Goal: Contribute content

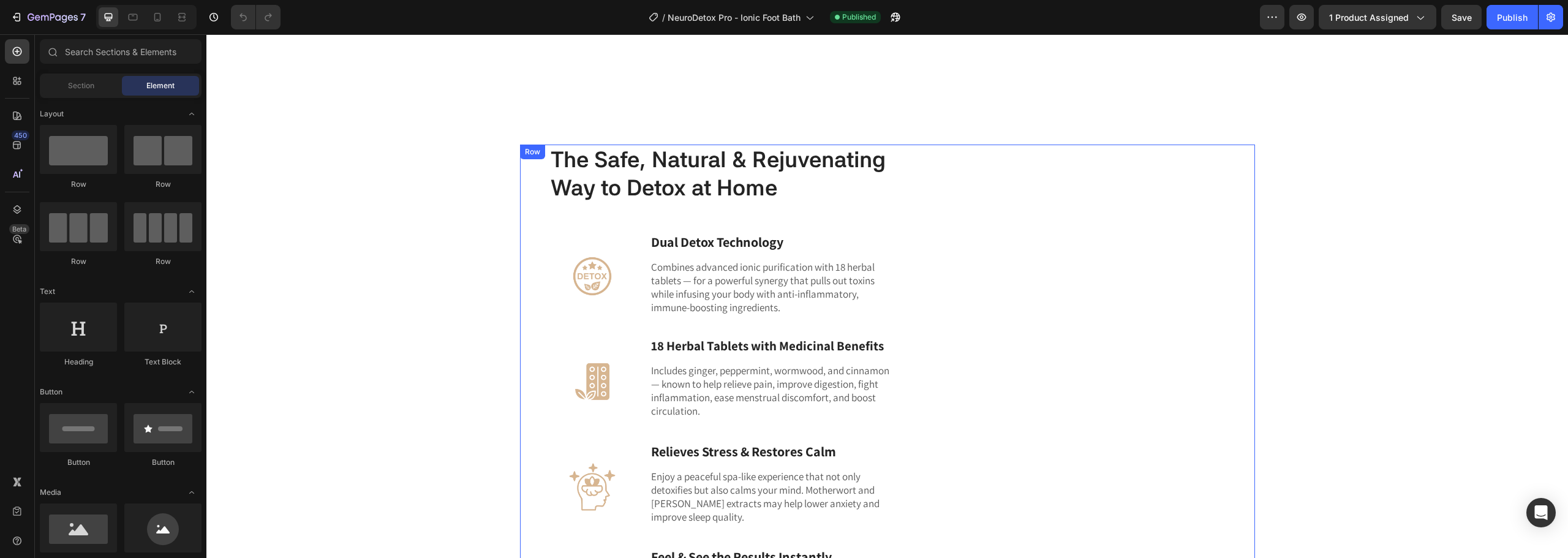
scroll to position [2300, 0]
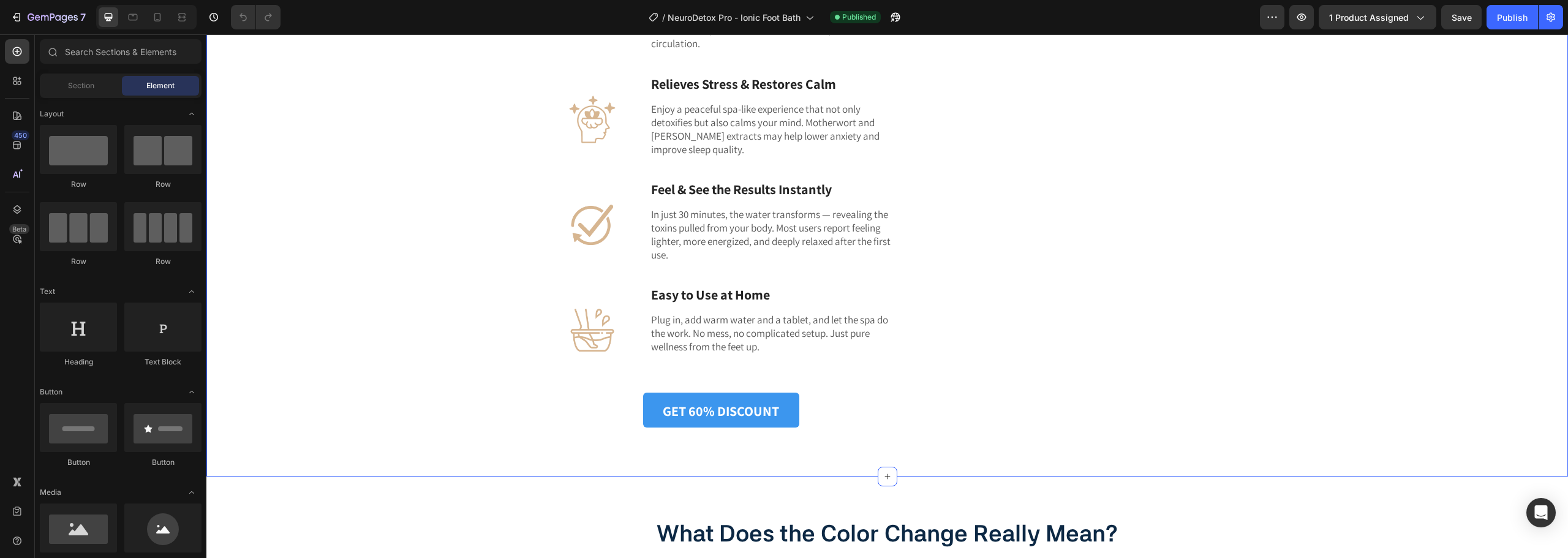
click at [1369, 344] on div "The Safe, Natural & Rejuvenating Way to Detox at Home Heading Image Dual Detox …" at bounding box center [887, 103] width 1343 height 651
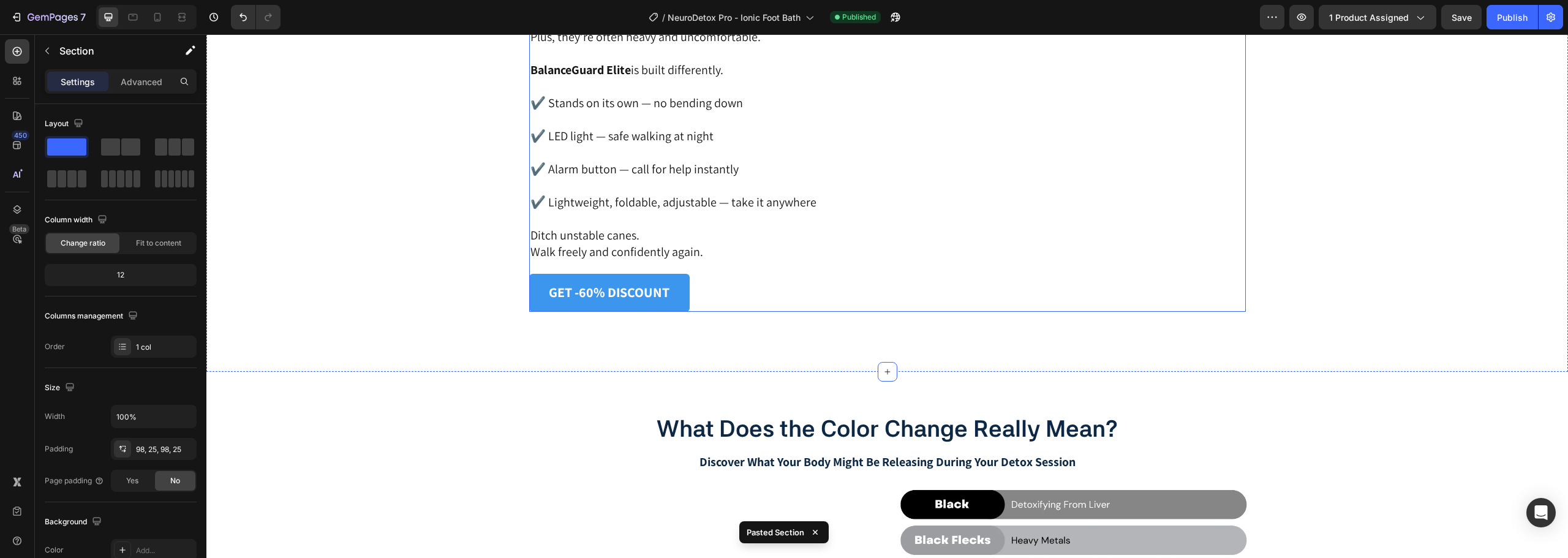
scroll to position [2699, 0]
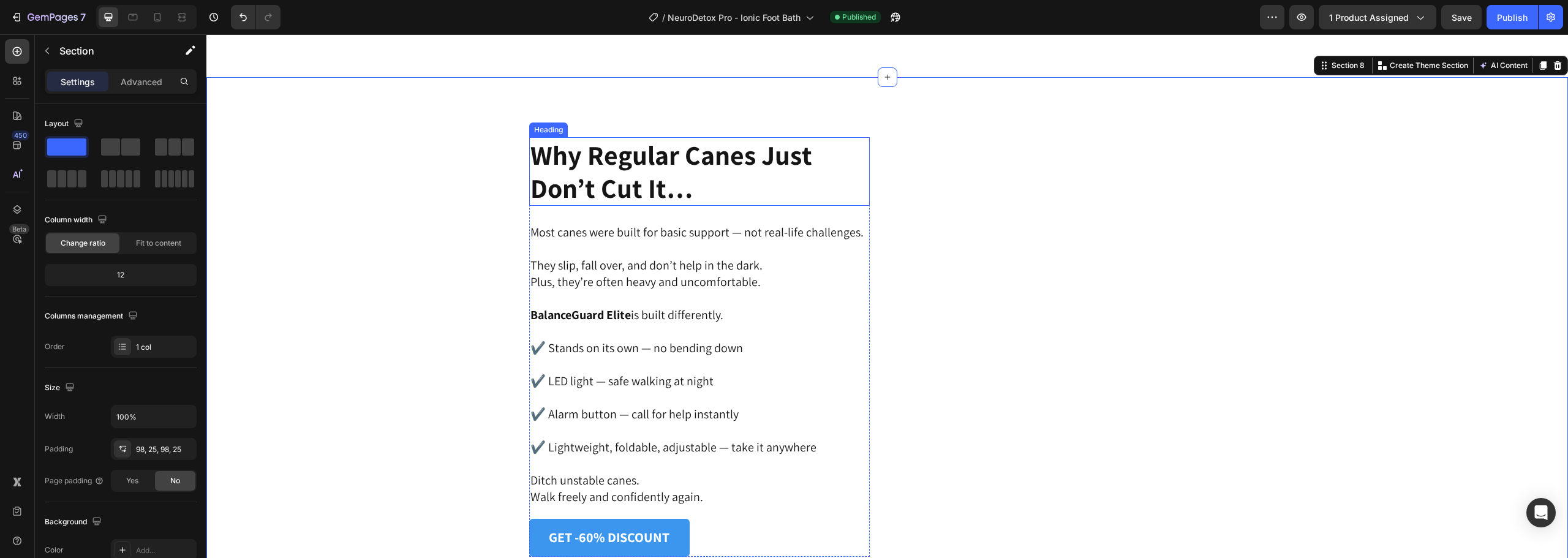
click at [660, 180] on strong "Why Regular Canes Just Don’t Cut It…" at bounding box center [671, 171] width 282 height 68
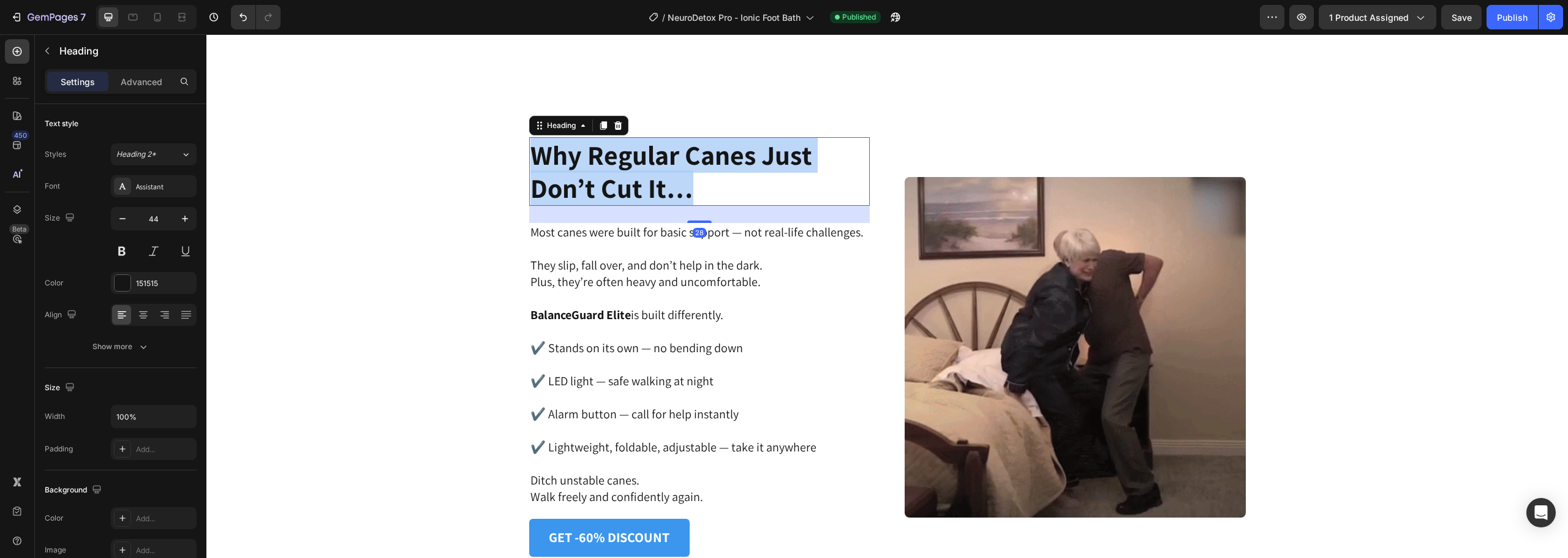
click at [660, 180] on strong "Why Regular Canes Just Don’t Cut It…" at bounding box center [671, 171] width 282 height 68
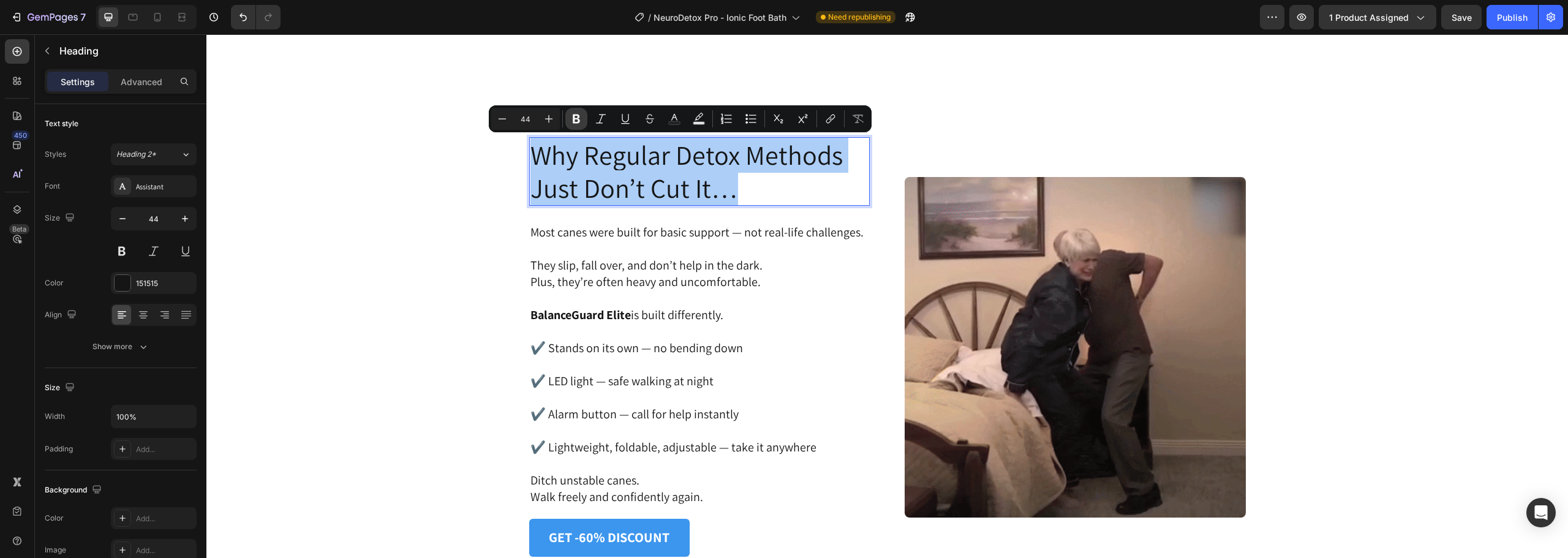
click at [571, 126] on button "Bold" at bounding box center [576, 118] width 22 height 22
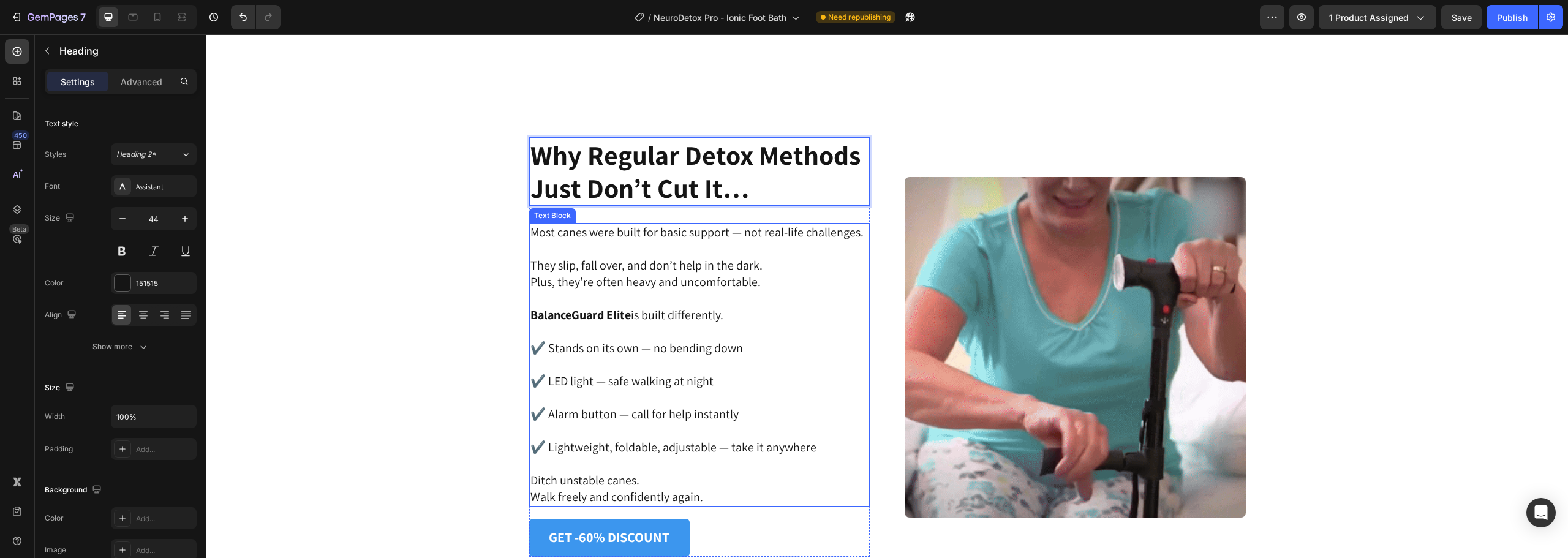
click at [727, 228] on p "Most canes were built for basic support — not real-life challenges." at bounding box center [700, 233] width 339 height 17
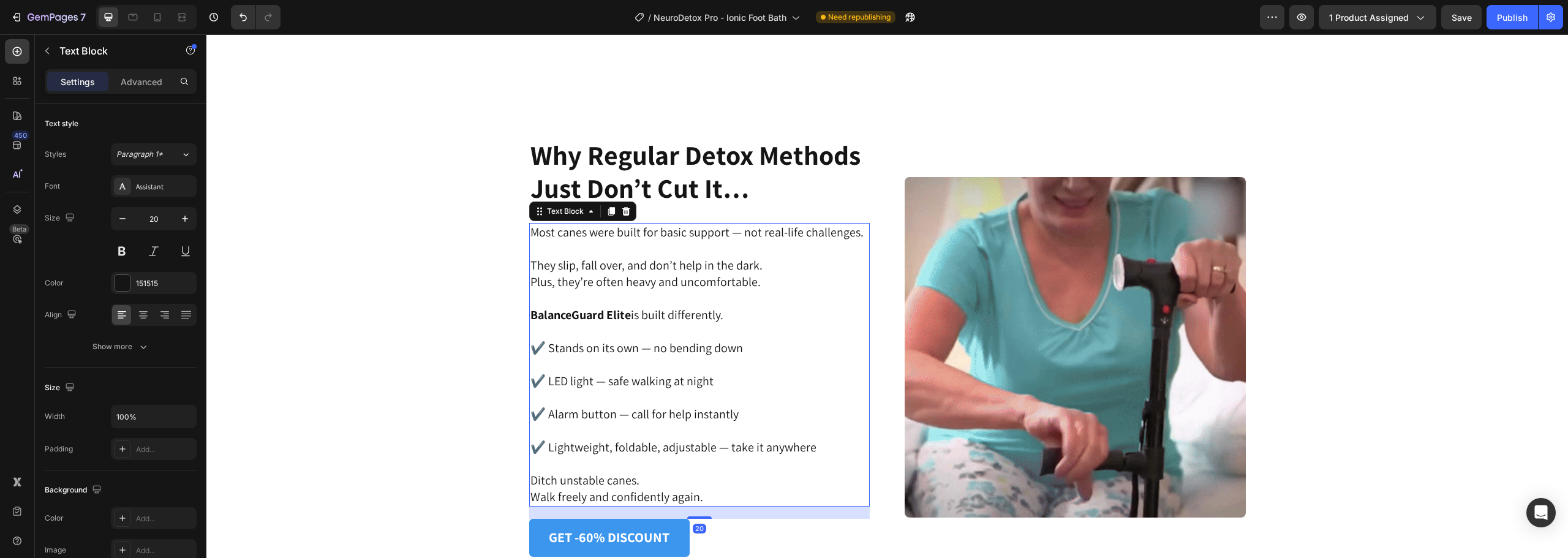
click at [830, 230] on p "Most canes were built for basic support — not real-life challenges." at bounding box center [700, 233] width 339 height 17
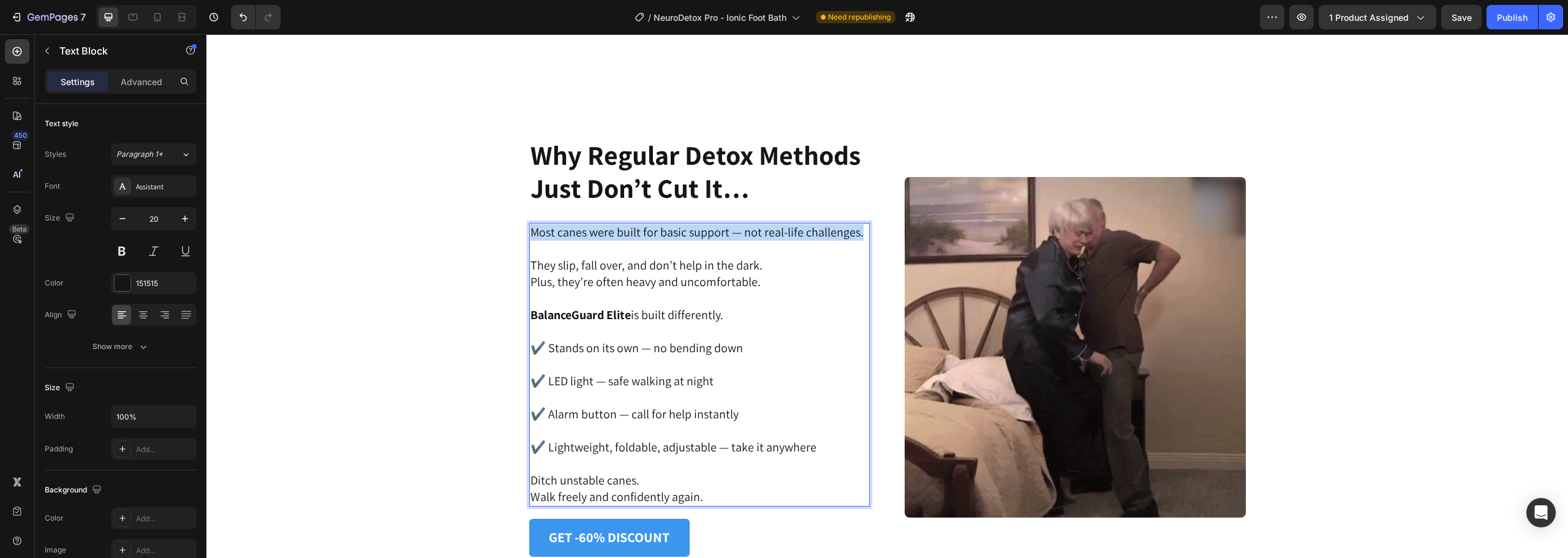
drag, startPoint x: 854, startPoint y: 233, endPoint x: 524, endPoint y: 234, distance: 330.0
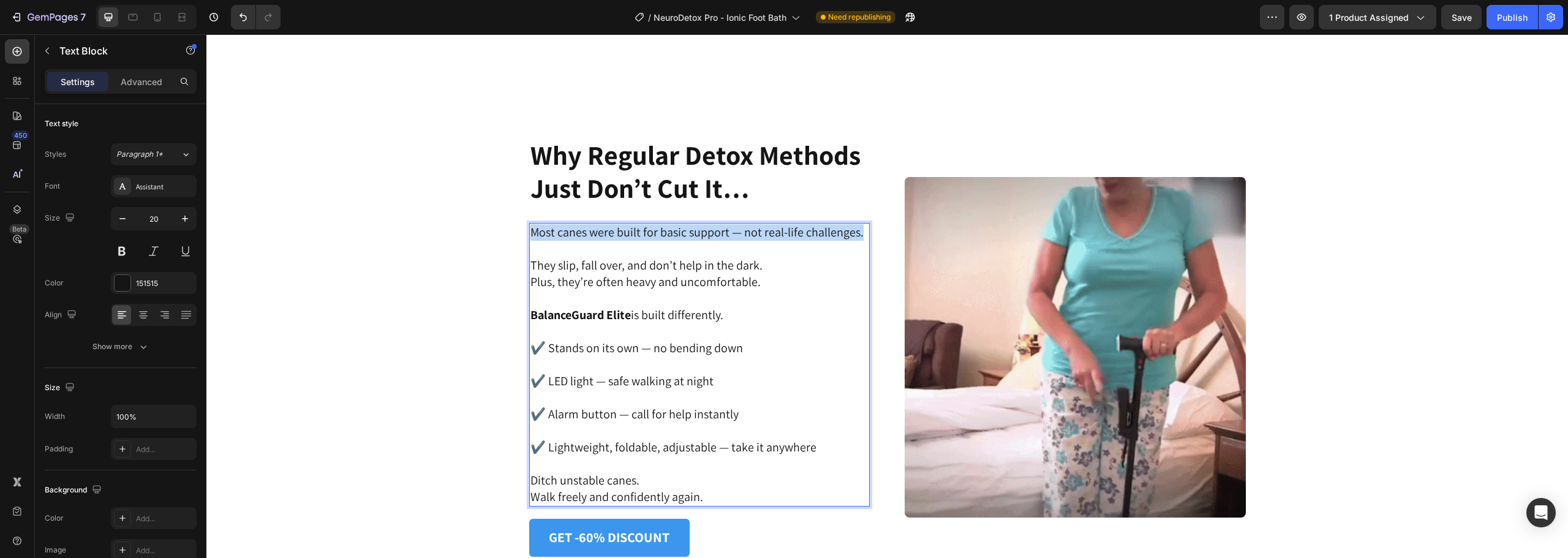
click at [529, 234] on div "Most canes were built for basic support — not real-life challenges. They slip, …" at bounding box center [700, 364] width 341 height 283
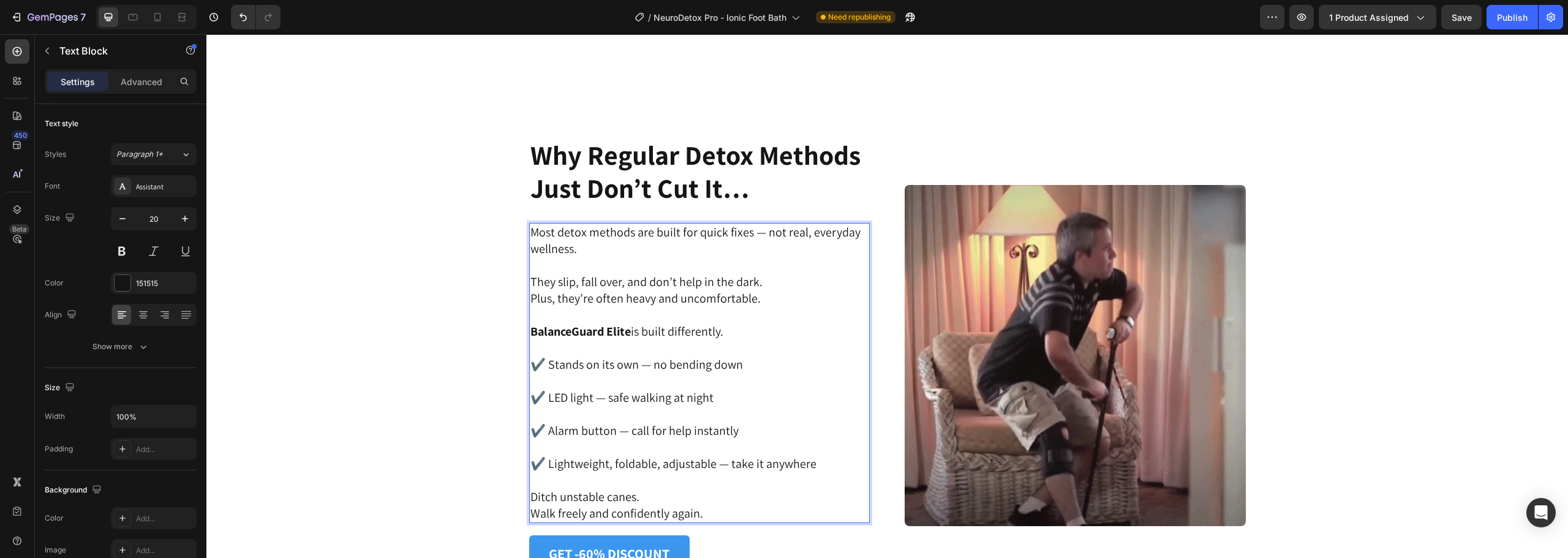
click at [752, 297] on p "They slip, fall over, and don’t help in the dark. Plus, they’re often heavy and…" at bounding box center [700, 290] width 339 height 33
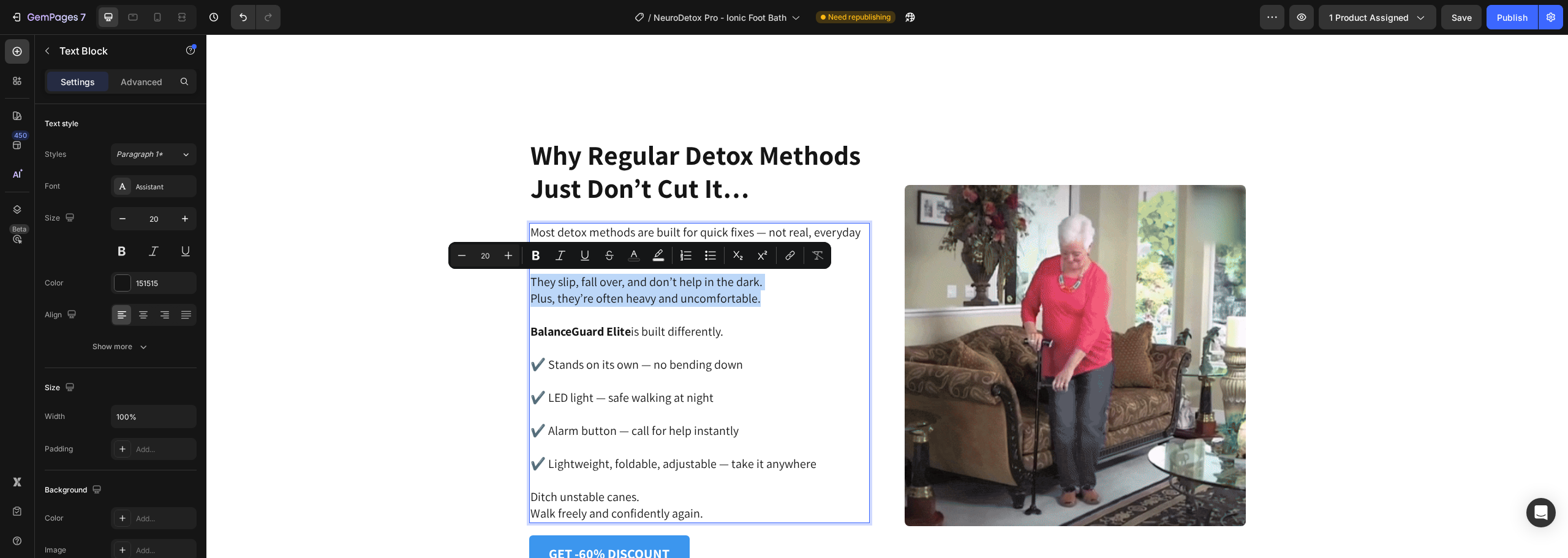
drag, startPoint x: 752, startPoint y: 300, endPoint x: 527, endPoint y: 285, distance: 225.5
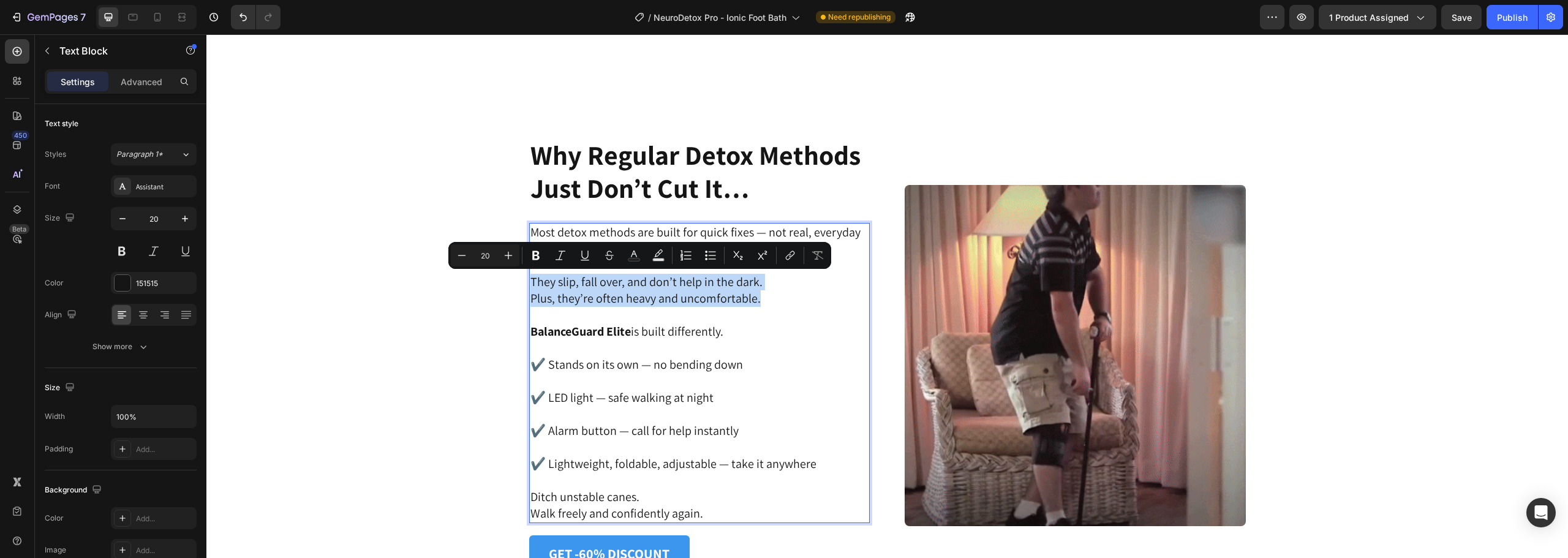
click at [531, 285] on p "They slip, fall over, and don’t help in the dark. Plus, they’re often heavy and…" at bounding box center [700, 290] width 339 height 33
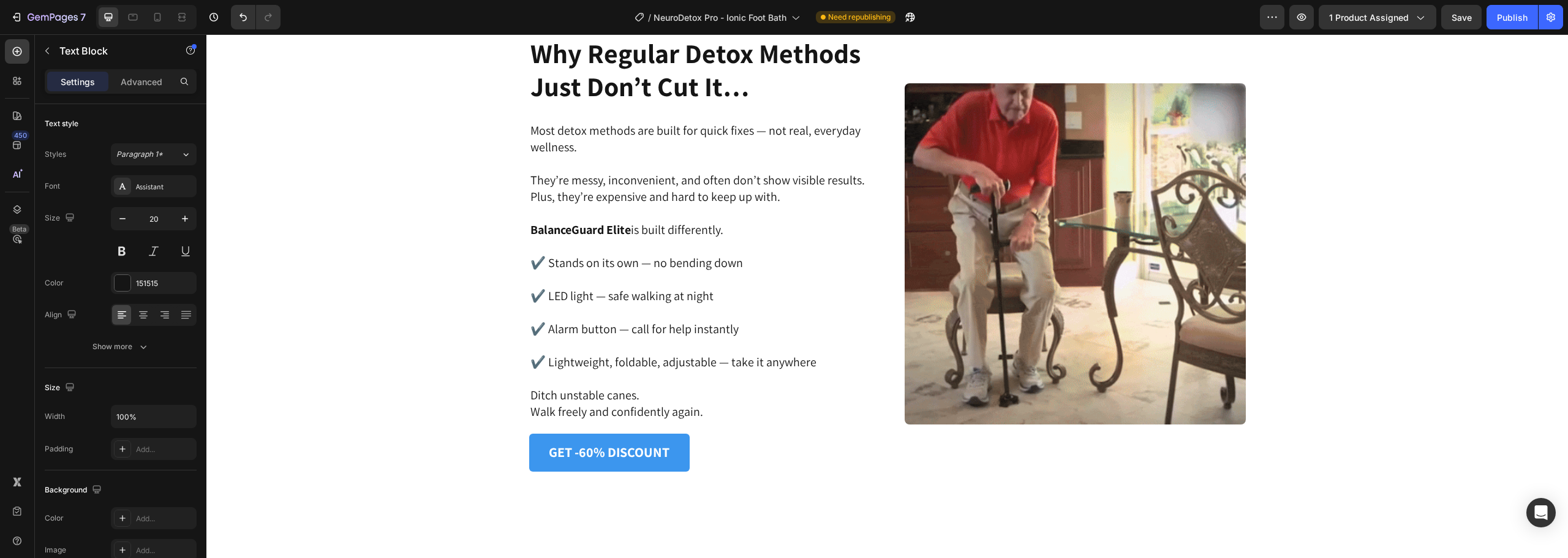
scroll to position [2896, 0]
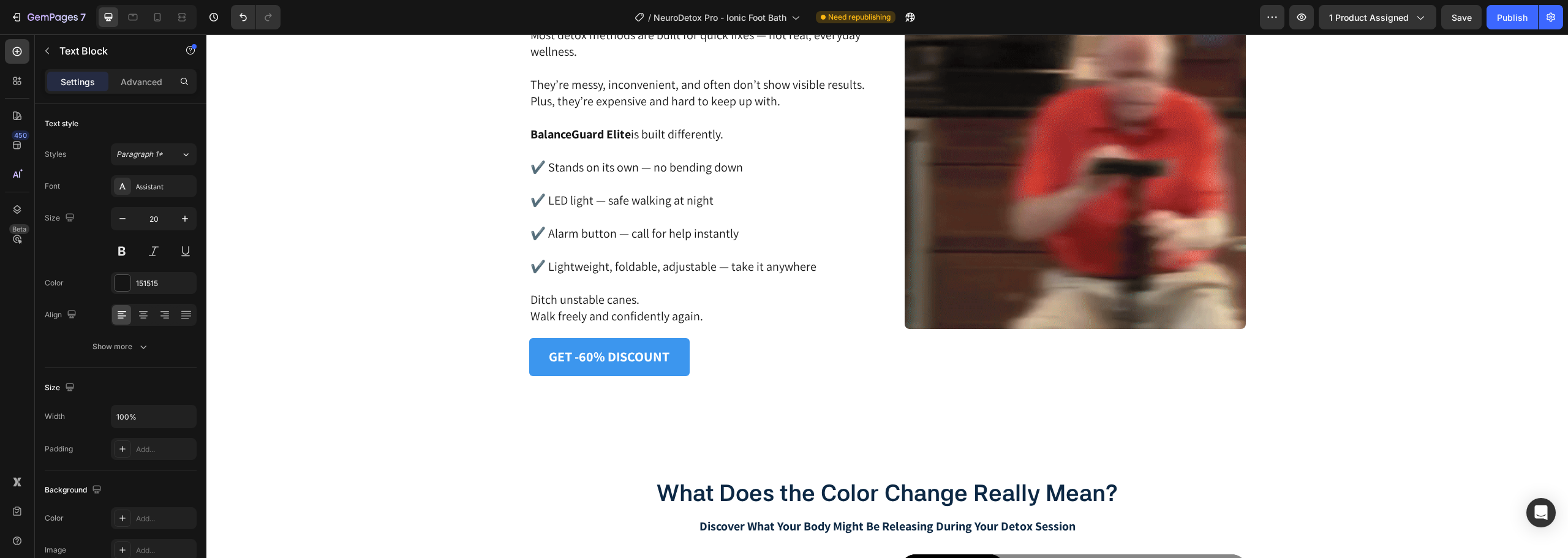
click at [647, 132] on p "BalanceGuard Elite is built differently." at bounding box center [700, 134] width 339 height 17
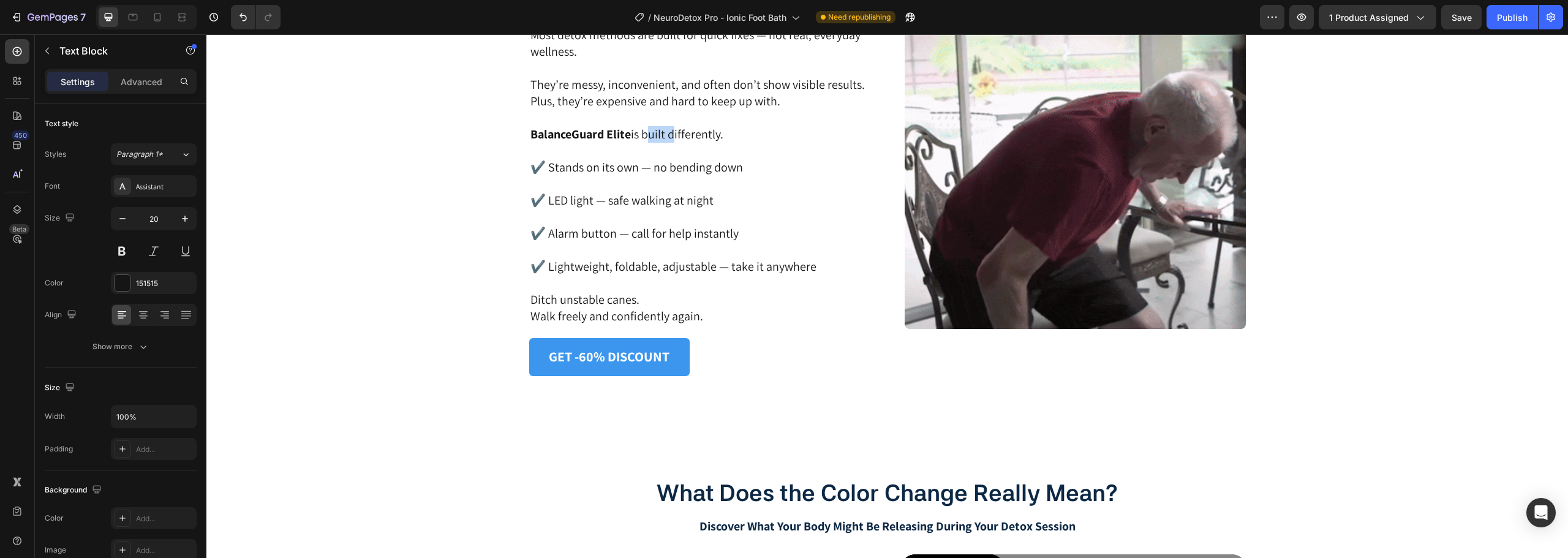
click at [647, 132] on p "BalanceGuard Elite is built differently." at bounding box center [700, 134] width 339 height 17
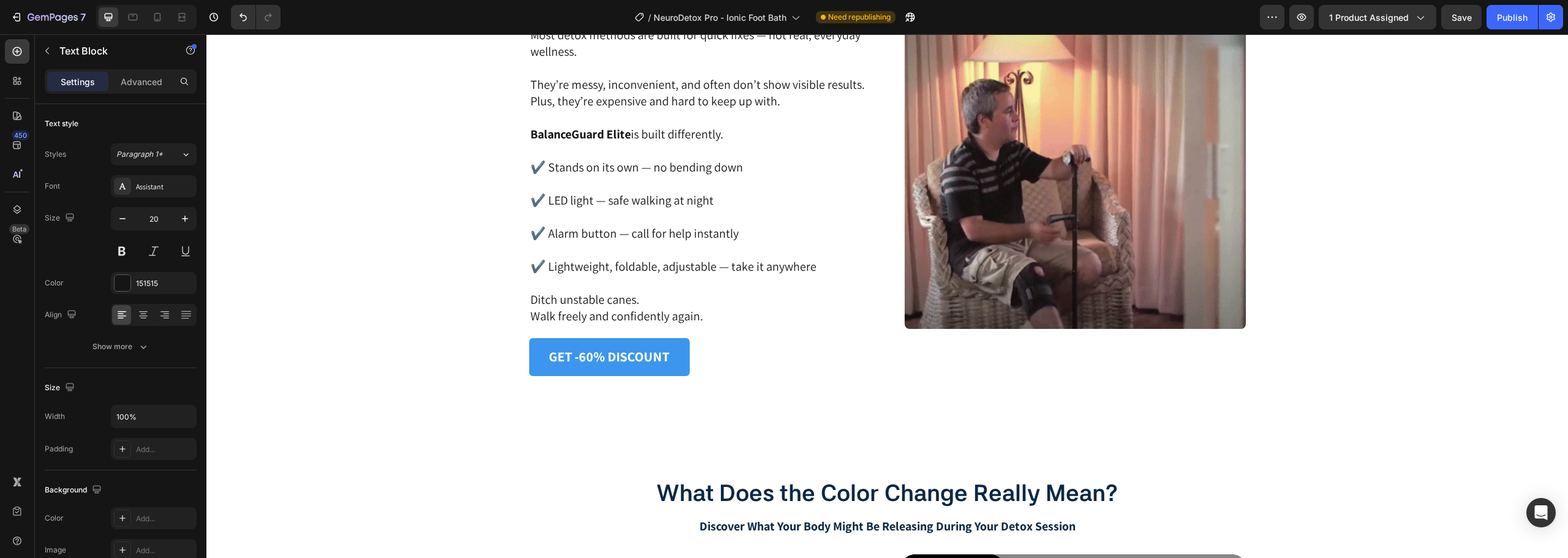
click at [720, 134] on p "BalanceGuard Elite is built differently." at bounding box center [700, 134] width 339 height 17
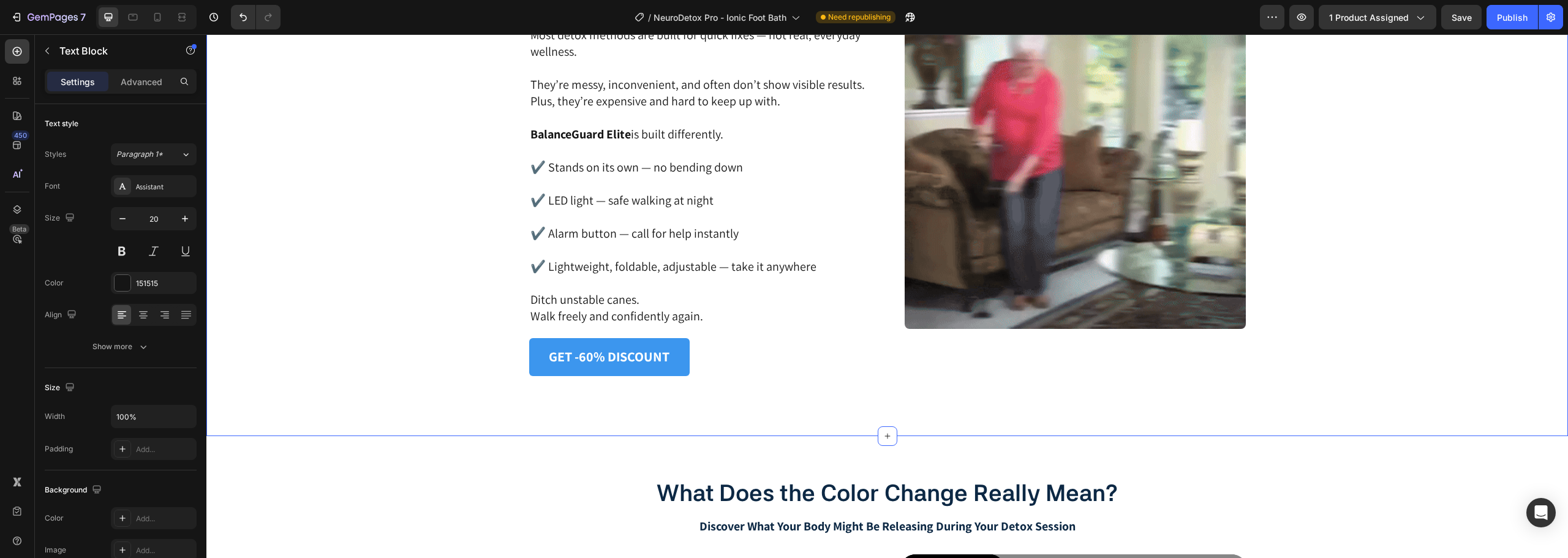
drag, startPoint x: 721, startPoint y: 134, endPoint x: 517, endPoint y: 136, distance: 204.0
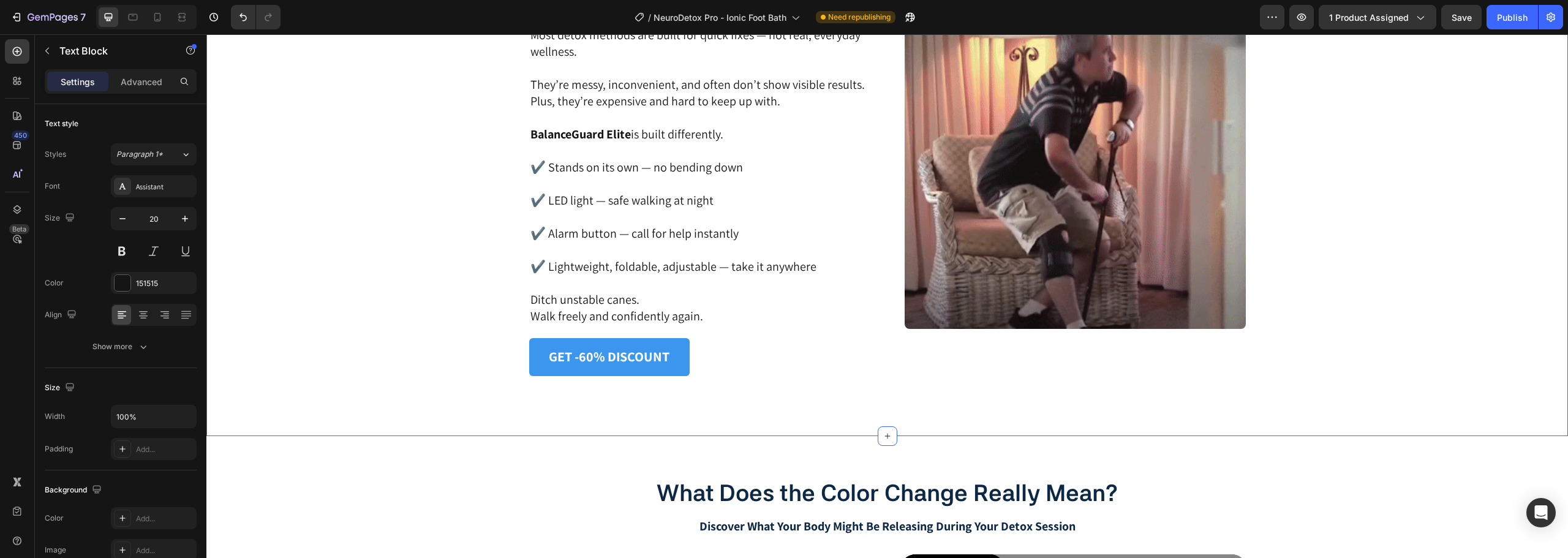
click at [517, 136] on div "Image Why Regular Detox Methods Just Don’t Cut It… Heading Most detox methods a…" at bounding box center [887, 158] width 1331 height 436
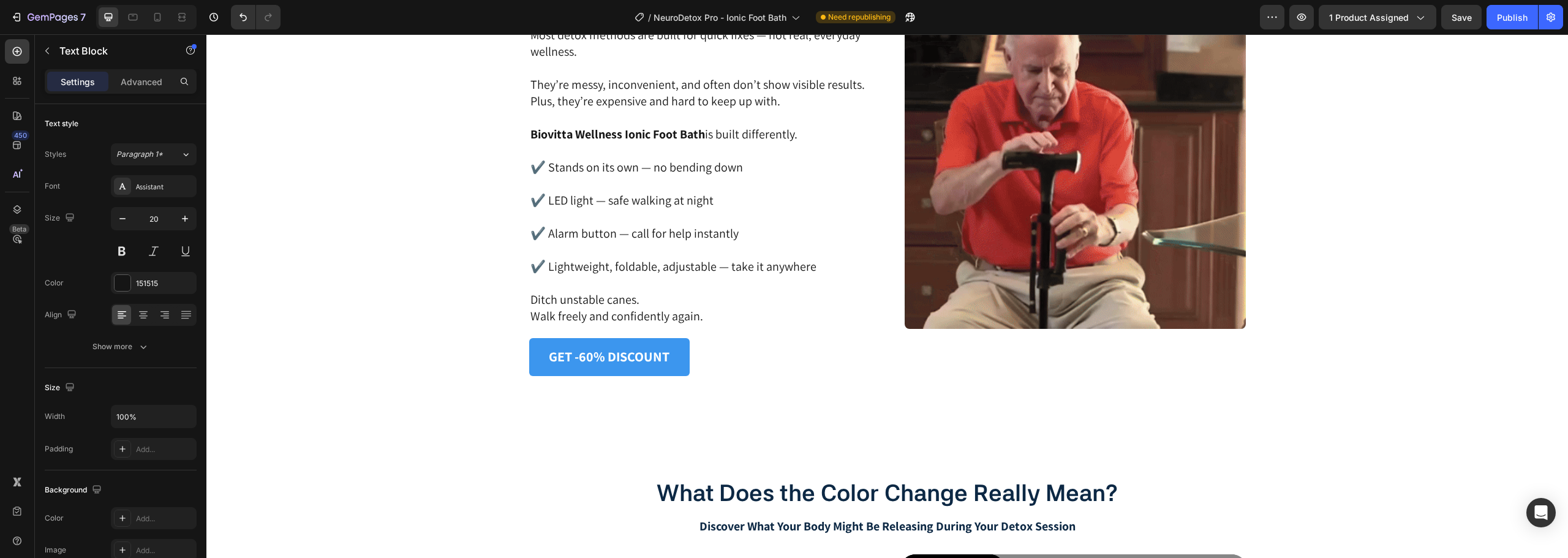
scroll to position [2773, 0]
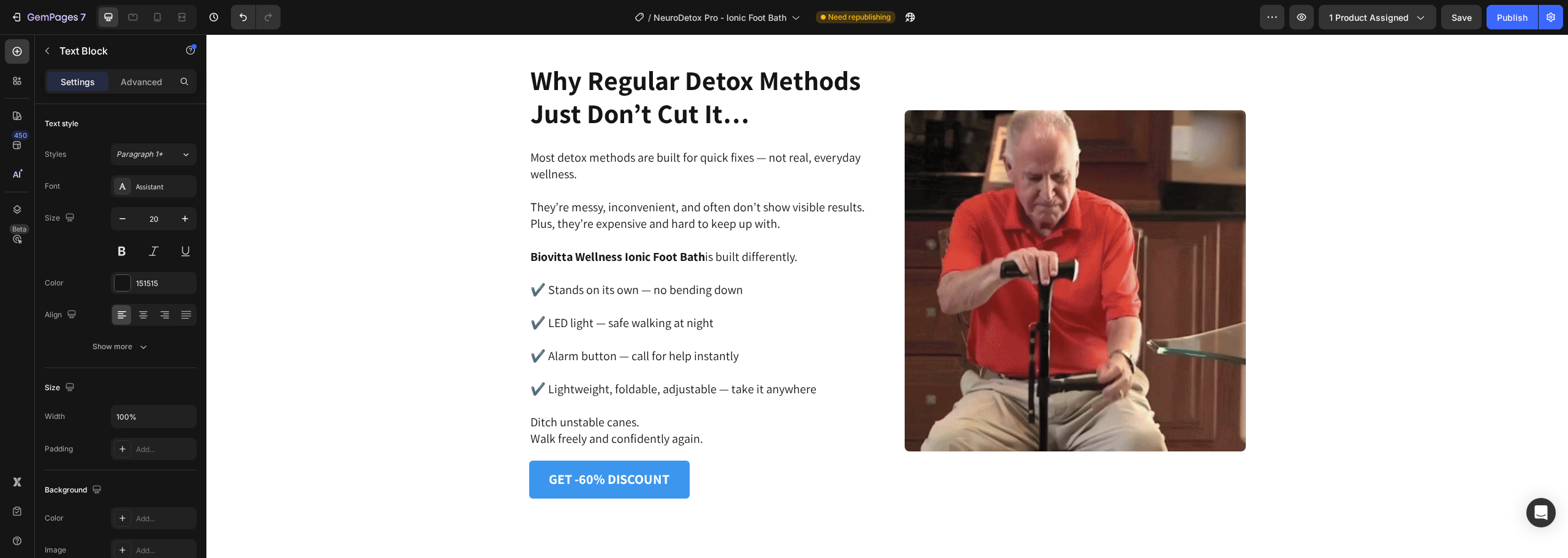
click at [546, 252] on strong "Biovitta Wellness Ionic Foot Bath" at bounding box center [617, 256] width 174 height 16
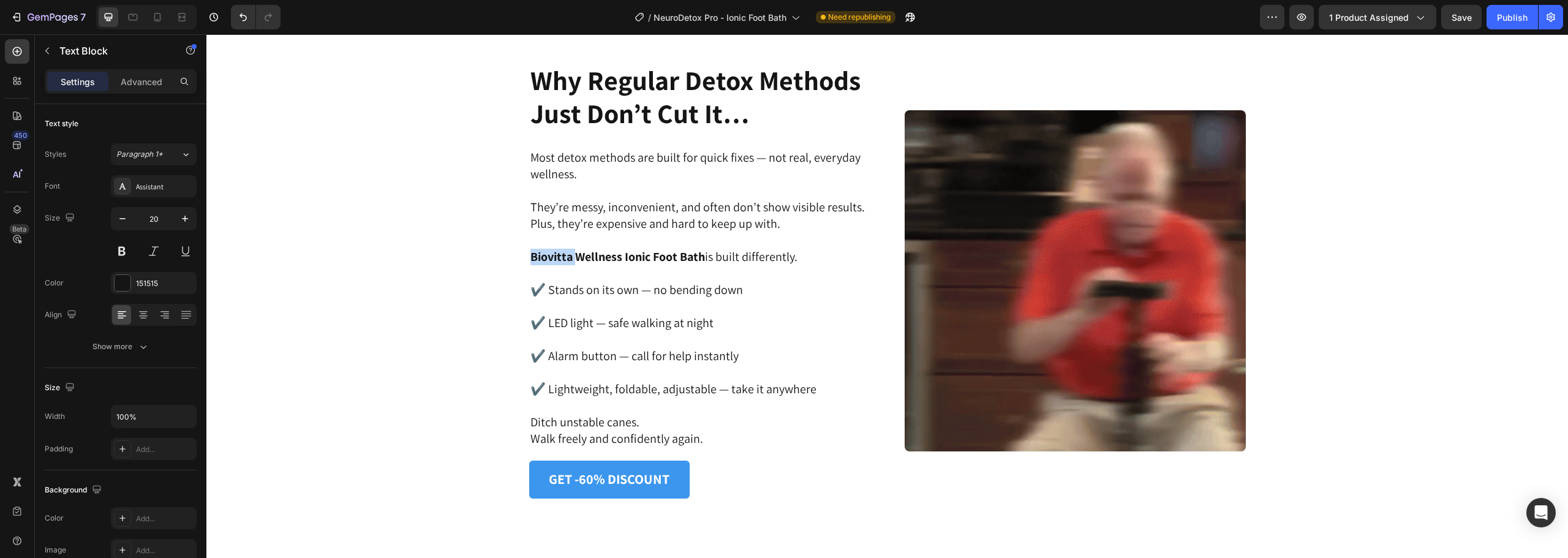
click at [546, 252] on strong "Biovitta Wellness Ionic Foot Bath" at bounding box center [617, 256] width 174 height 16
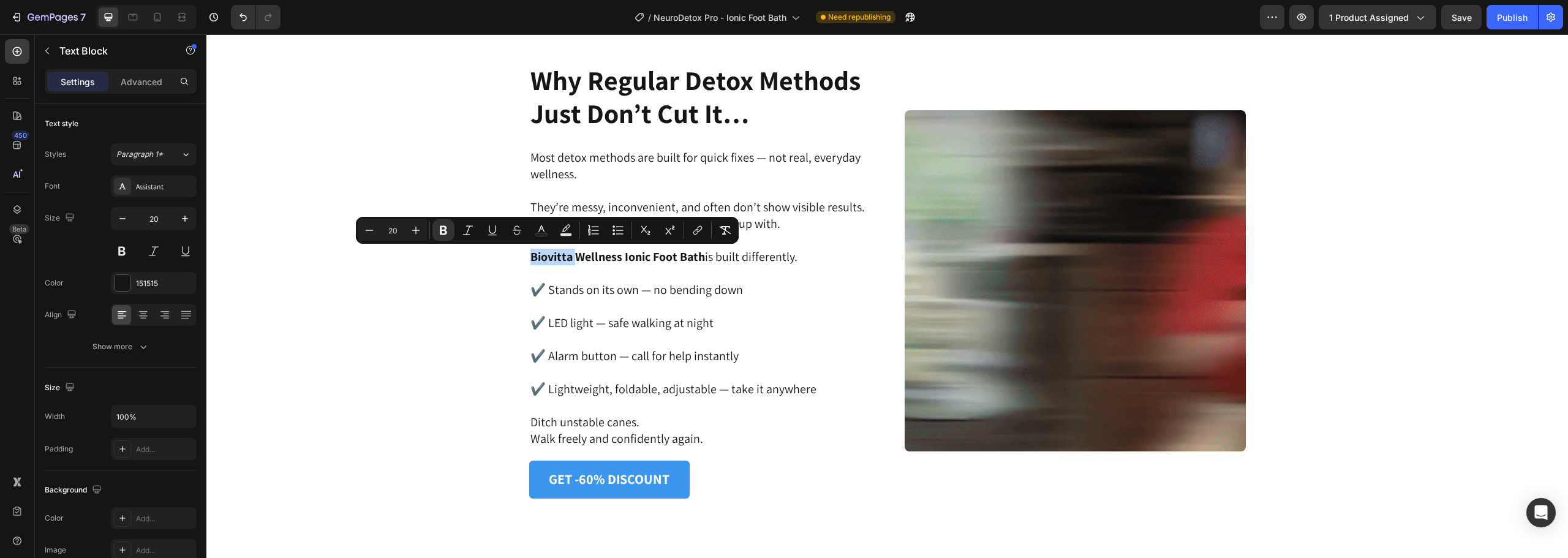
click at [531, 258] on strong "Biovitta Wellness Ionic Foot Bath" at bounding box center [617, 256] width 174 height 16
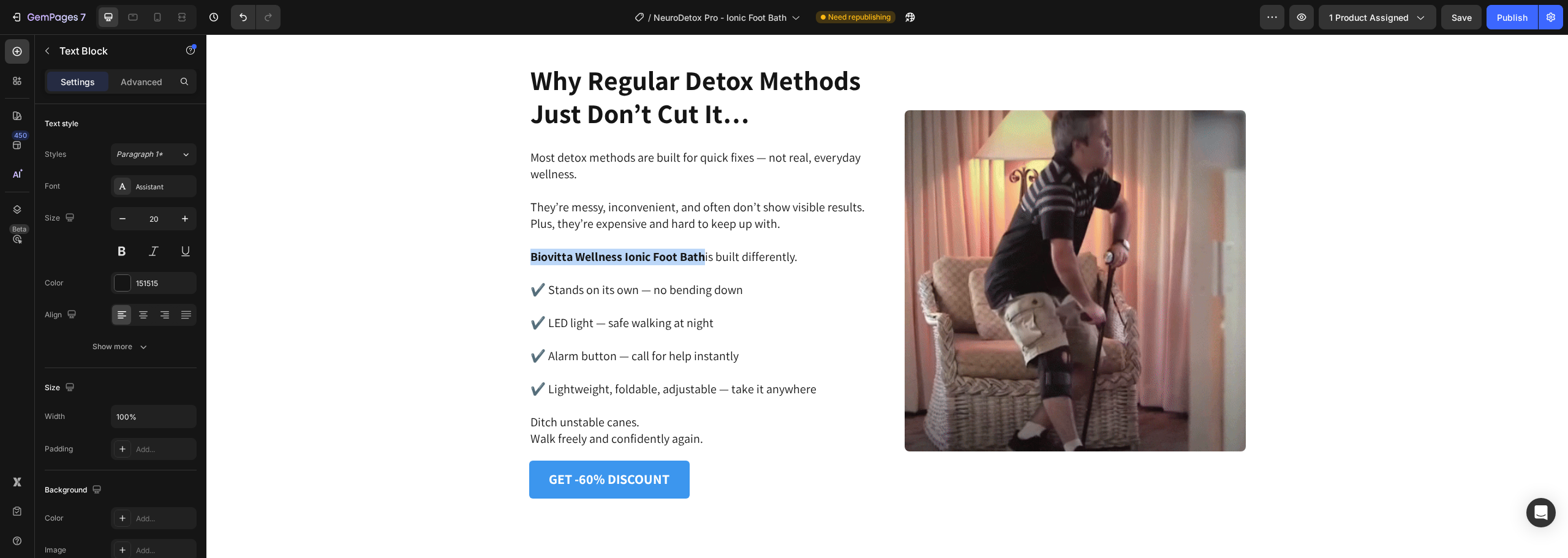
drag, startPoint x: 527, startPoint y: 258, endPoint x: 698, endPoint y: 256, distance: 171.0
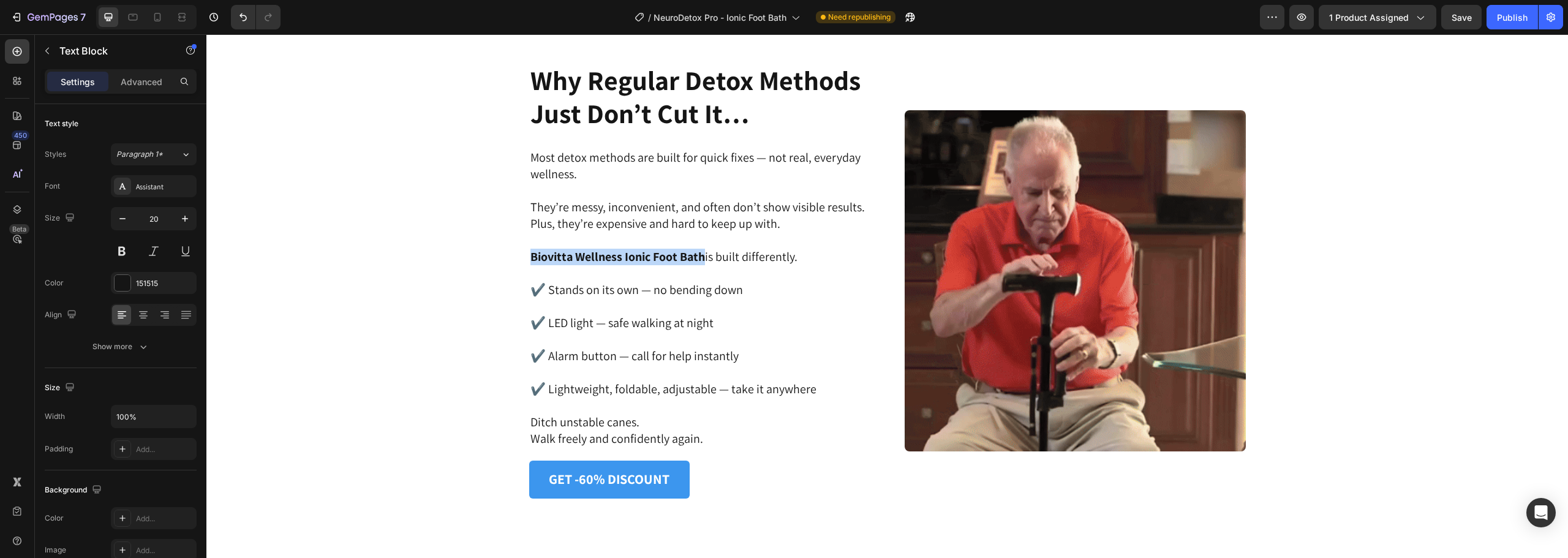
click at [698, 256] on strong "Biovitta Wellness Ionic Foot Bath" at bounding box center [617, 256] width 174 height 16
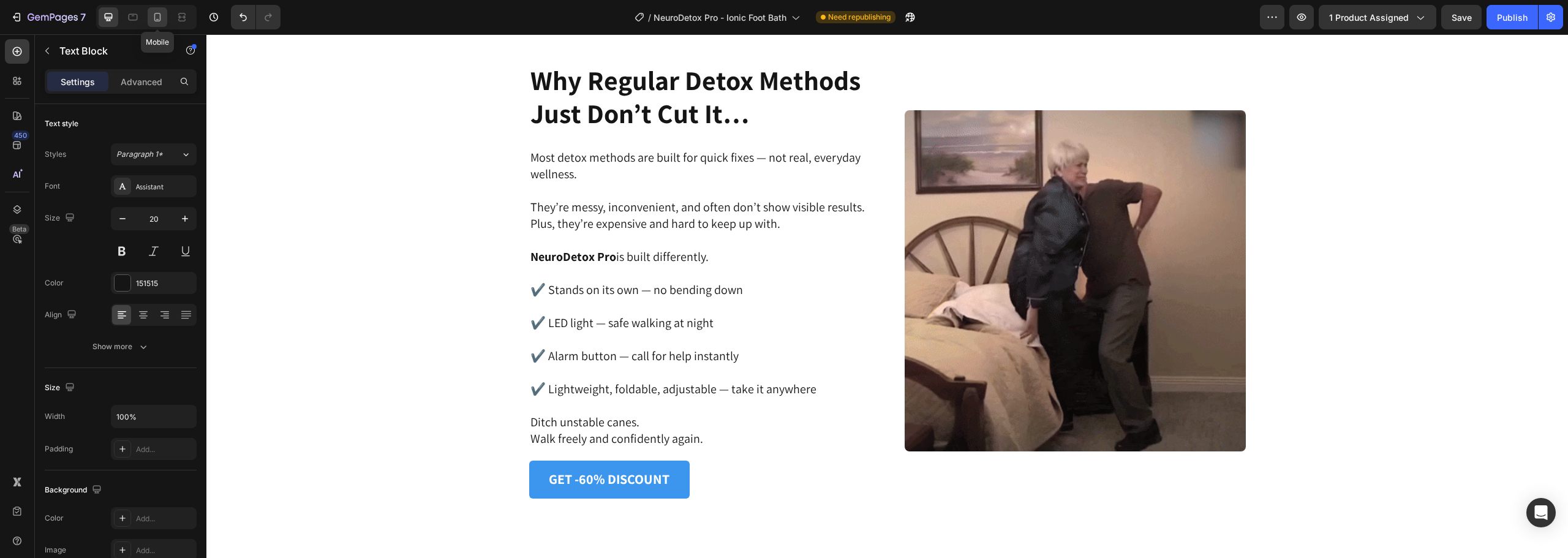
click at [162, 10] on div at bounding box center [157, 18] width 20 height 20
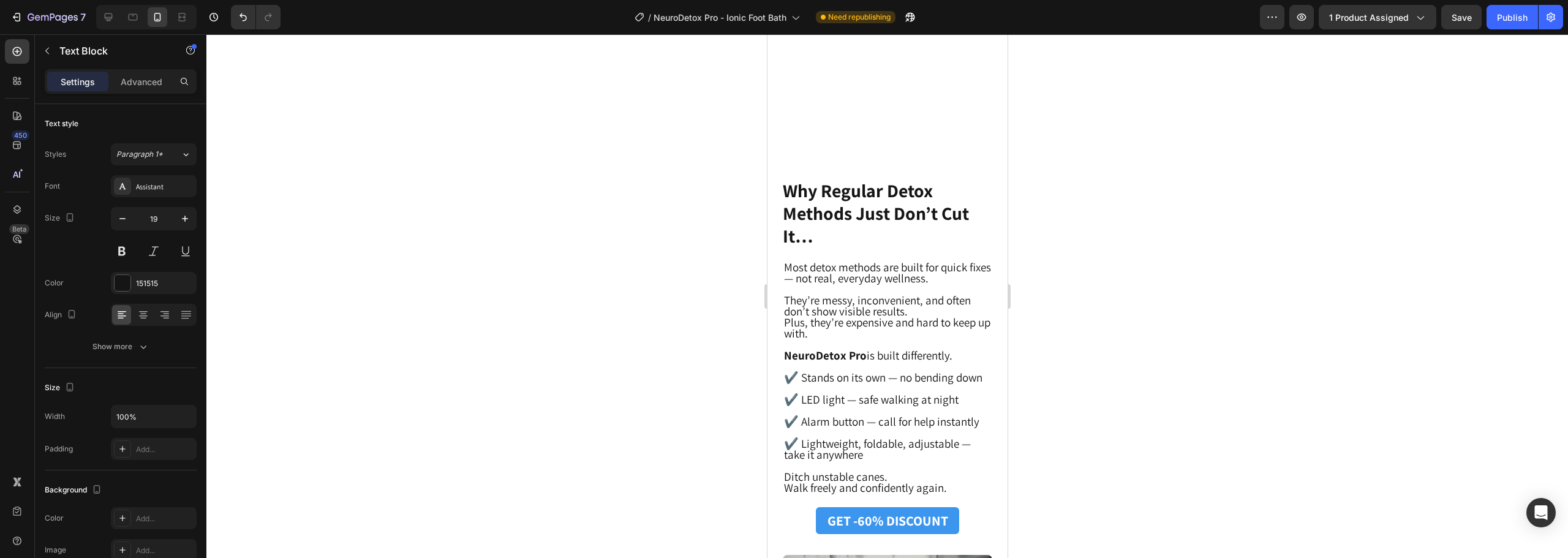
scroll to position [3541, 0]
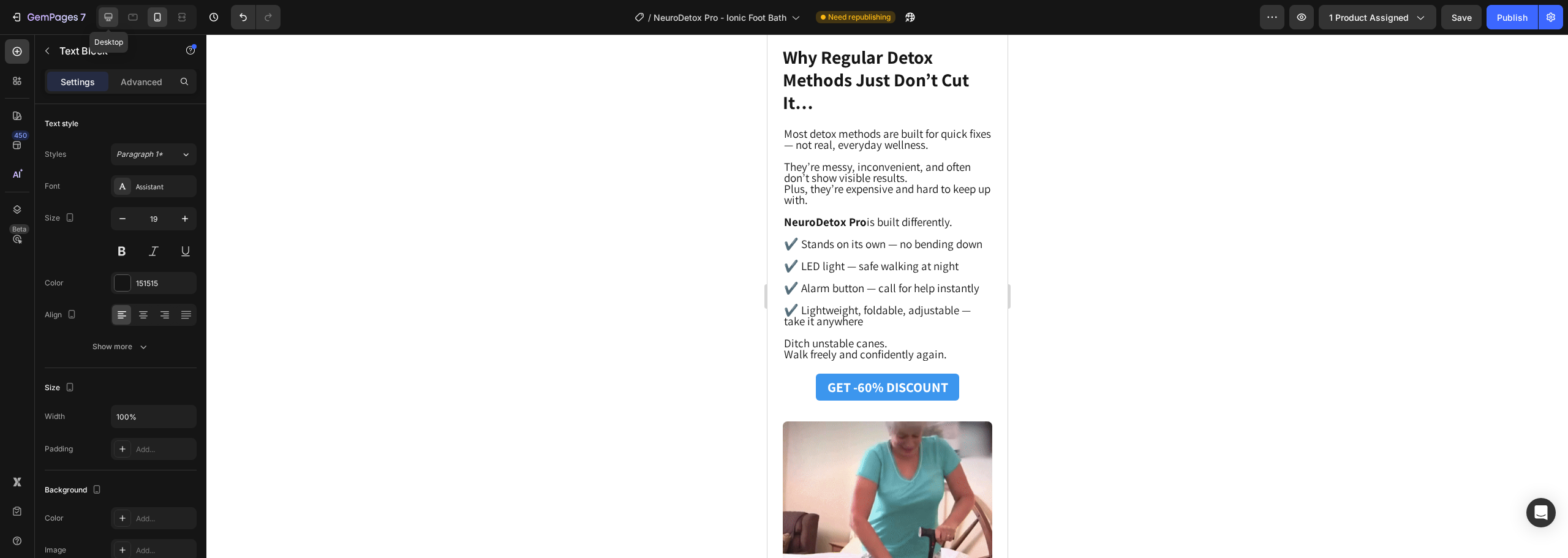
click at [107, 18] on icon at bounding box center [108, 18] width 8 height 8
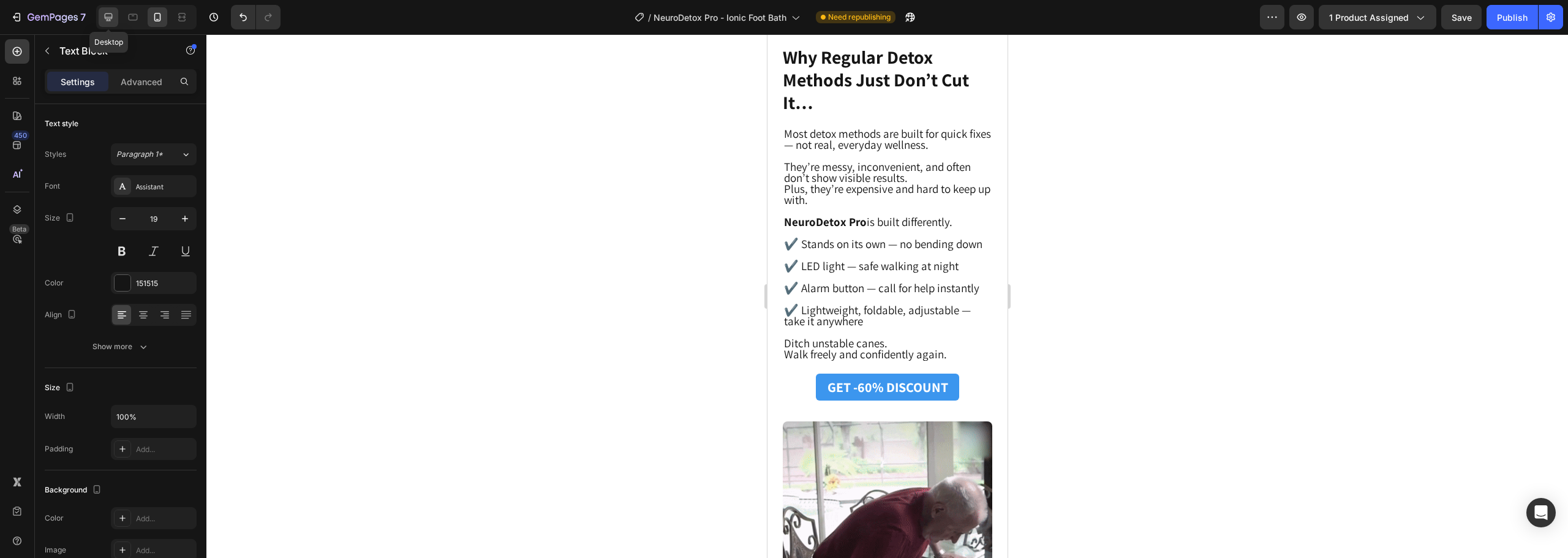
type input "20"
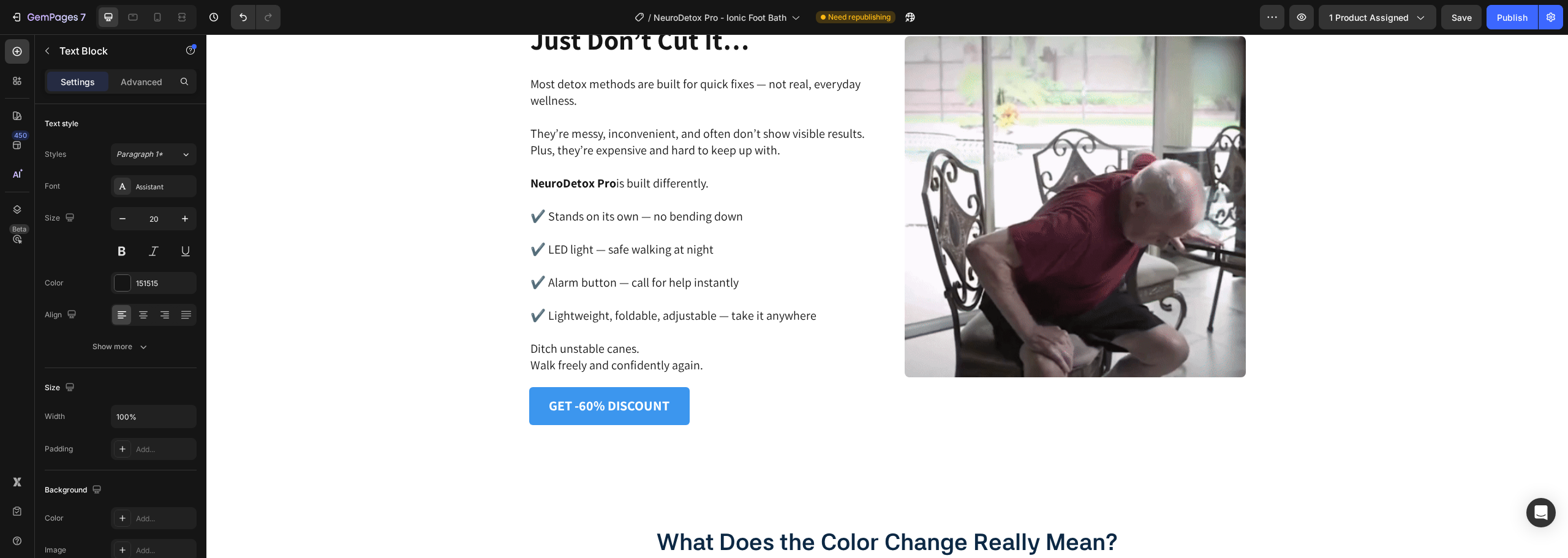
scroll to position [2949, 0]
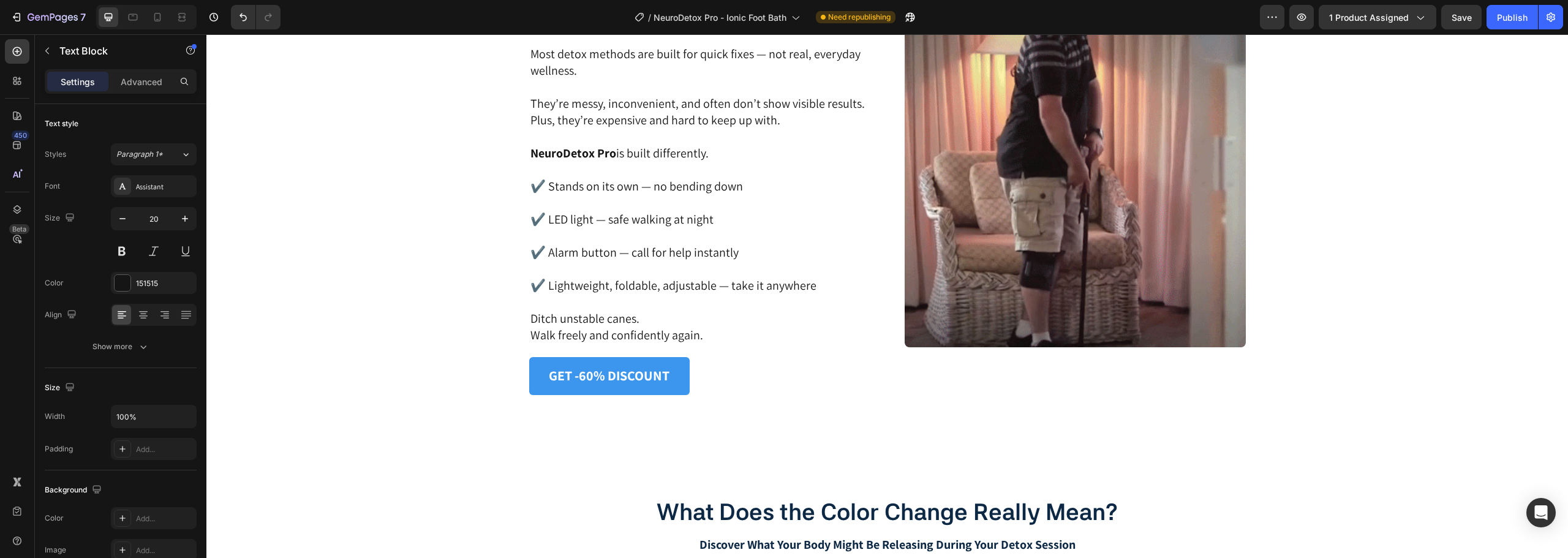
click at [566, 185] on p "✔️ Stands on its own — no bending down" at bounding box center [700, 187] width 339 height 17
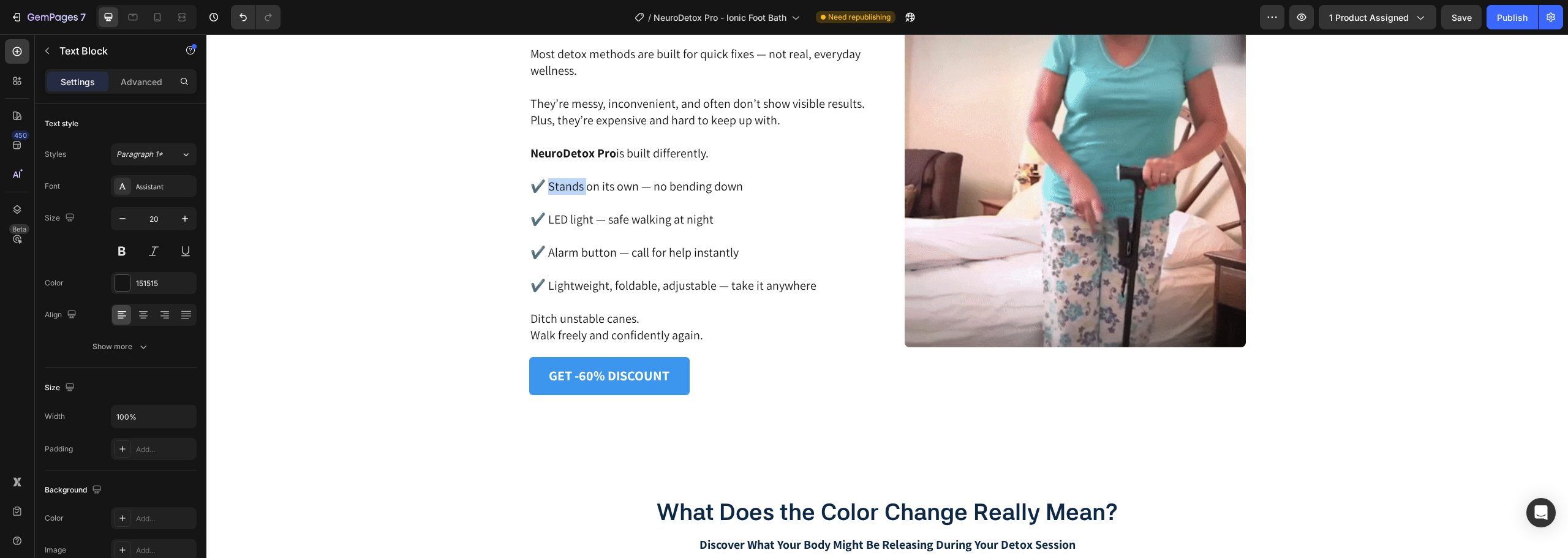
click at [566, 185] on p "✔️ Stands on its own — no bending down" at bounding box center [700, 187] width 339 height 17
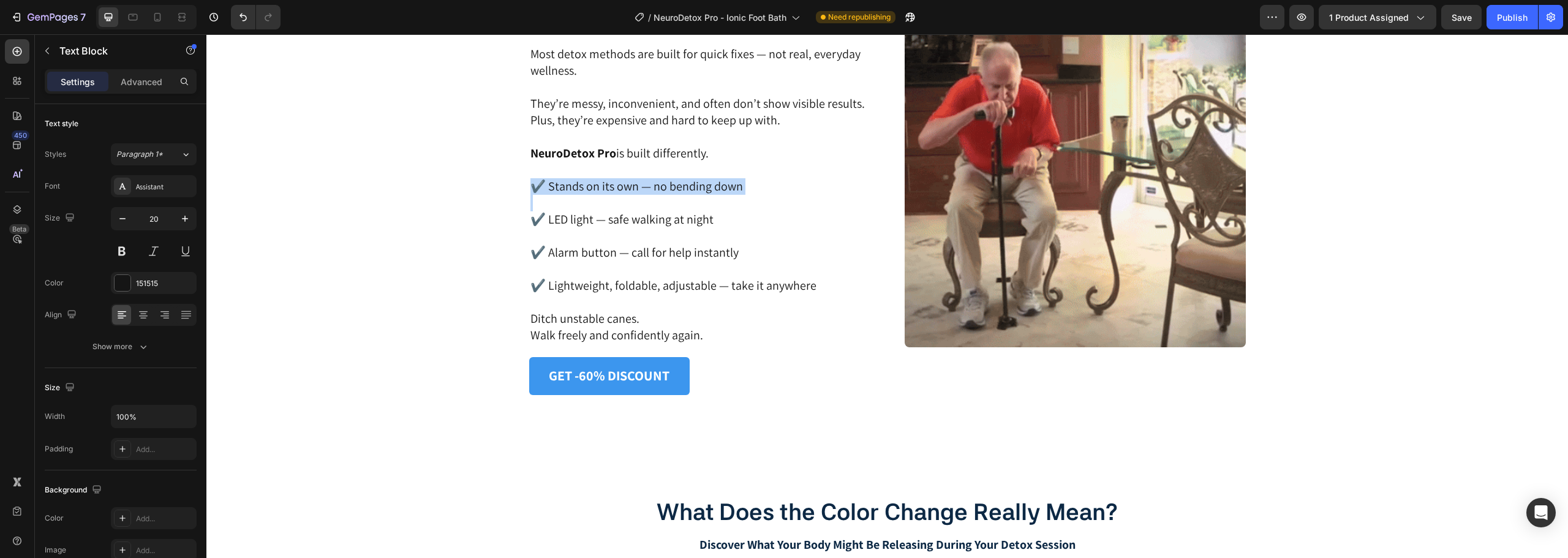
click at [566, 185] on p "✔️ Stands on its own — no bending down" at bounding box center [700, 187] width 339 height 17
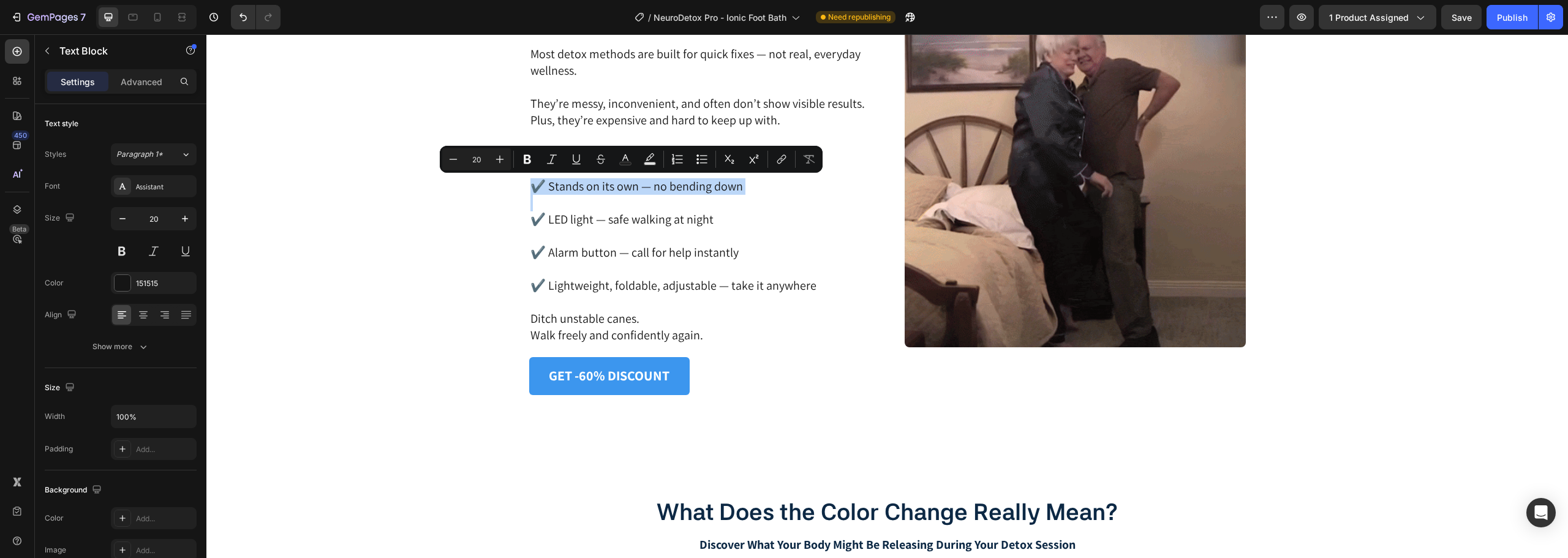
click at [610, 192] on p "✔️ Stands on its own — no bending down" at bounding box center [700, 187] width 339 height 17
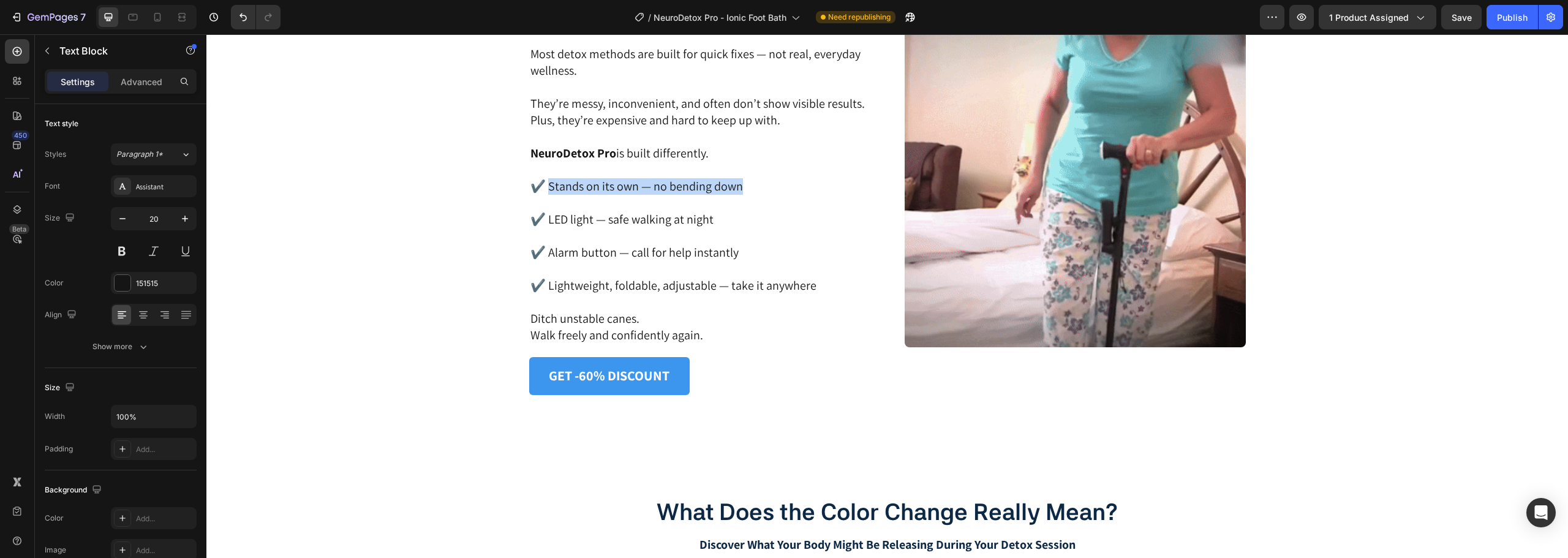
drag, startPoint x: 735, startPoint y: 188, endPoint x: 547, endPoint y: 190, distance: 188.0
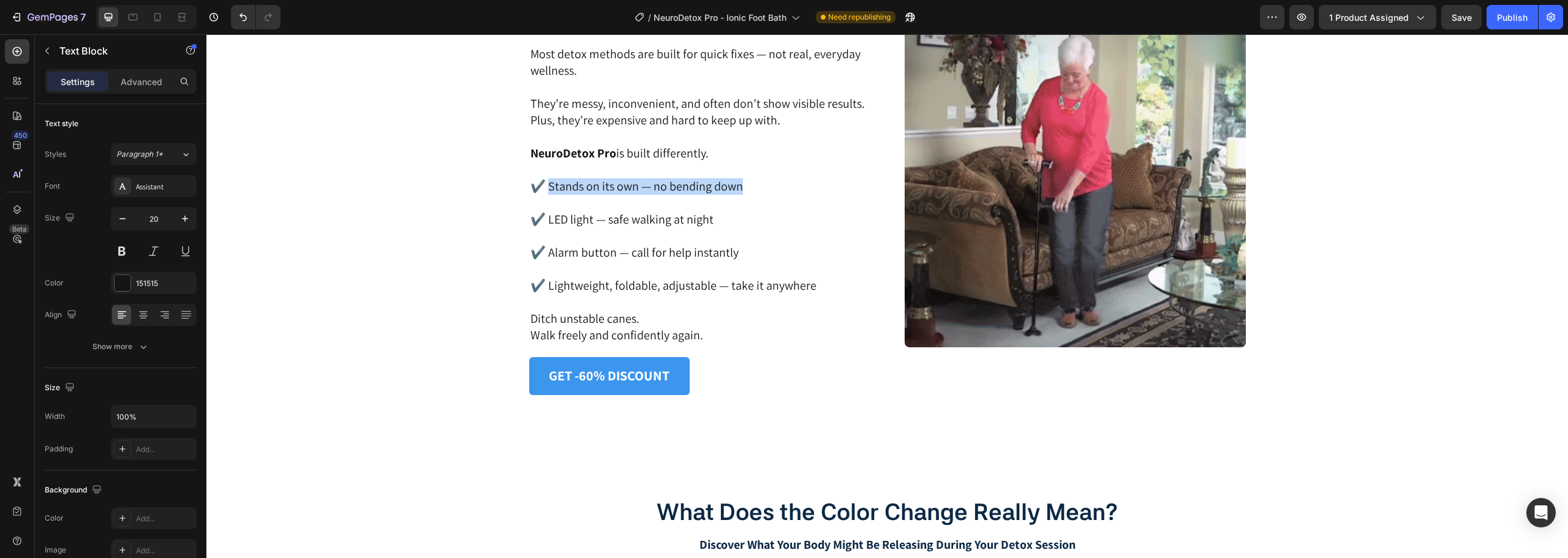
click at [547, 190] on p "✔️ Stands on its own — no bending down" at bounding box center [700, 187] width 339 height 17
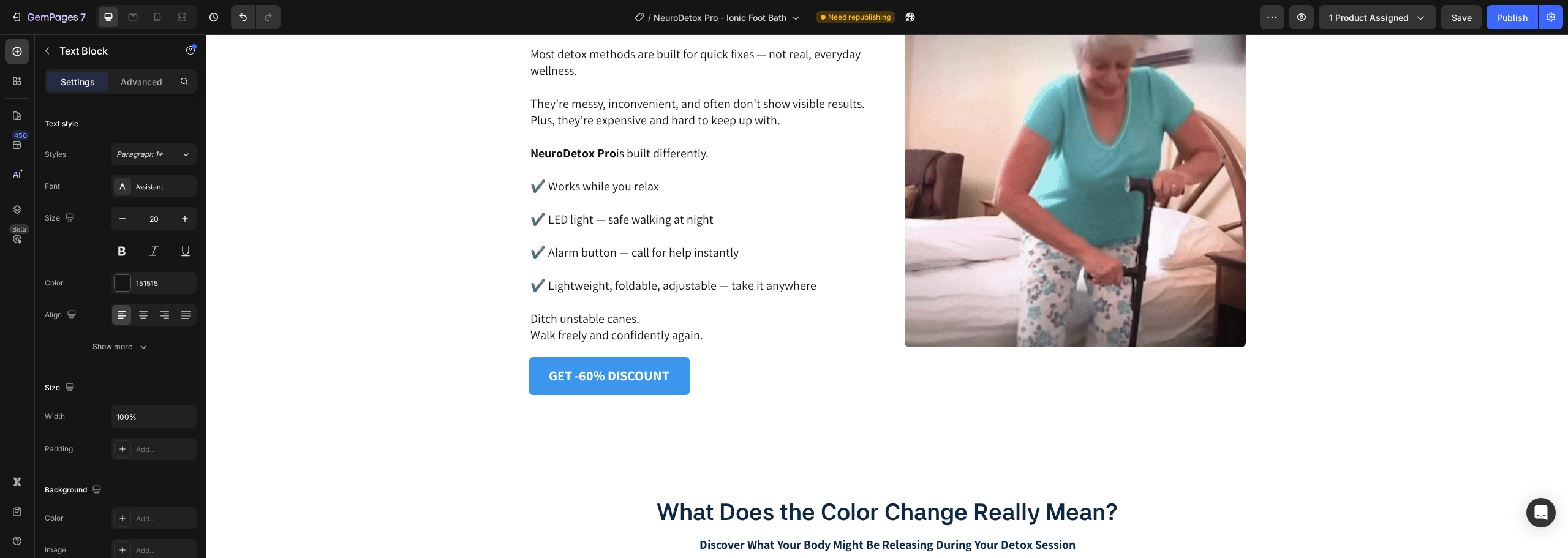
click at [706, 220] on p "✔️ LED light — safe walking at night" at bounding box center [700, 220] width 339 height 50
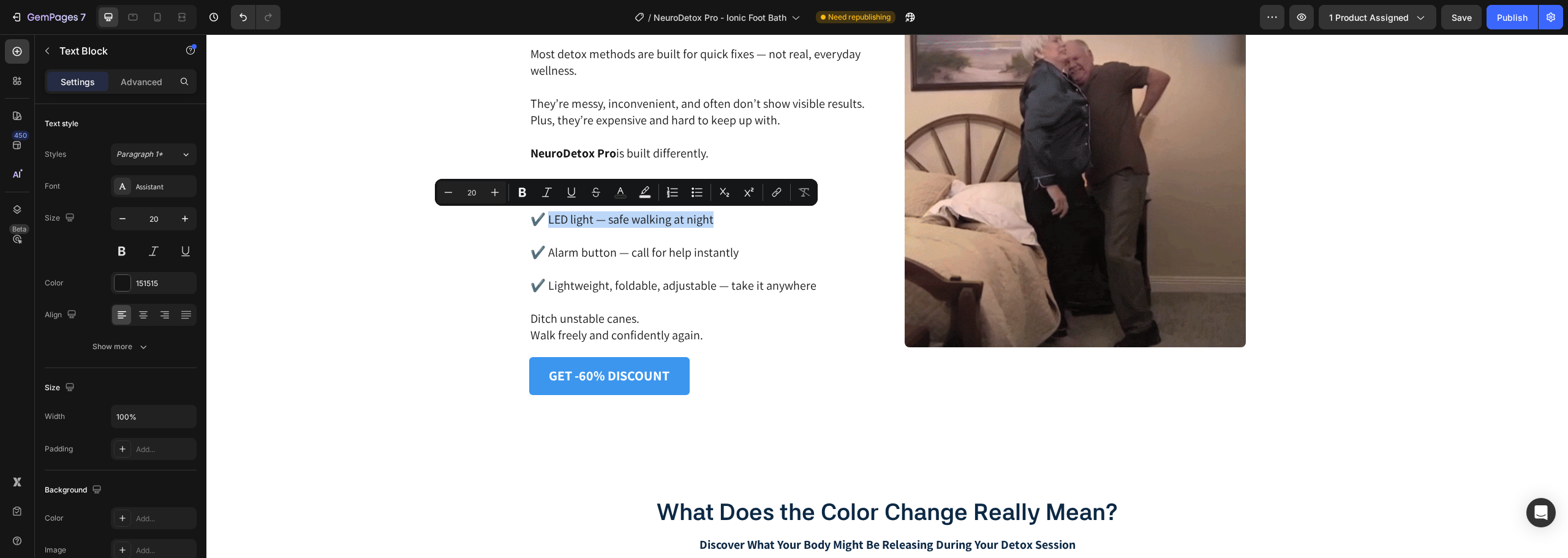
drag, startPoint x: 709, startPoint y: 220, endPoint x: 547, endPoint y: 215, distance: 162.1
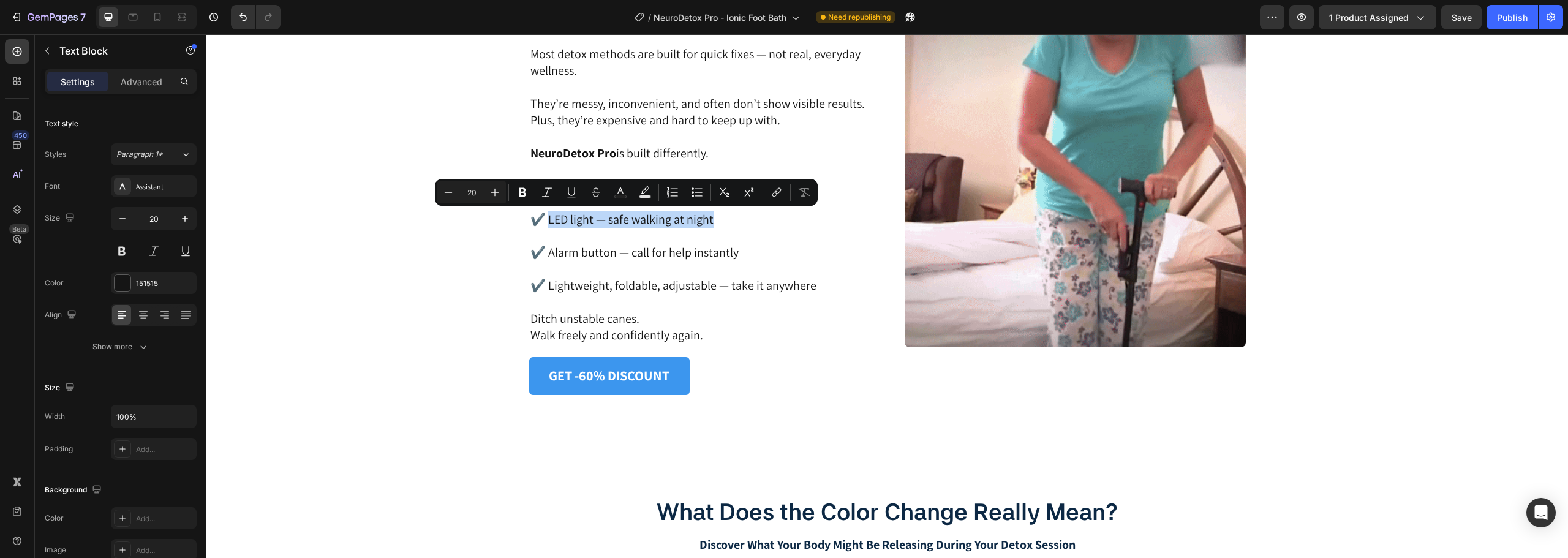
click at [547, 215] on p "✔️ LED light — safe walking at night" at bounding box center [700, 220] width 339 height 50
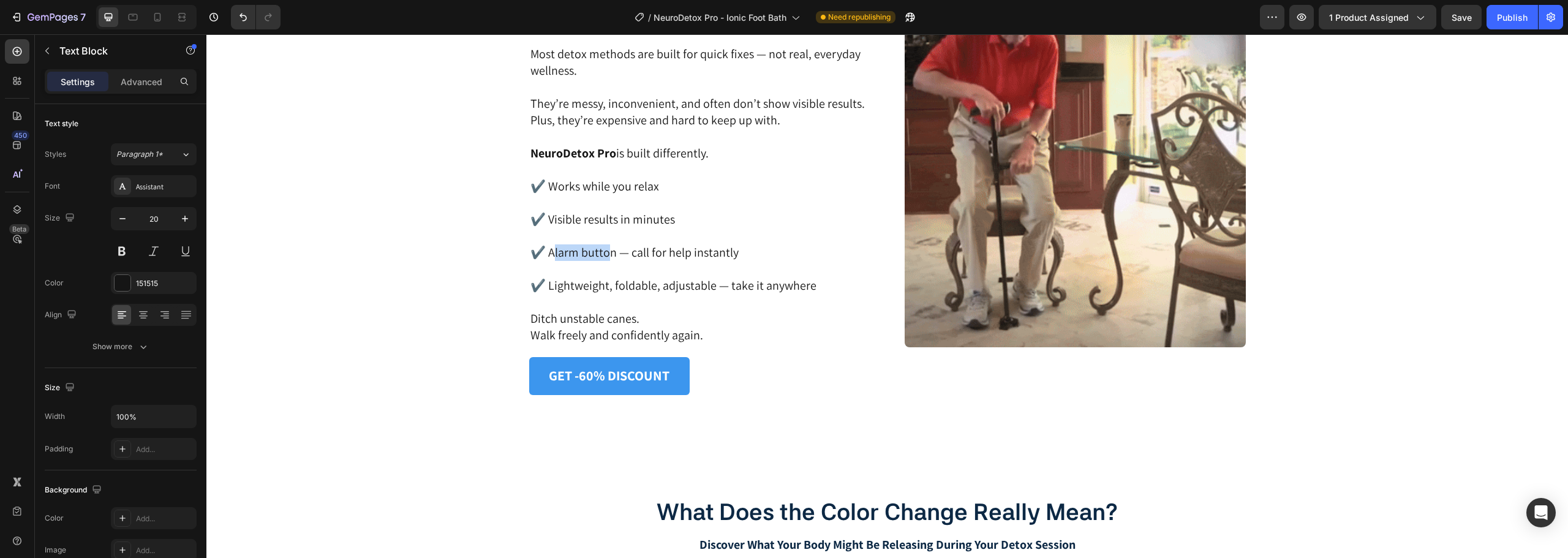
drag, startPoint x: 549, startPoint y: 249, endPoint x: 610, endPoint y: 254, distance: 61.2
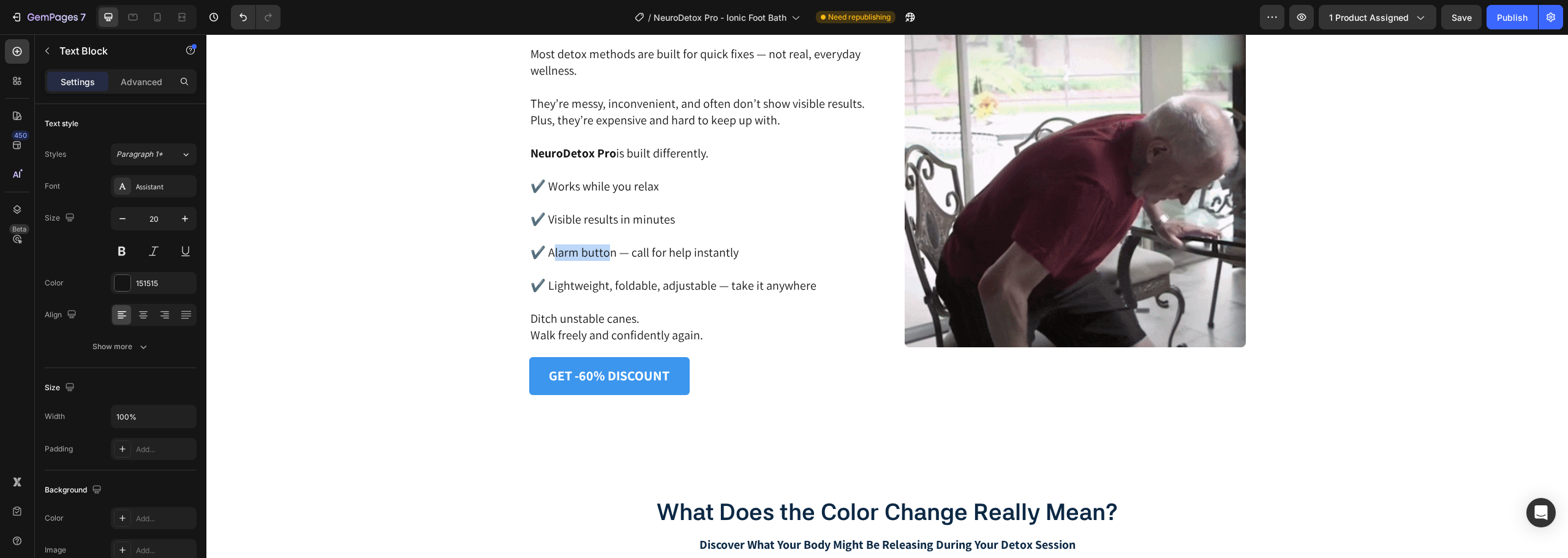
click at [605, 254] on p "✔️ Alarm button — call for help instantly" at bounding box center [700, 260] width 339 height 33
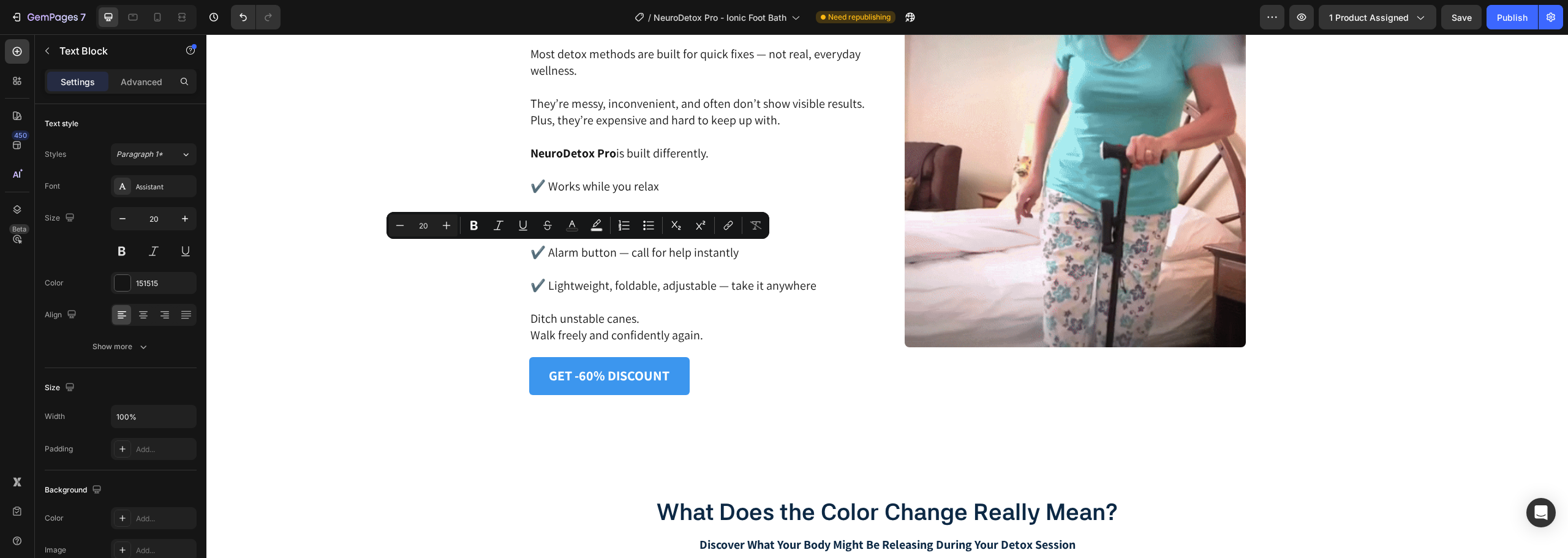
click at [757, 257] on p "✔️ Alarm button — call for help instantly" at bounding box center [700, 260] width 339 height 33
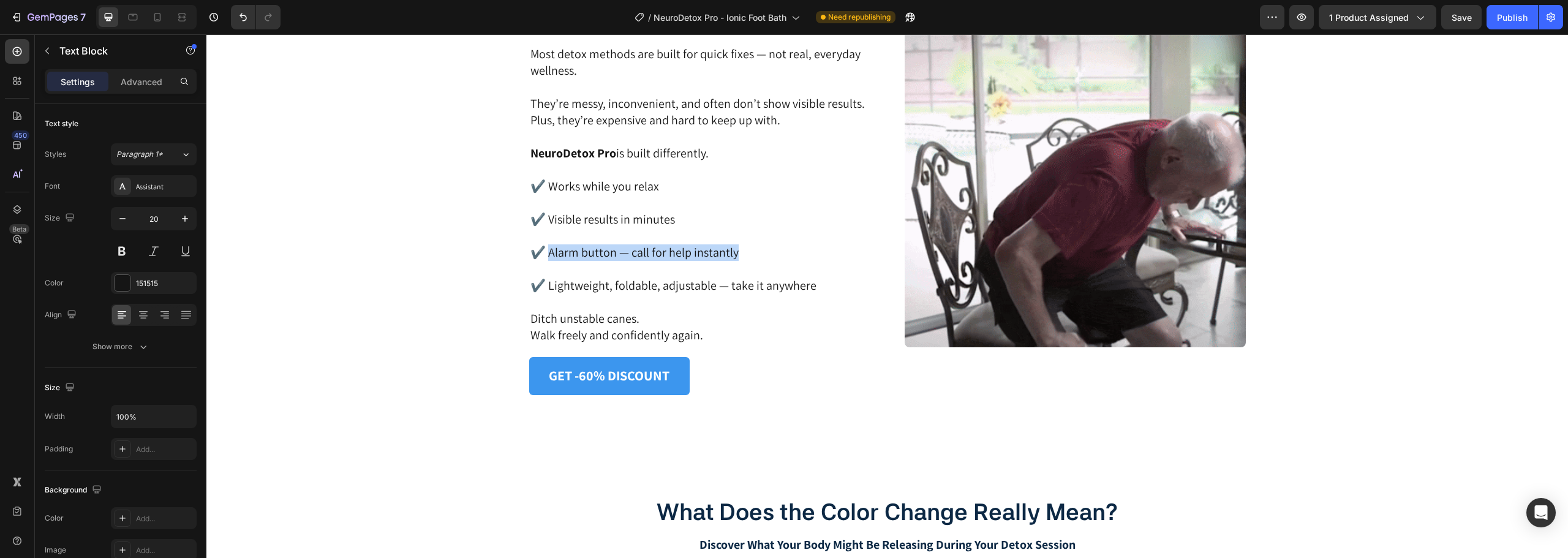
drag, startPoint x: 736, startPoint y: 258, endPoint x: 544, endPoint y: 255, distance: 192.0
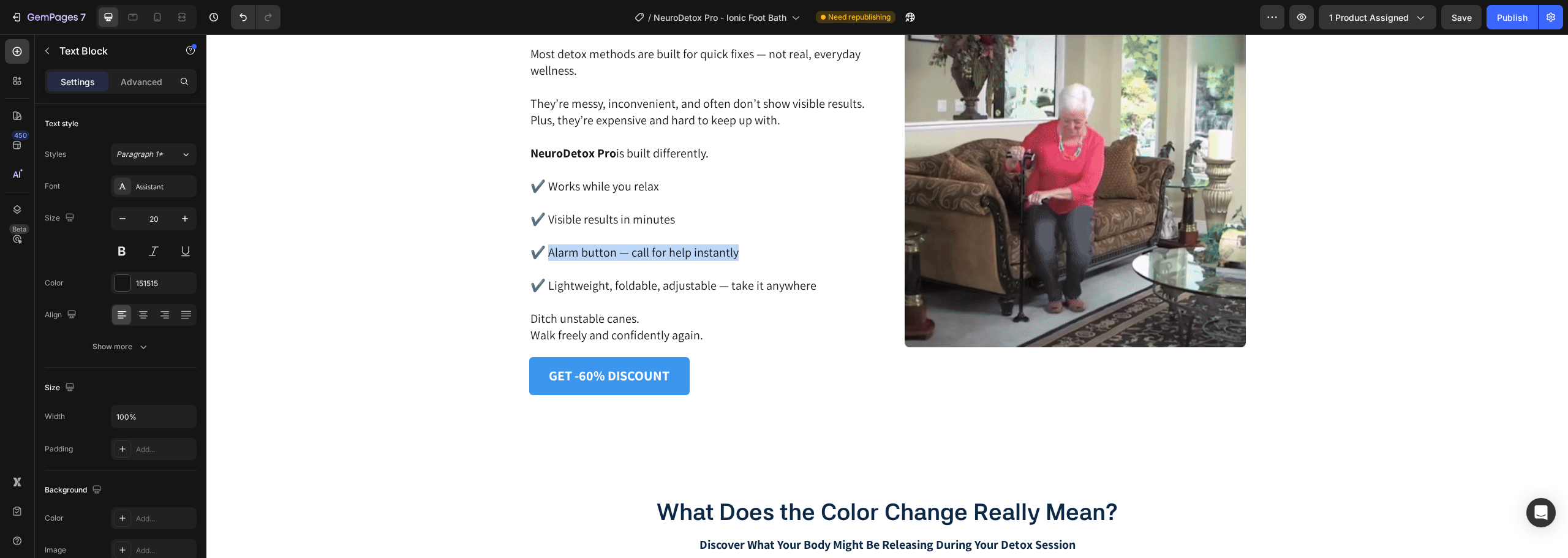
click at [544, 255] on p "✔️ Alarm button — call for help instantly" at bounding box center [700, 260] width 339 height 33
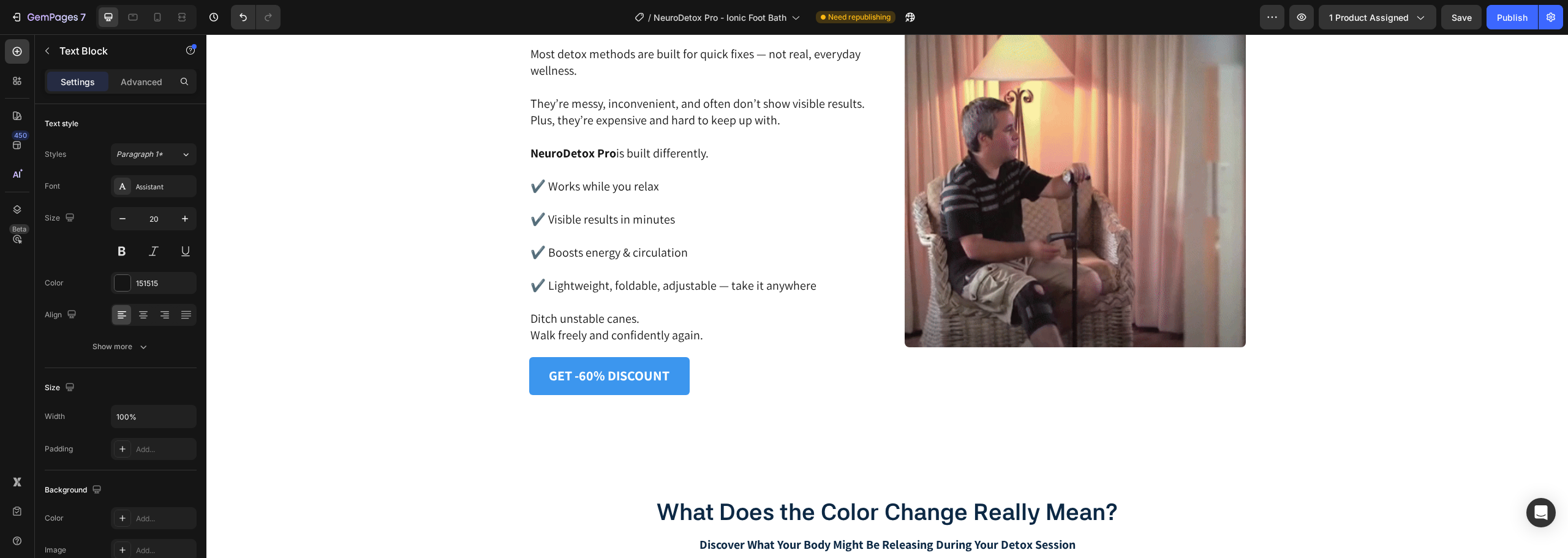
click at [684, 285] on p "✔️ Lightweight, foldable, adjustable — take it anywhere" at bounding box center [700, 286] width 339 height 17
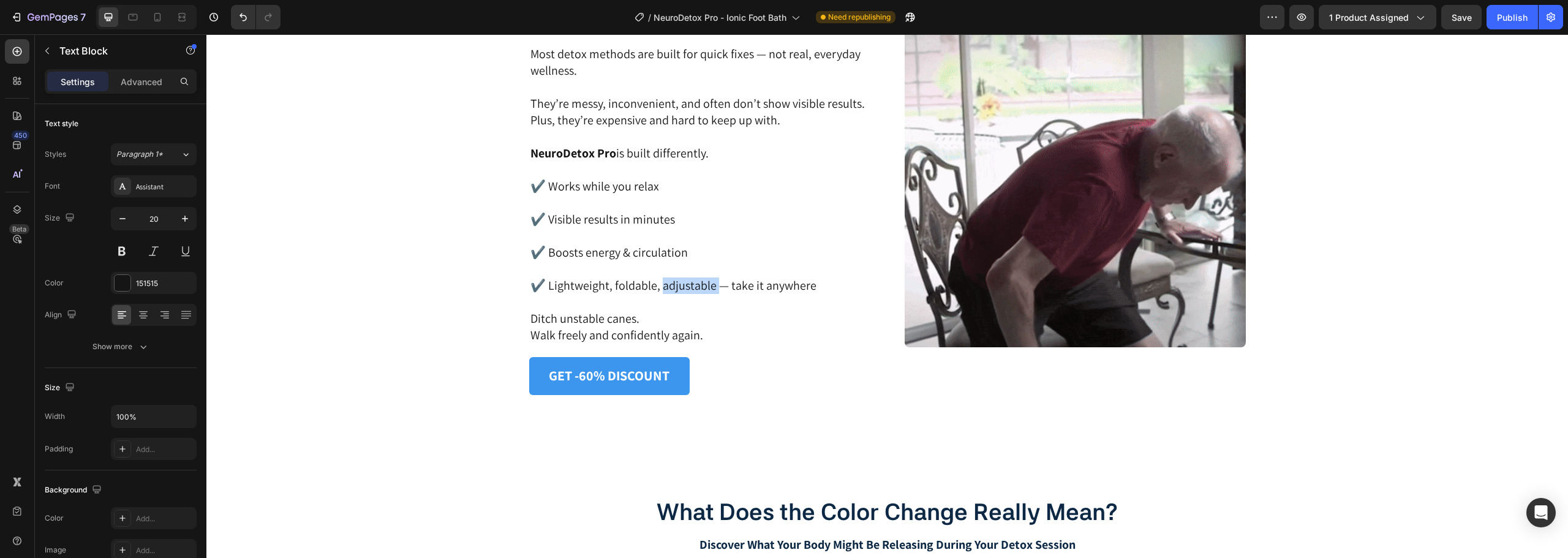
click at [684, 285] on p "✔️ Lightweight, foldable, adjustable — take it anywhere" at bounding box center [700, 286] width 339 height 17
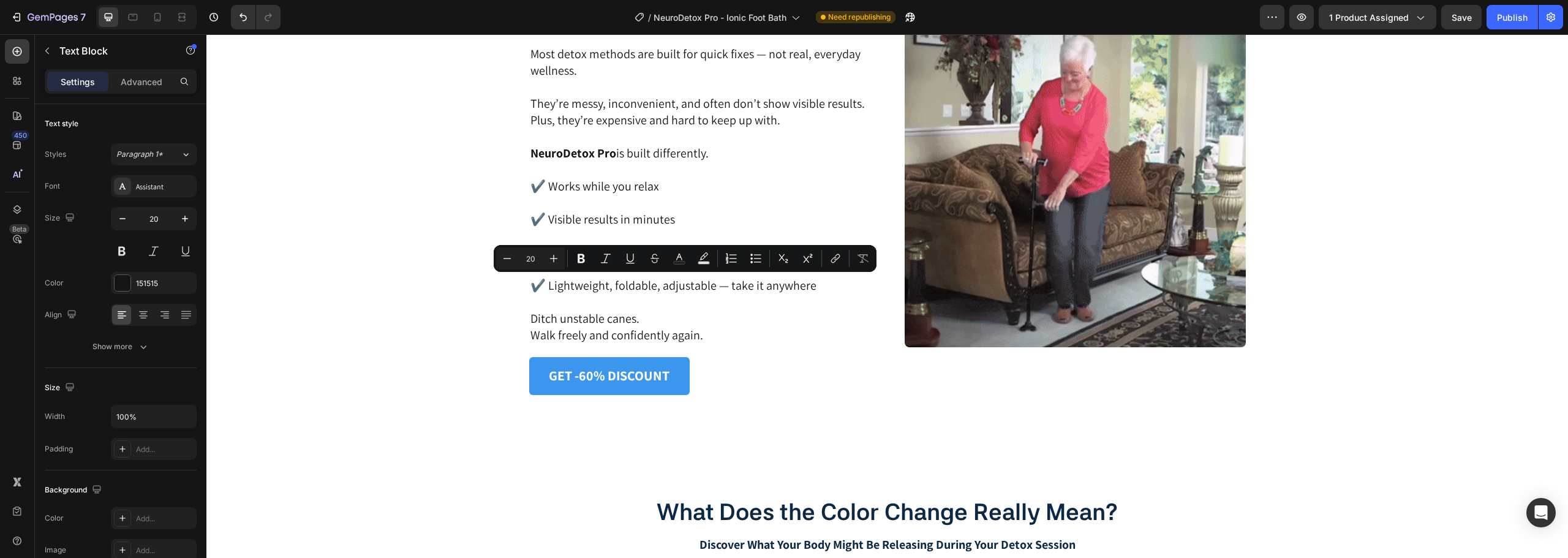
click at [788, 287] on p "✔️ Lightweight, foldable, adjustable — take it anywhere" at bounding box center [700, 286] width 339 height 17
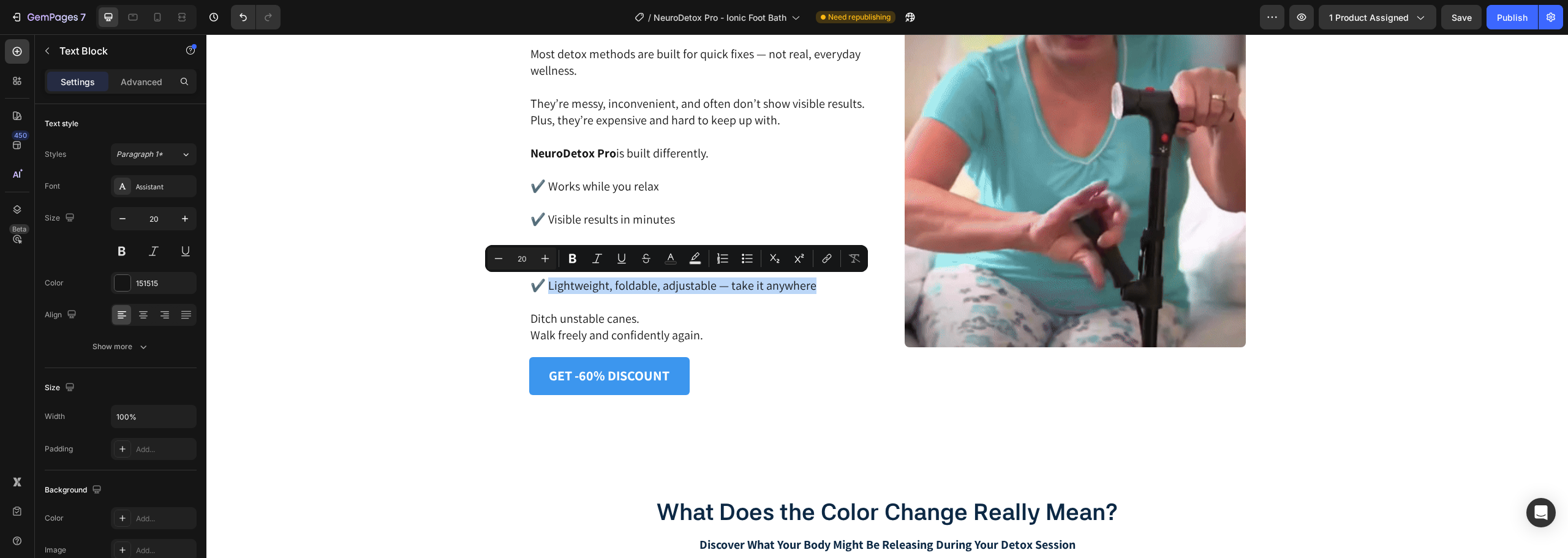
drag, startPoint x: 812, startPoint y: 286, endPoint x: 547, endPoint y: 286, distance: 265.0
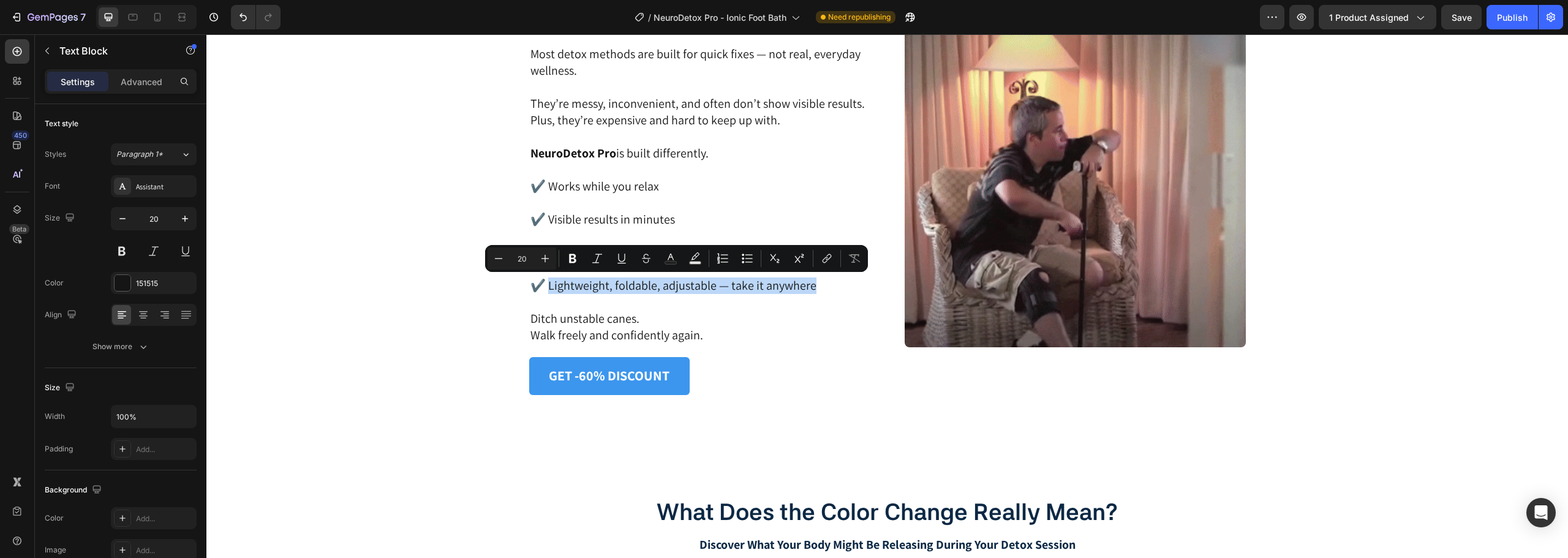
click at [547, 286] on p "✔️ Lightweight, foldable, adjustable — take it anywhere" at bounding box center [700, 286] width 339 height 17
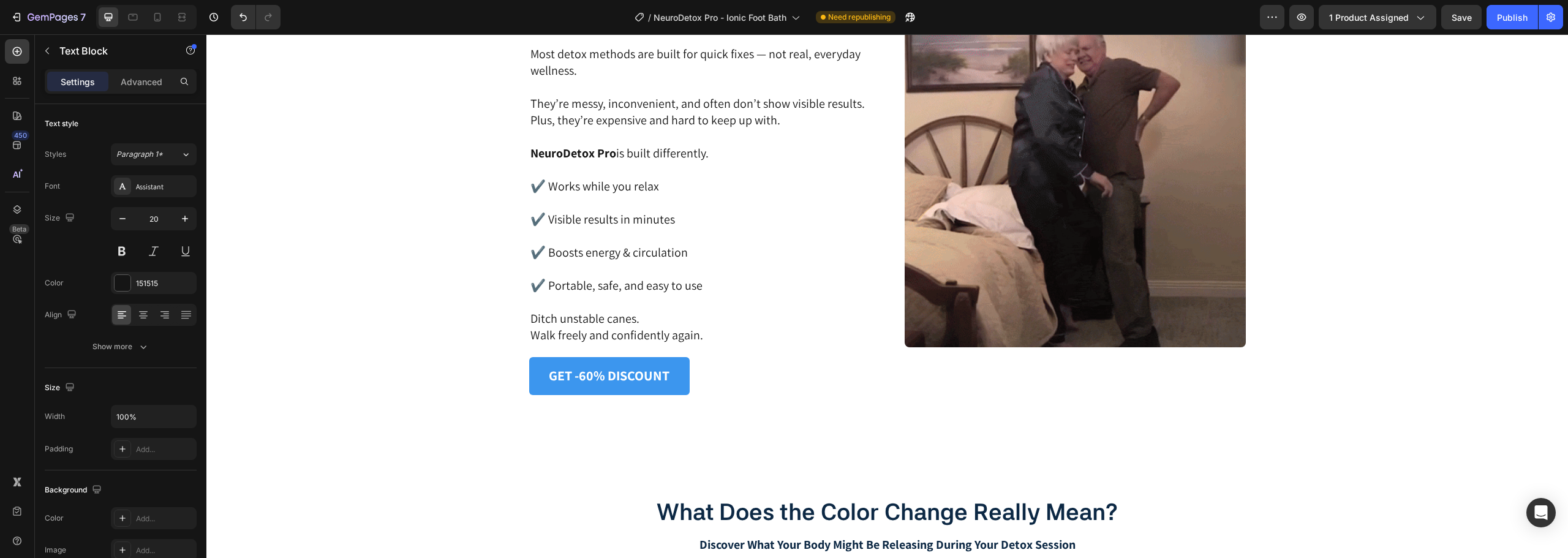
click at [679, 332] on p "Ditch unstable canes. Walk freely and confidently again." at bounding box center [700, 326] width 339 height 33
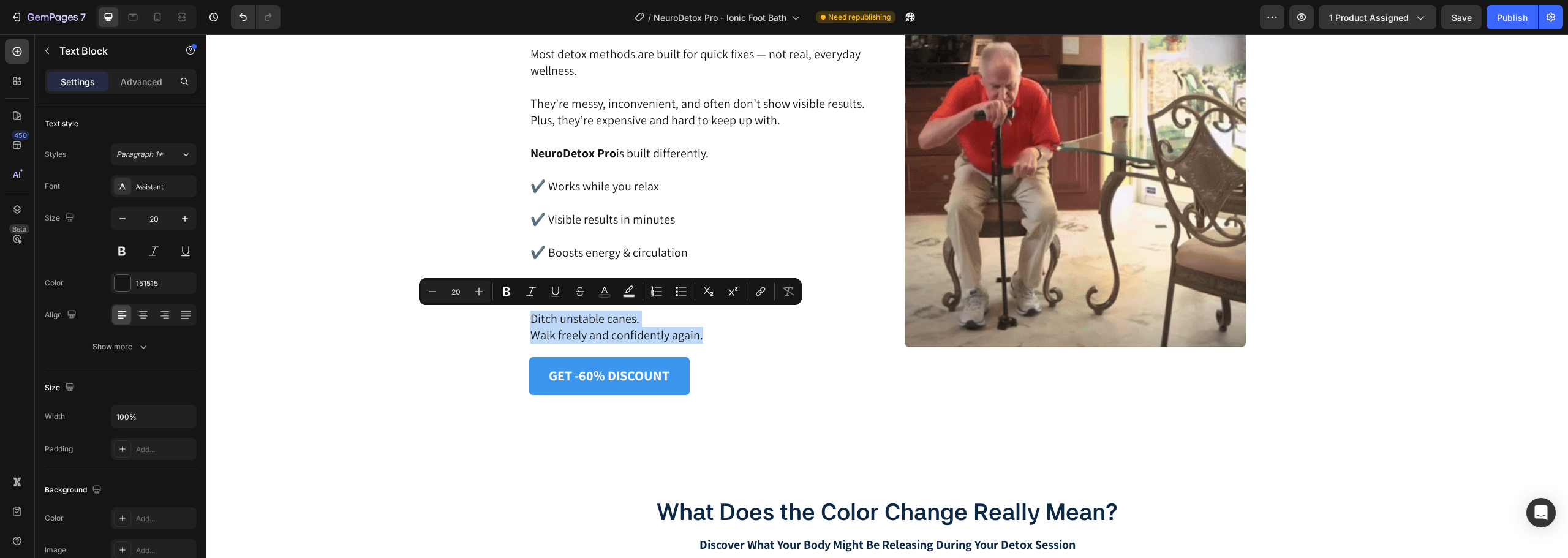
drag, startPoint x: 704, startPoint y: 335, endPoint x: 529, endPoint y: 319, distance: 175.7
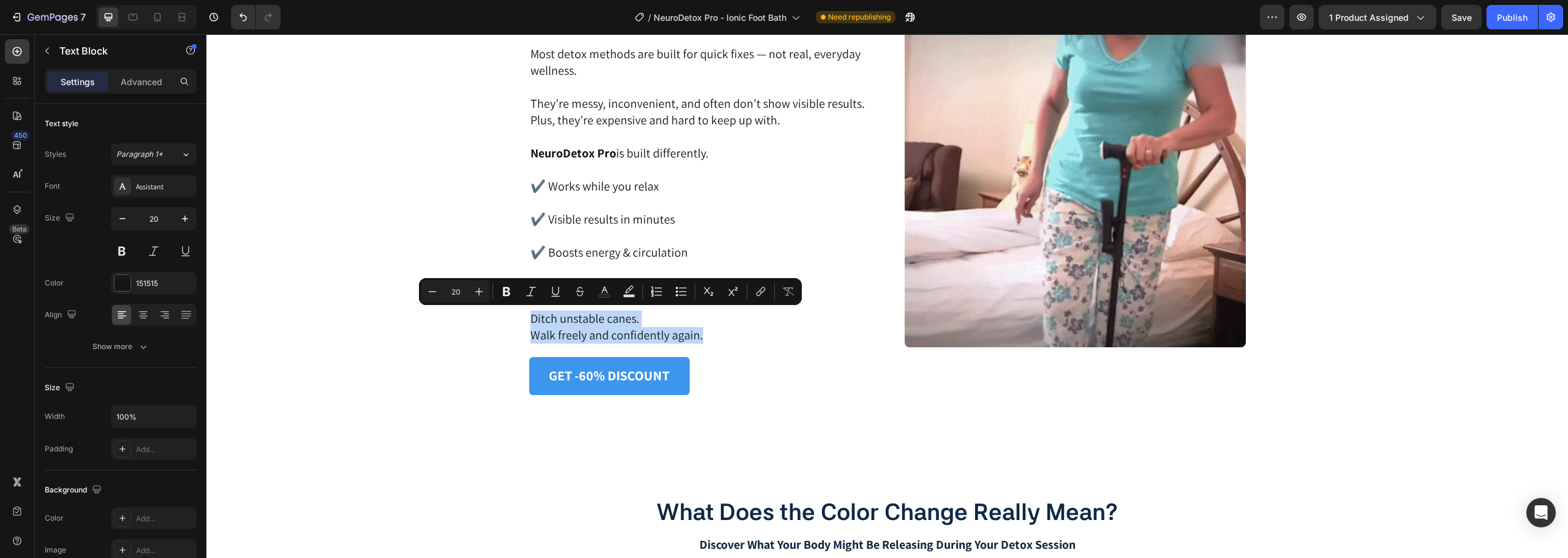
click at [531, 319] on p "Ditch unstable canes. Walk freely and confidently again." at bounding box center [700, 326] width 339 height 33
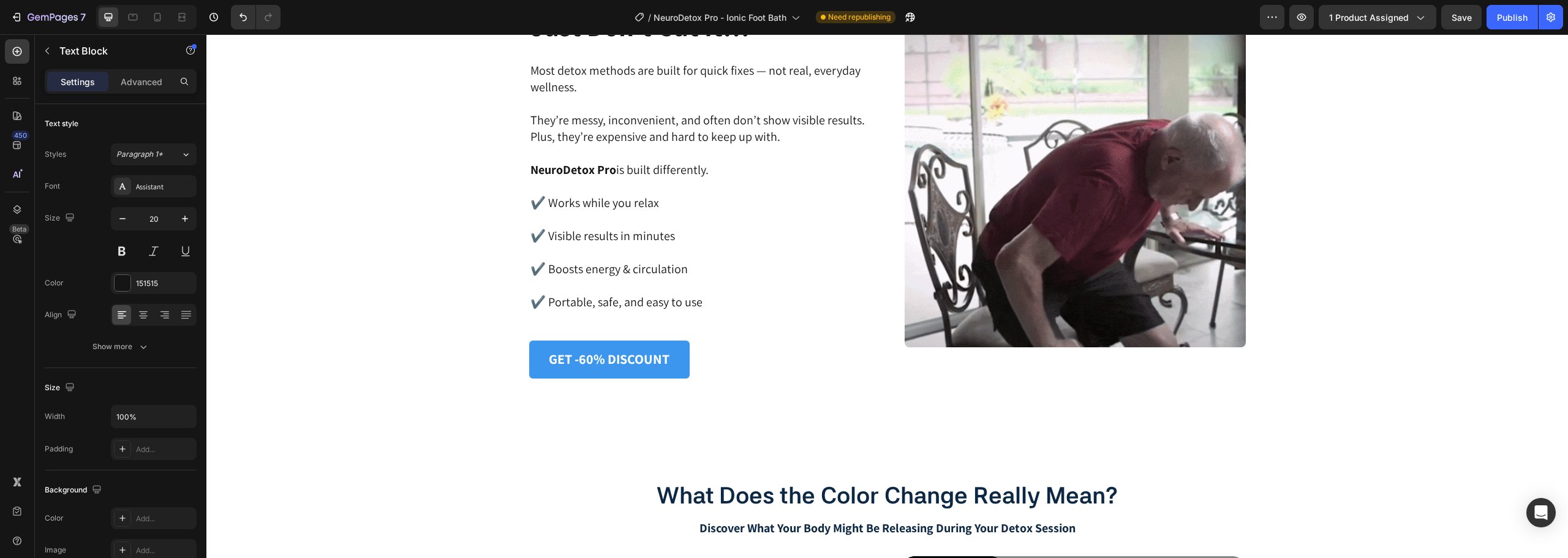
scroll to position [2924, 0]
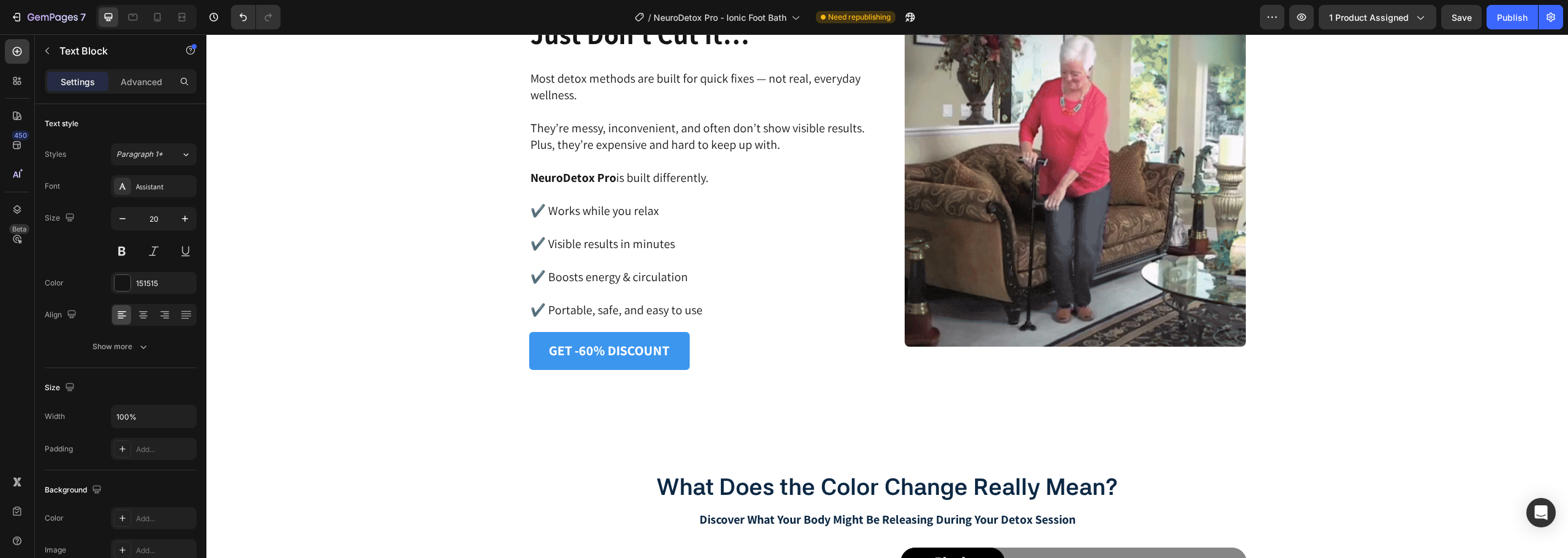
click at [422, 254] on div "Image Why Regular Detox Methods Just Don’t Cut It… Heading Most detox methods a…" at bounding box center [887, 176] width 1331 height 386
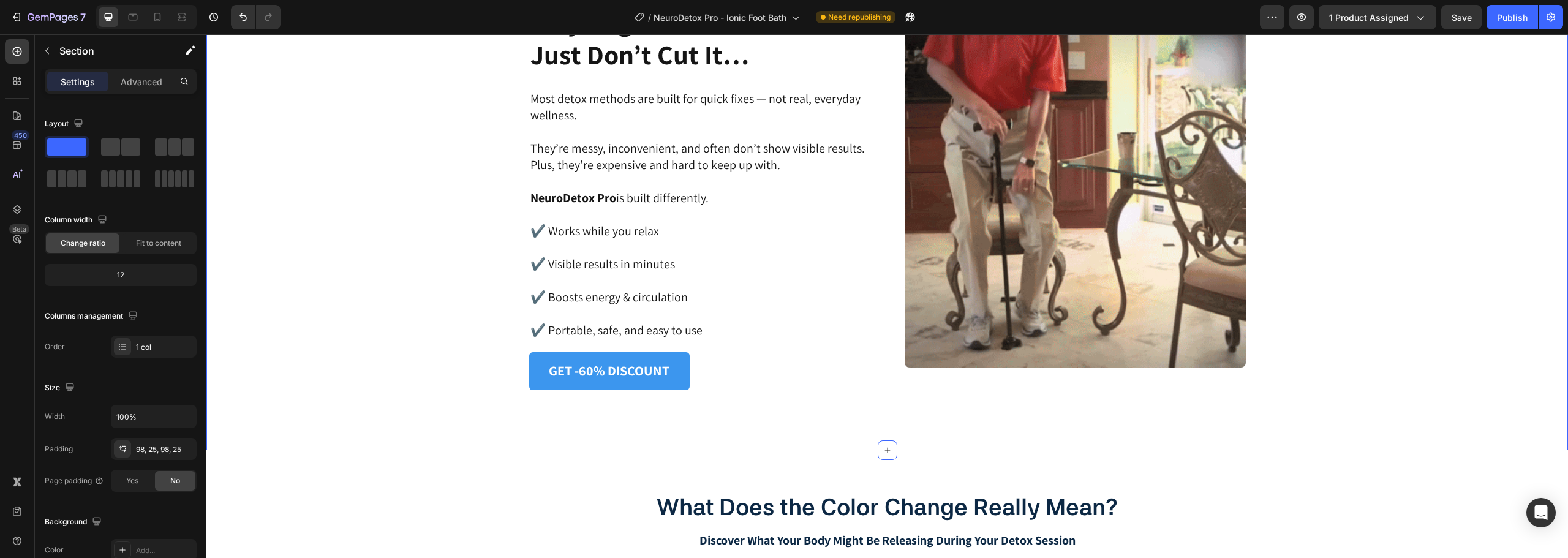
scroll to position [2802, 0]
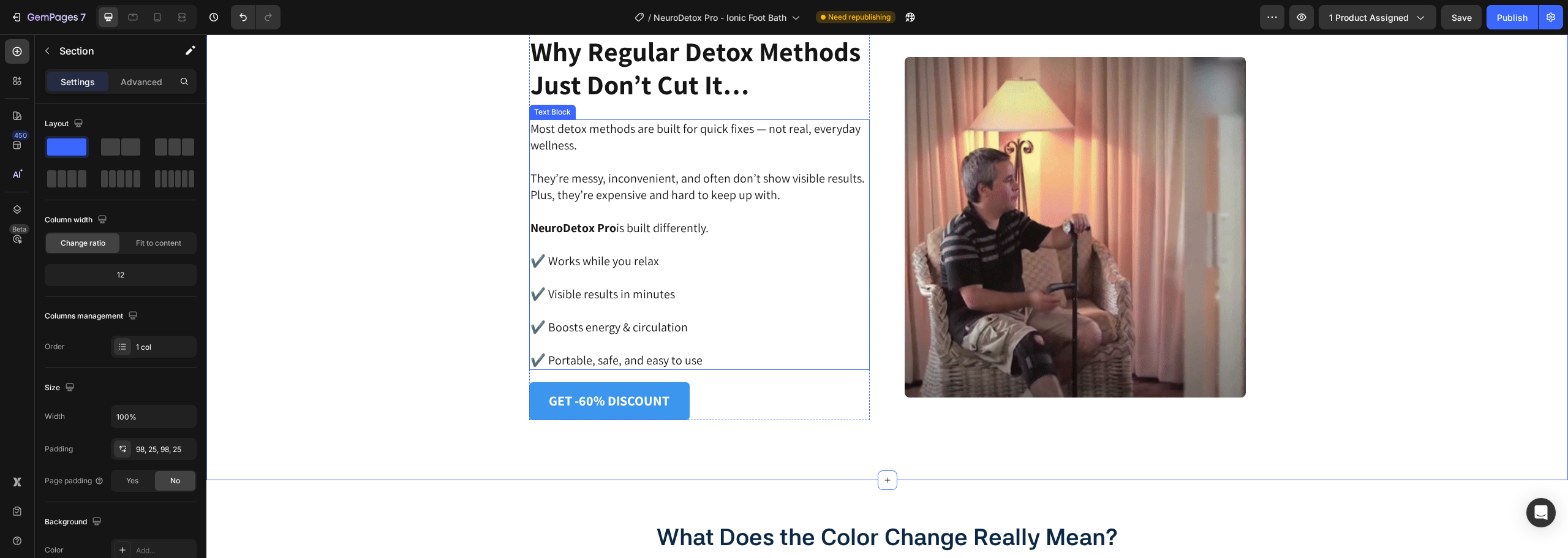
click at [716, 361] on p "✔️ Portable, safe, and easy to use" at bounding box center [700, 361] width 339 height 17
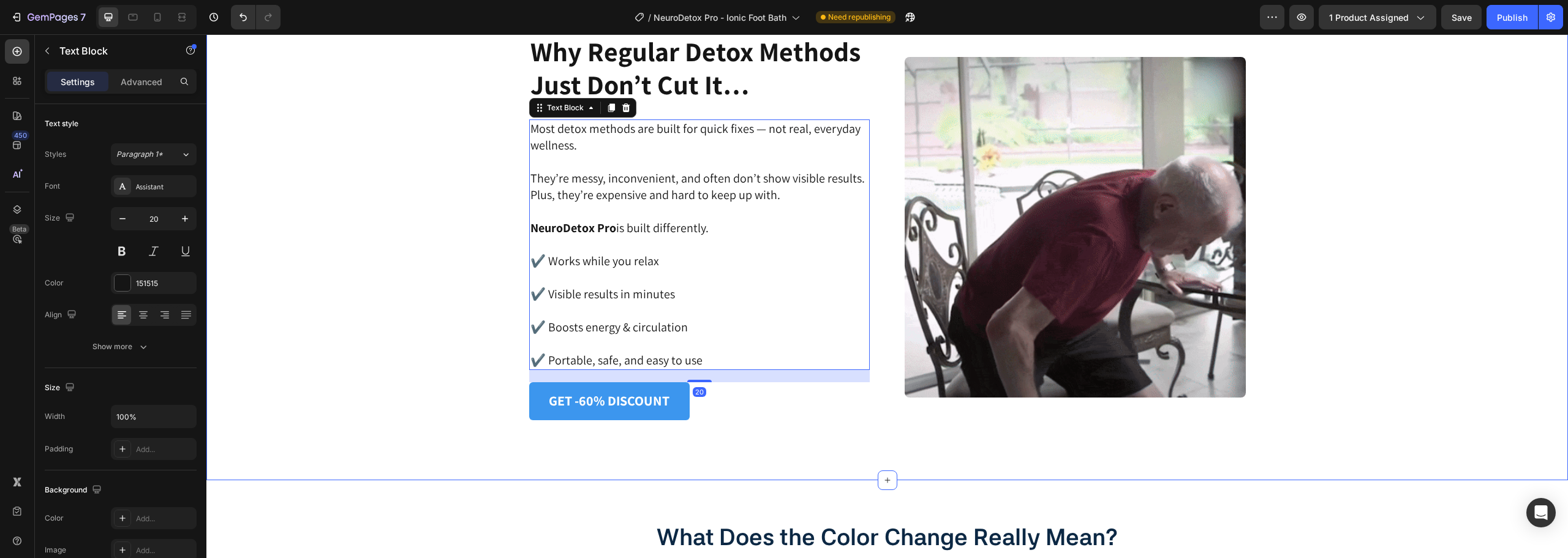
click at [389, 311] on div "Image Why Regular Detox Methods Just Don’t Cut It… Heading Most detox methods a…" at bounding box center [887, 226] width 1331 height 386
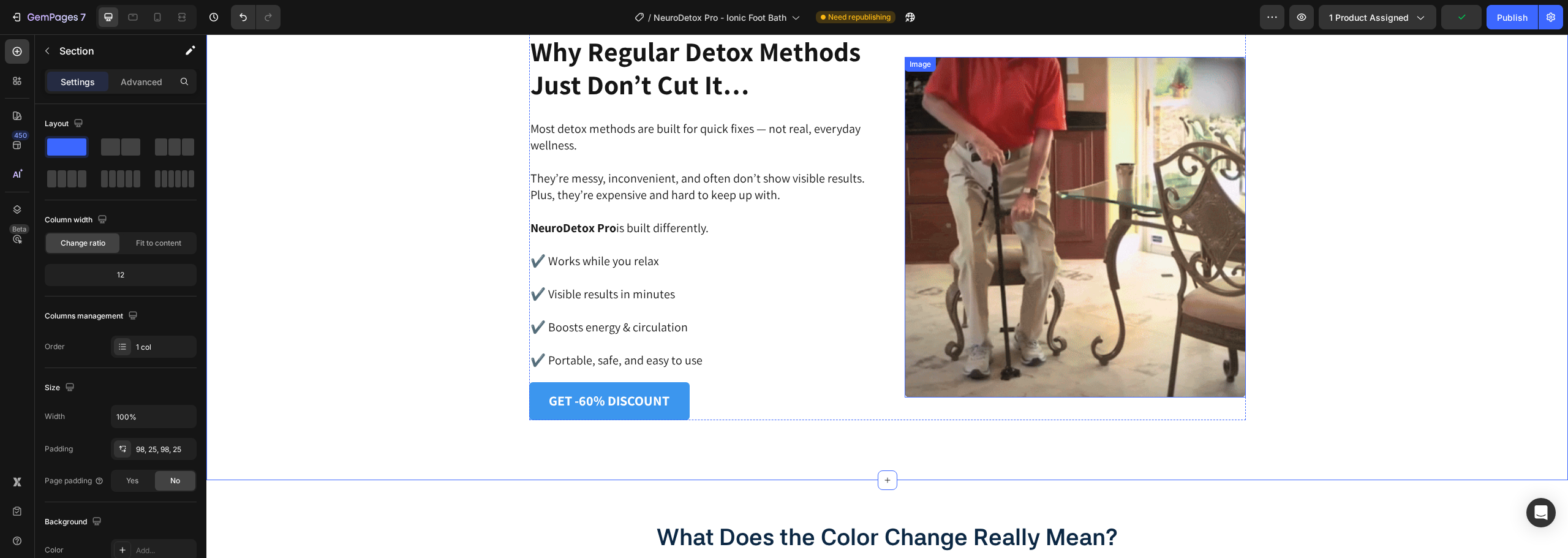
click at [988, 224] on img at bounding box center [1075, 227] width 341 height 341
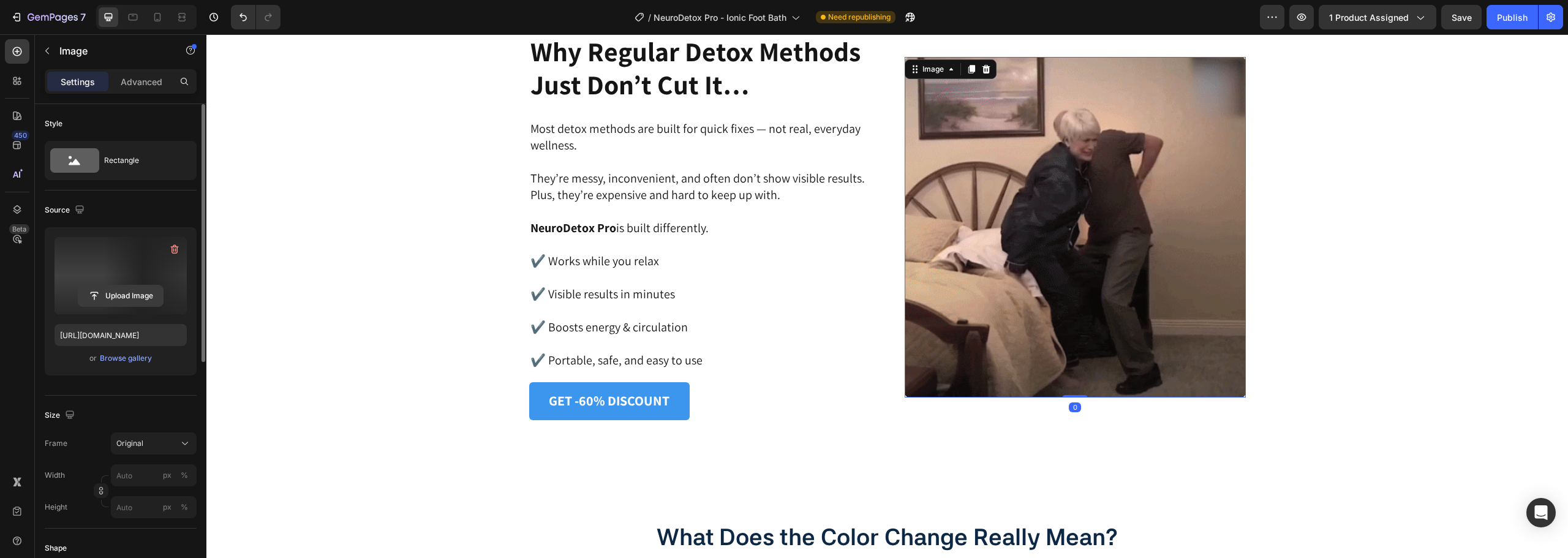
click at [144, 289] on input "file" at bounding box center [121, 296] width 84 height 21
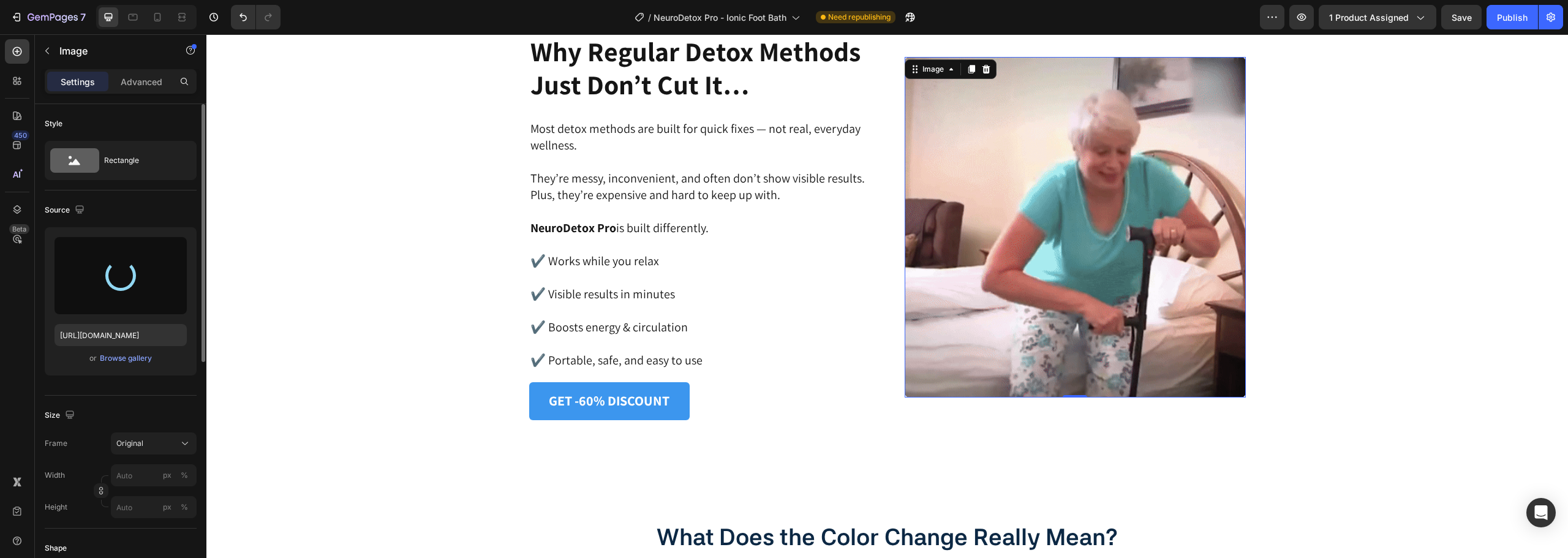
type input "[URL][DOMAIN_NAME]"
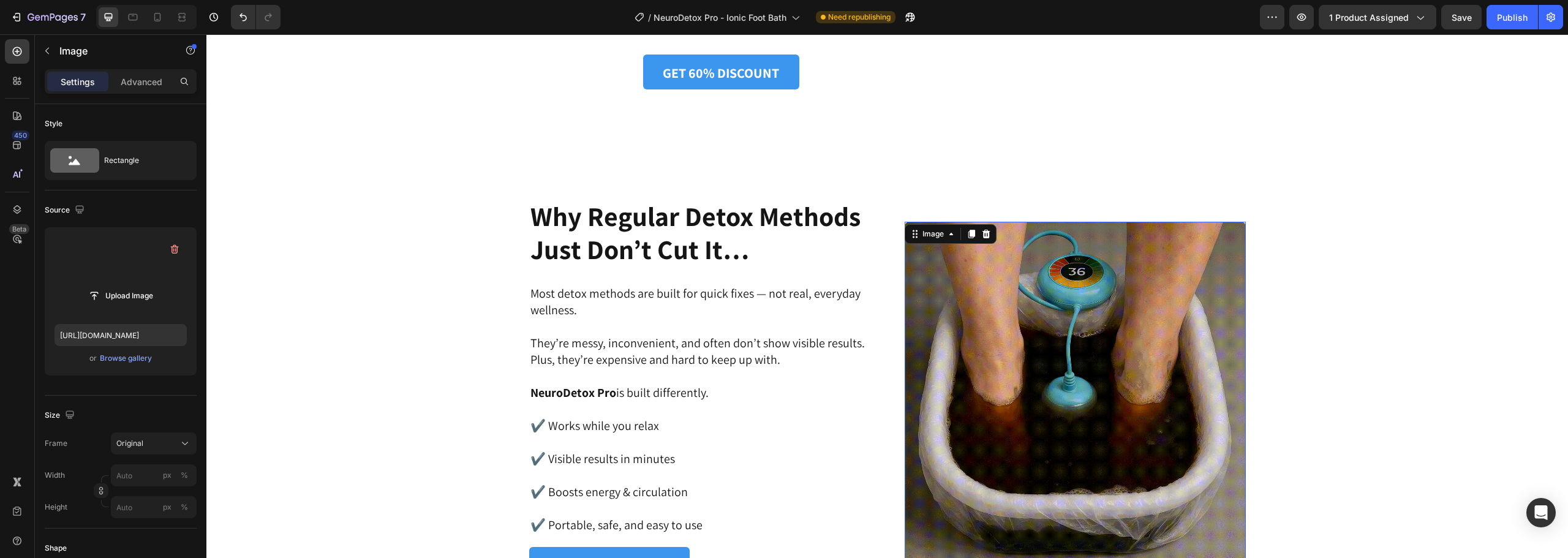
scroll to position [2679, 0]
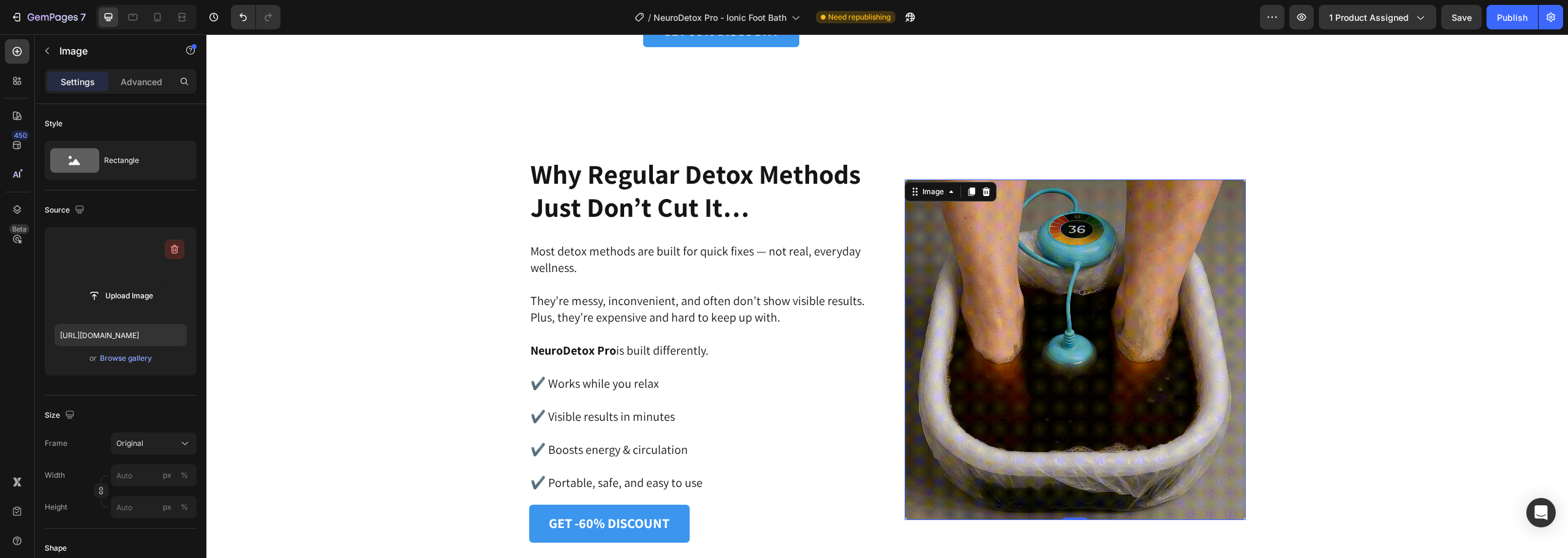
click at [171, 248] on icon "button" at bounding box center [174, 249] width 12 height 12
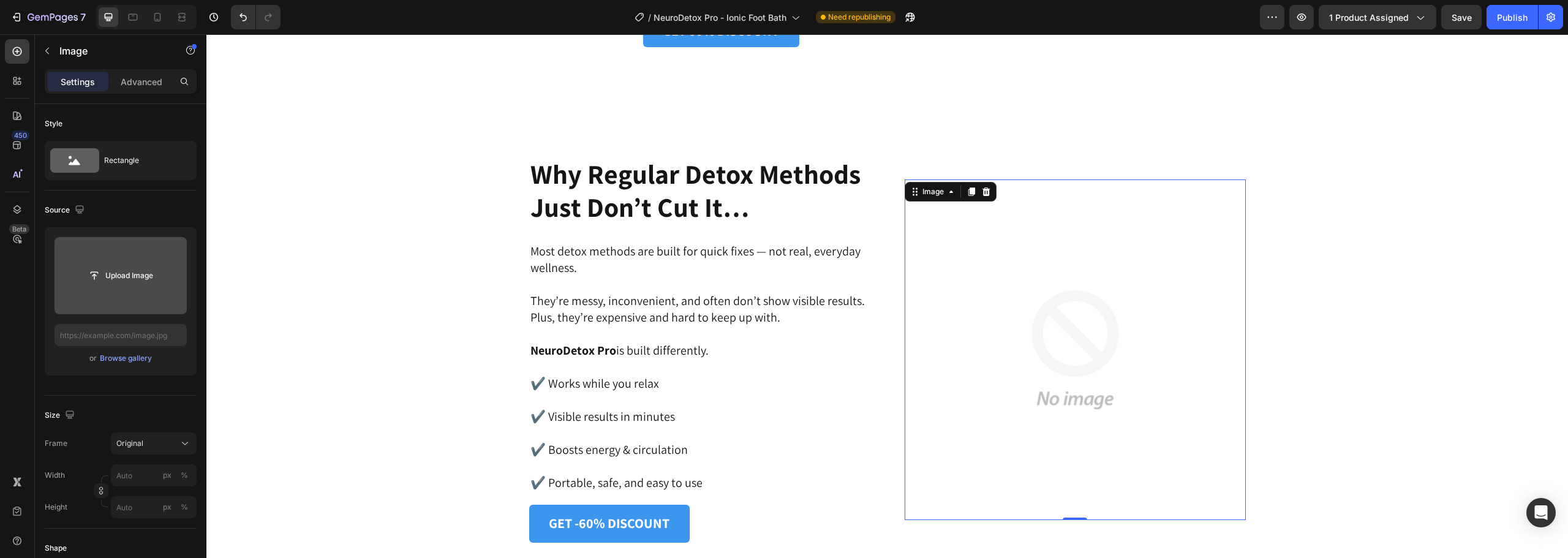
click at [121, 279] on input "file" at bounding box center [121, 275] width 84 height 21
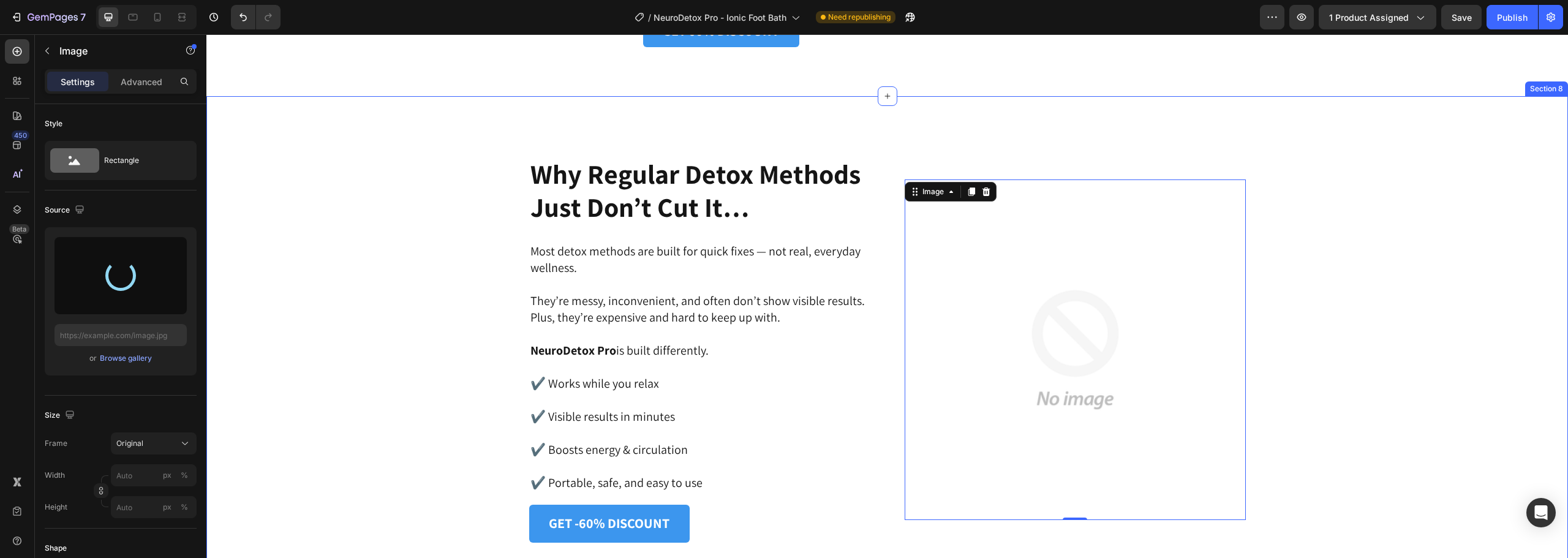
type input "[URL][DOMAIN_NAME]"
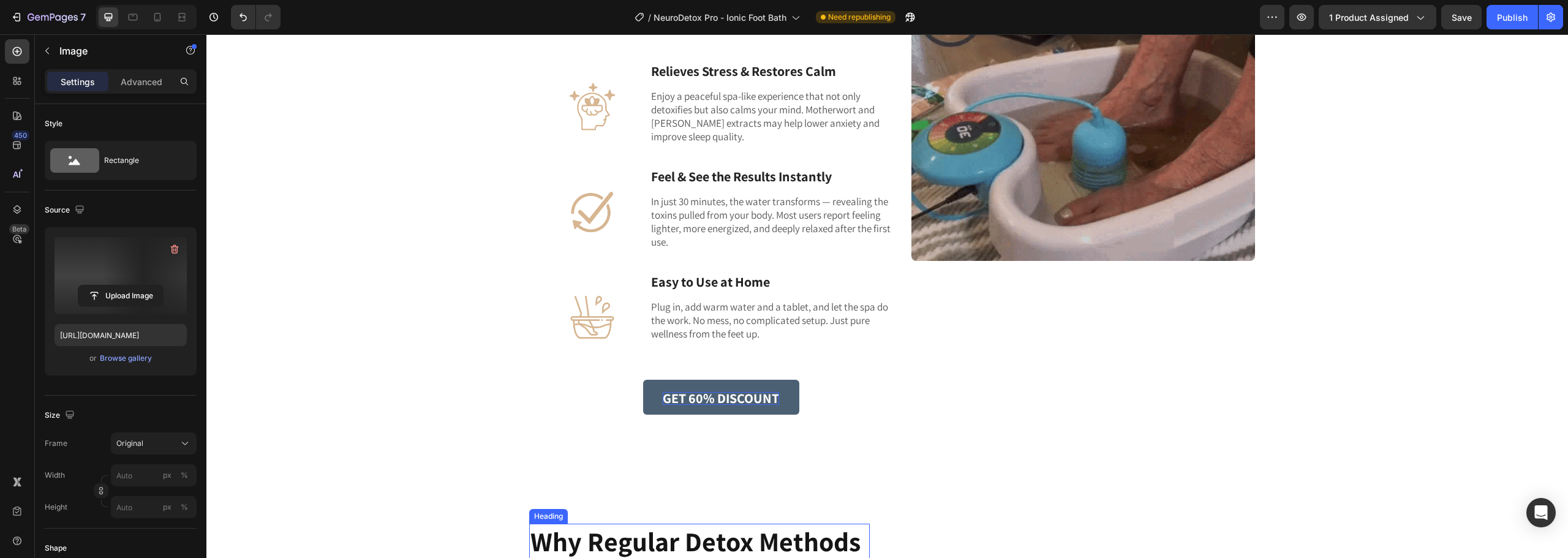
scroll to position [2557, 0]
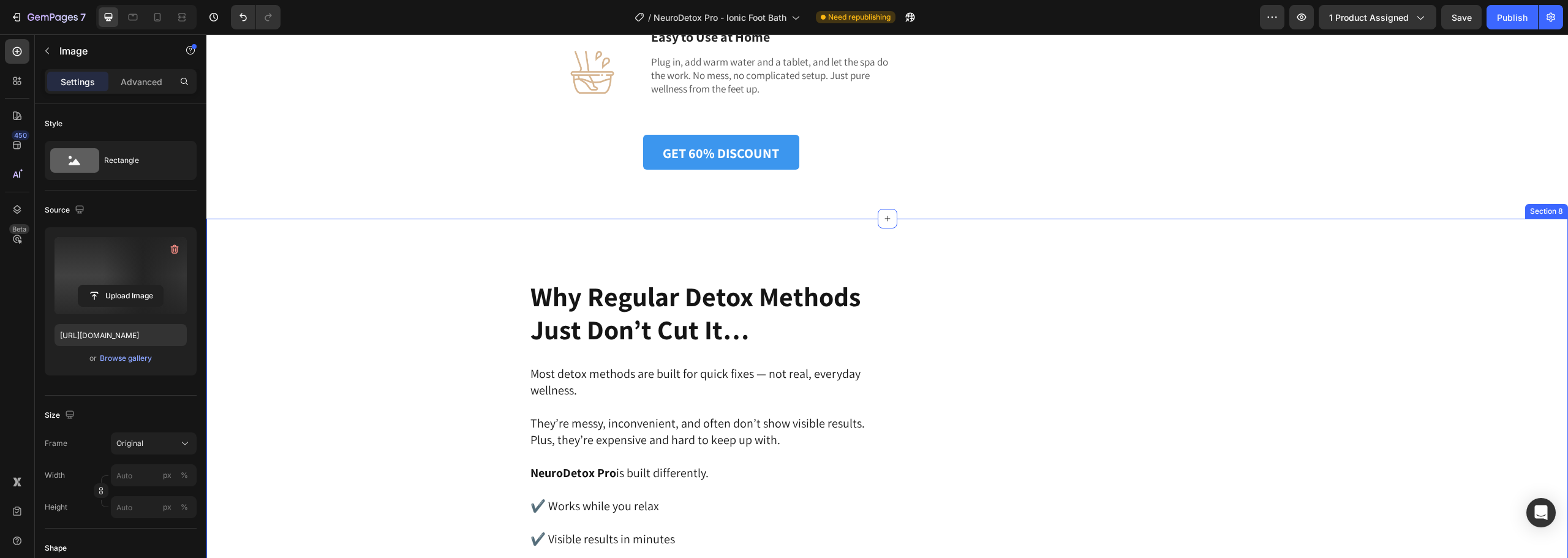
click at [1290, 312] on div "Image Why Regular Detox Methods Just Don’t Cut It… Heading Most detox methods a…" at bounding box center [887, 471] width 1331 height 386
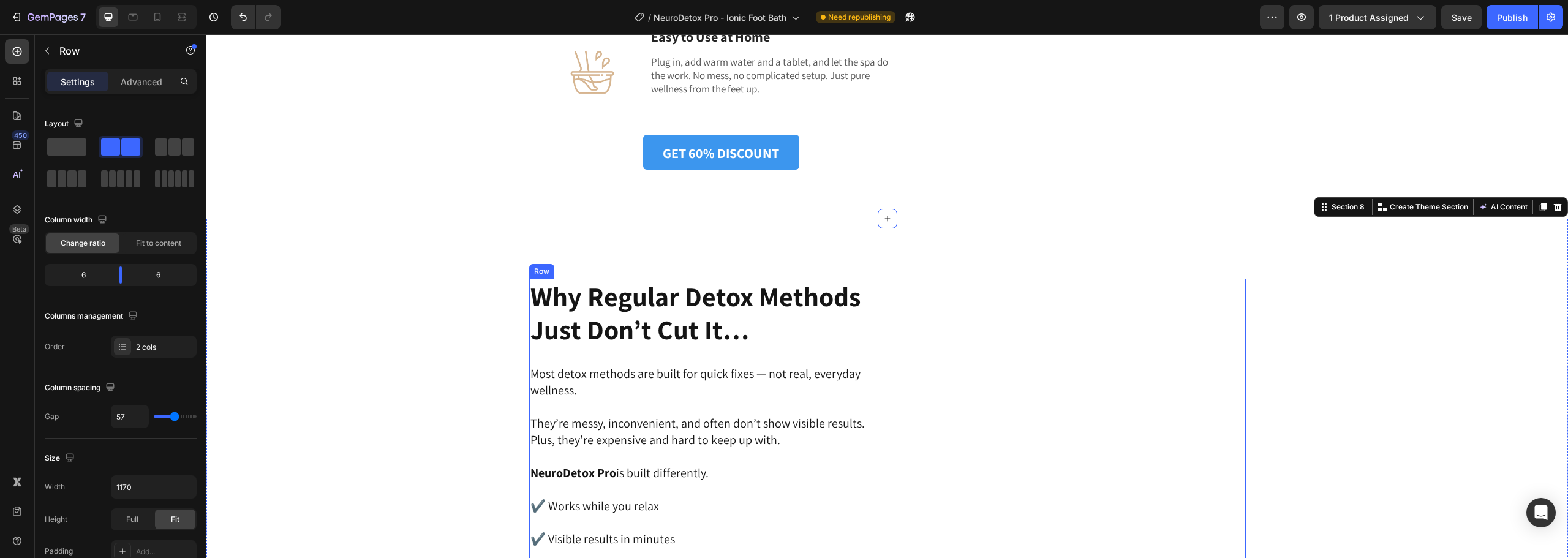
click at [892, 293] on div "Image Why Regular Detox Methods Just Don’t Cut It… Heading Most detox methods a…" at bounding box center [887, 471] width 716 height 386
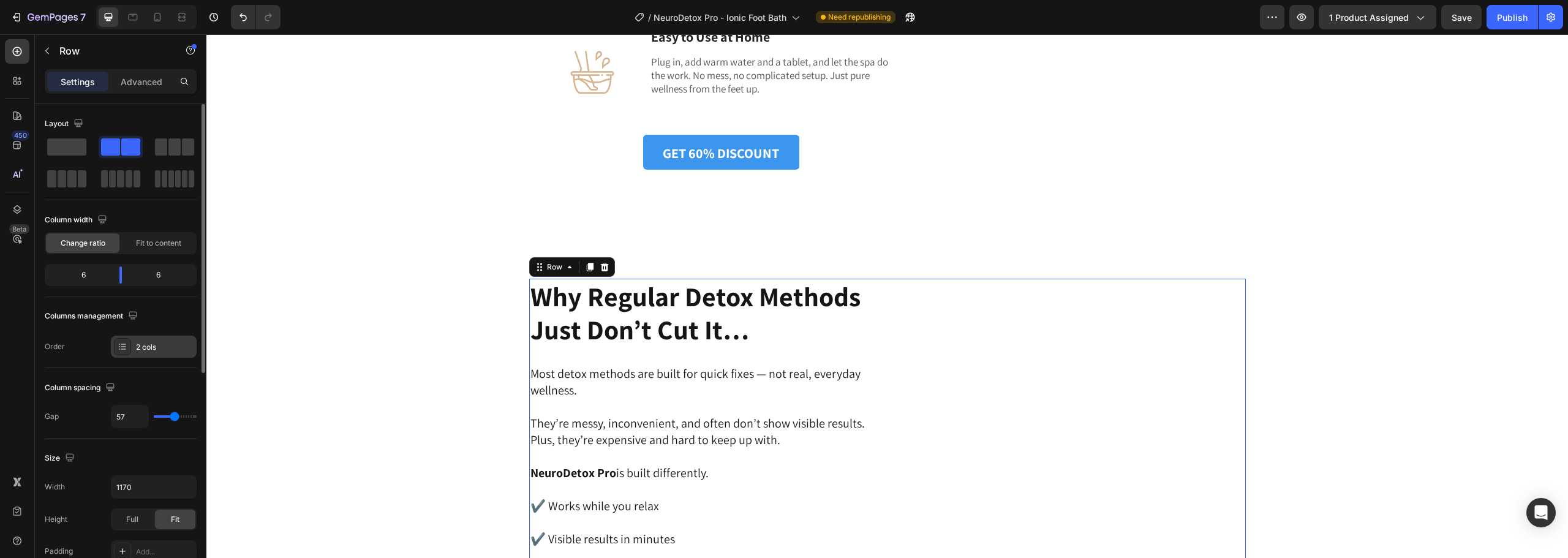
click at [147, 345] on div "2 cols" at bounding box center [164, 347] width 58 height 11
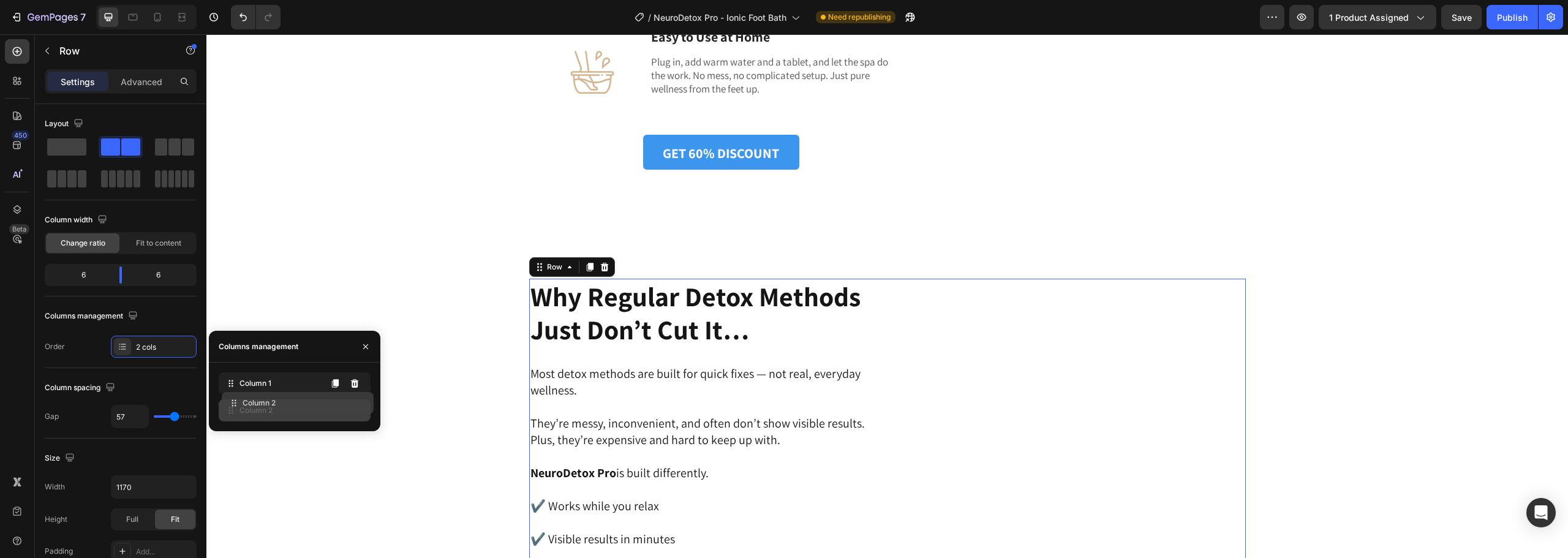
drag, startPoint x: 232, startPoint y: 381, endPoint x: 235, endPoint y: 401, distance: 20.2
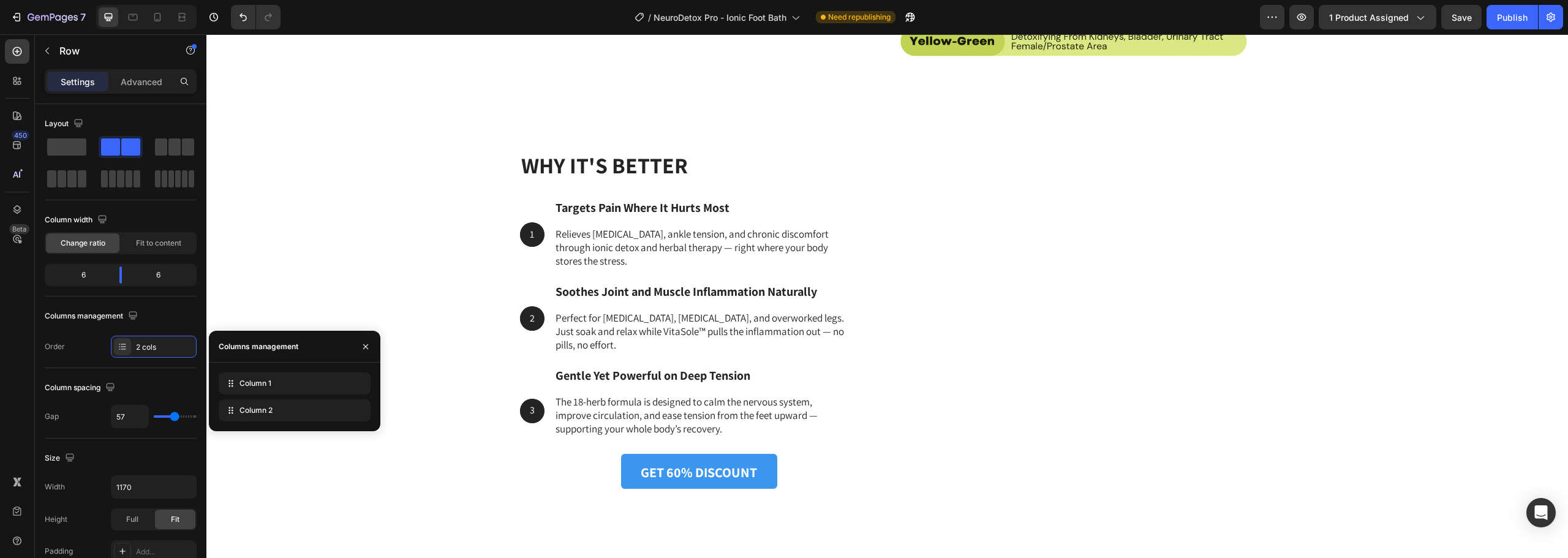
scroll to position [3169, 0]
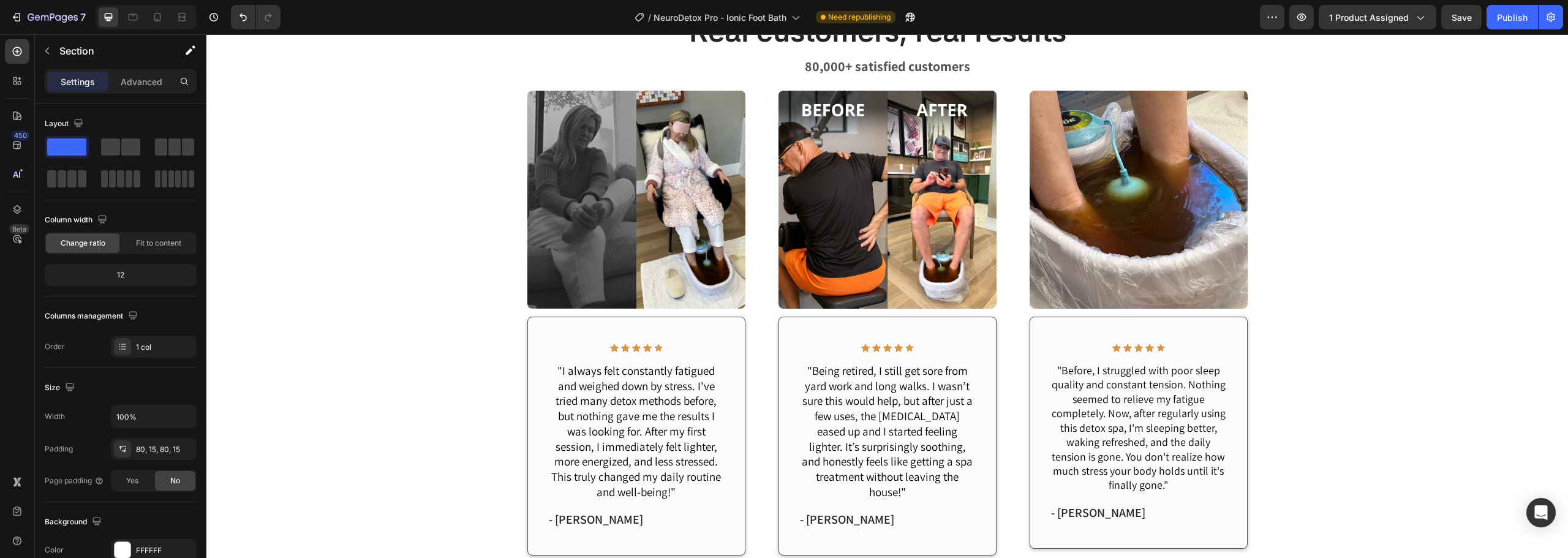
scroll to position [973, 0]
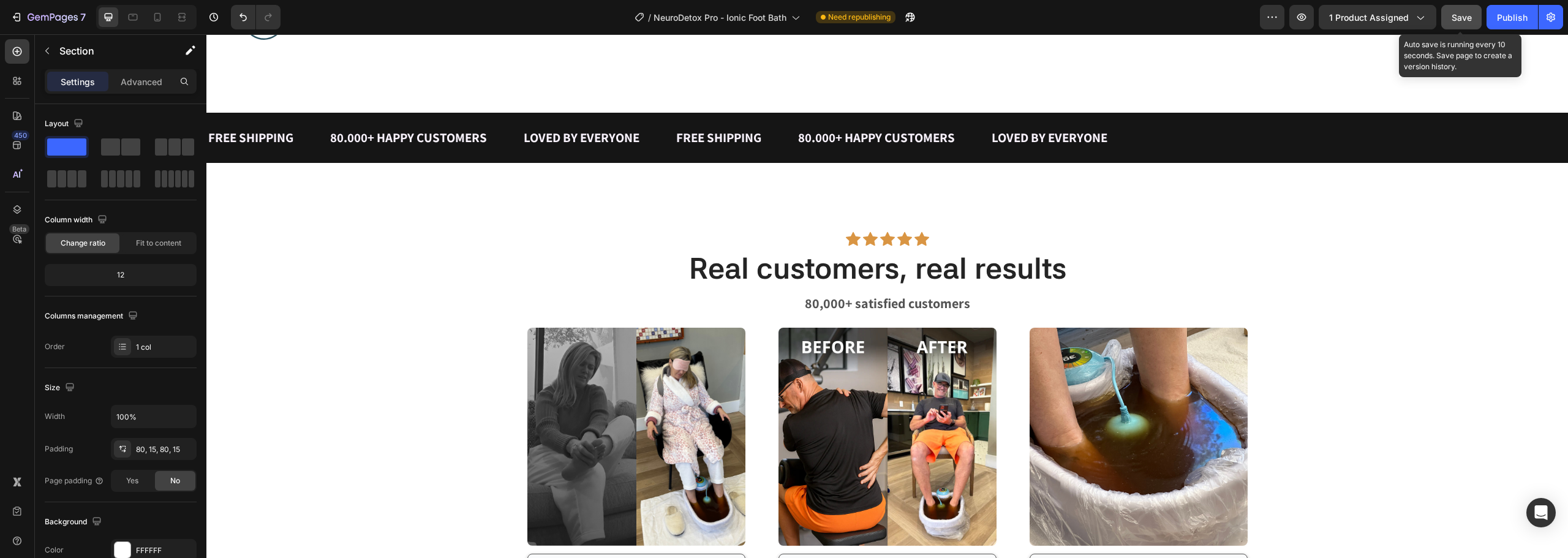
click at [1454, 18] on span "Save" at bounding box center [1461, 18] width 20 height 11
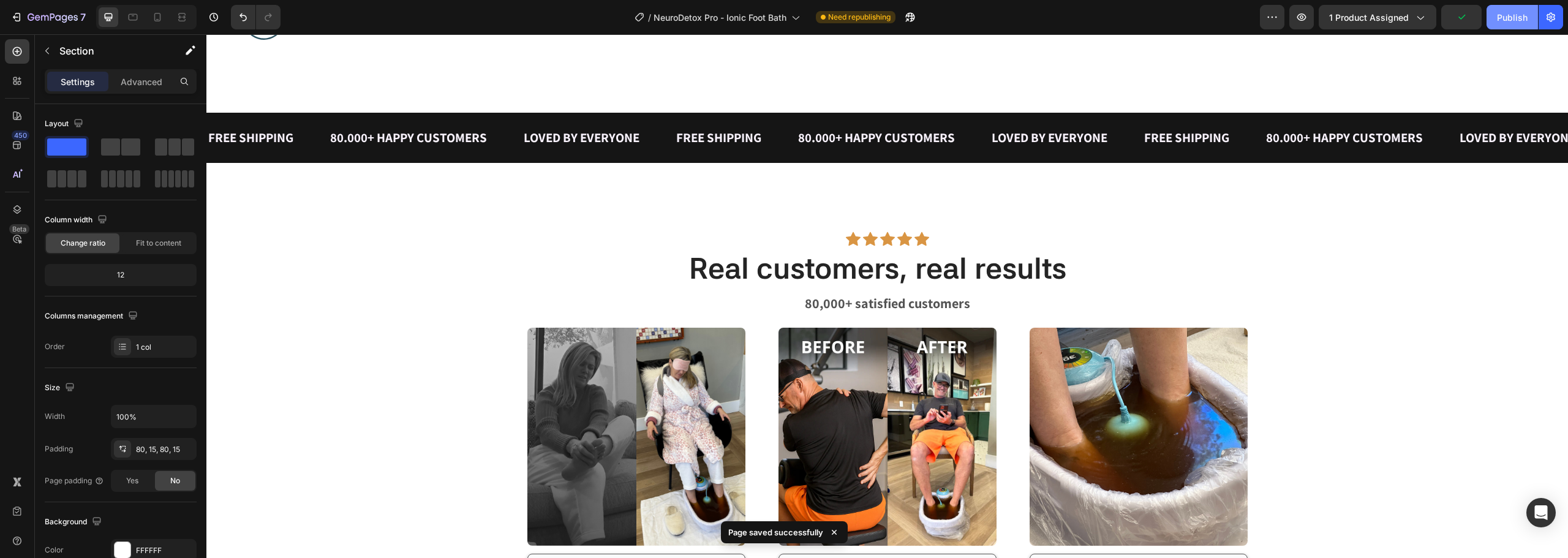
click at [1512, 12] on div "Publish" at bounding box center [1512, 17] width 31 height 13
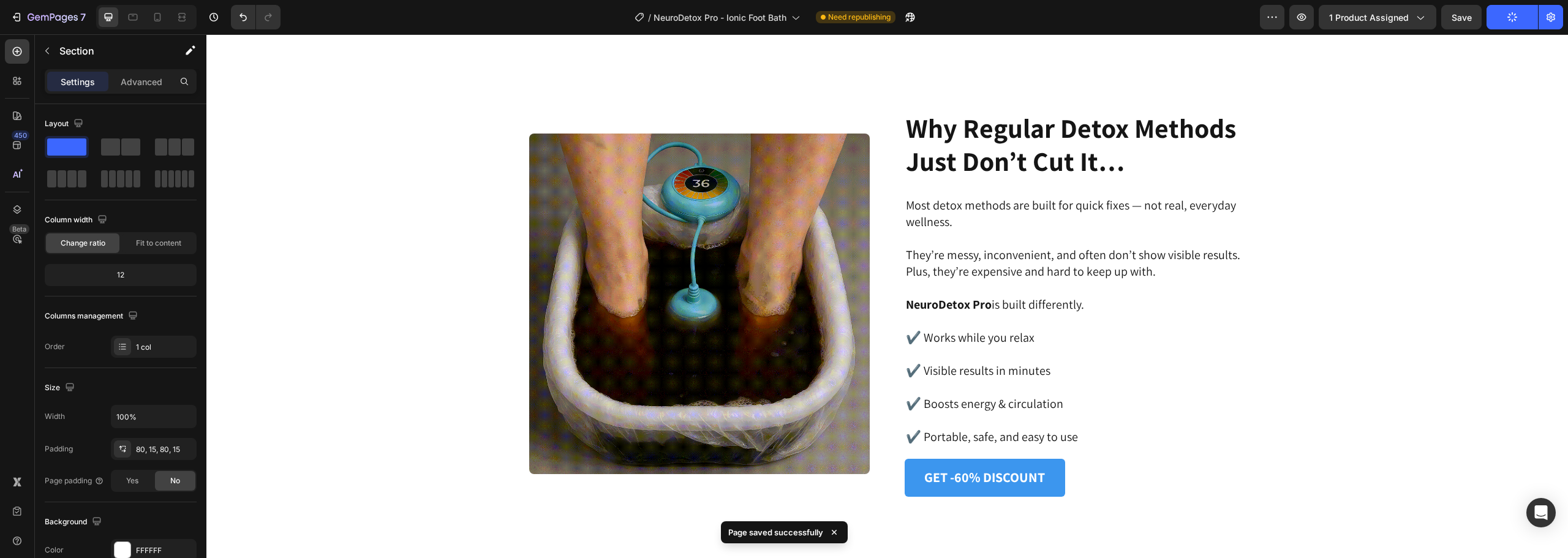
scroll to position [2932, 0]
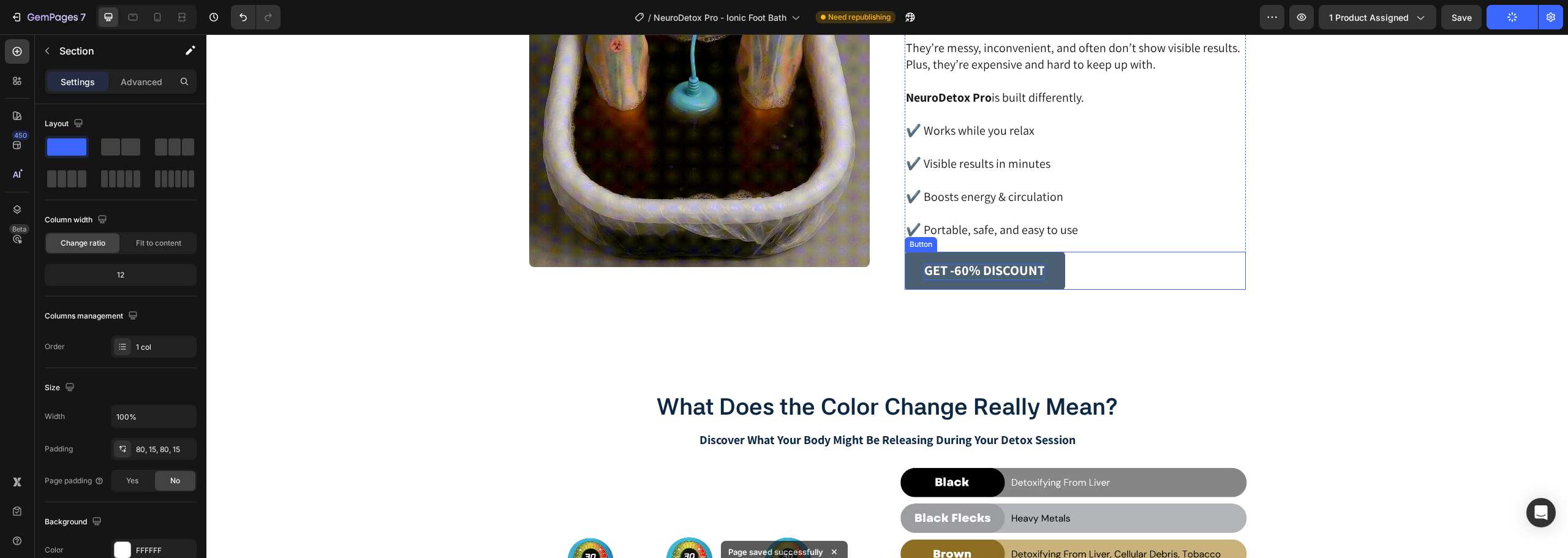
click at [975, 269] on strong "GET -60% DISCOUNT" at bounding box center [984, 270] width 121 height 17
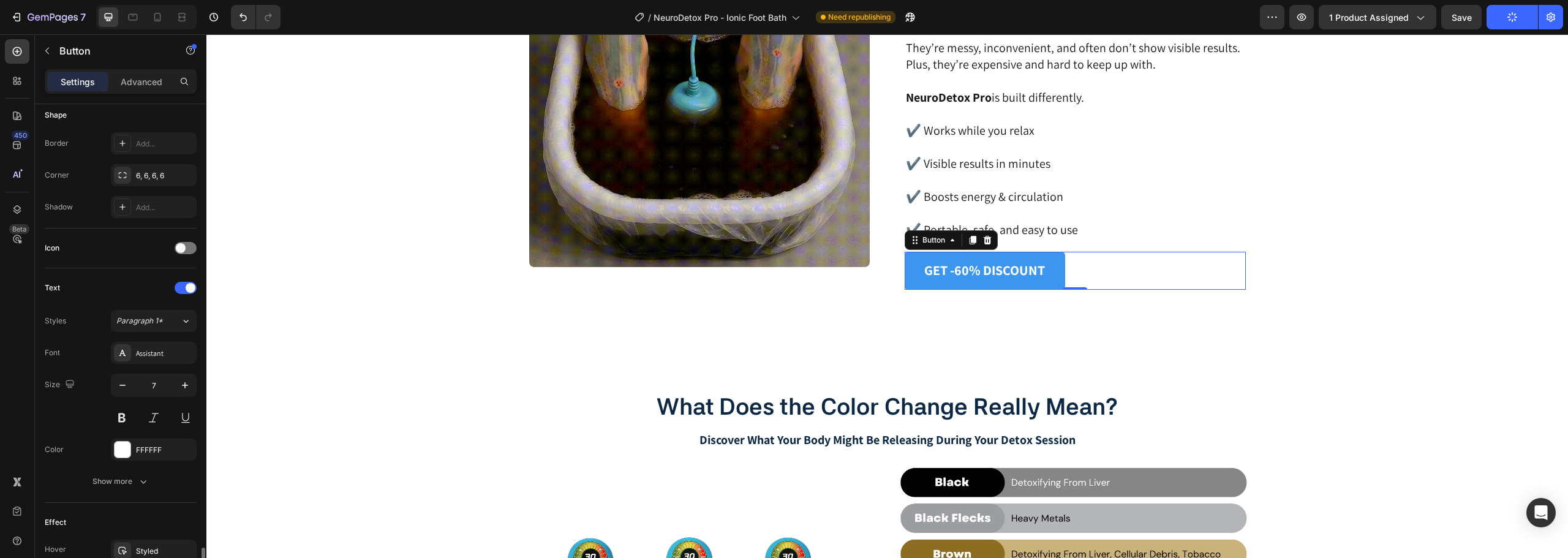
scroll to position [453, 0]
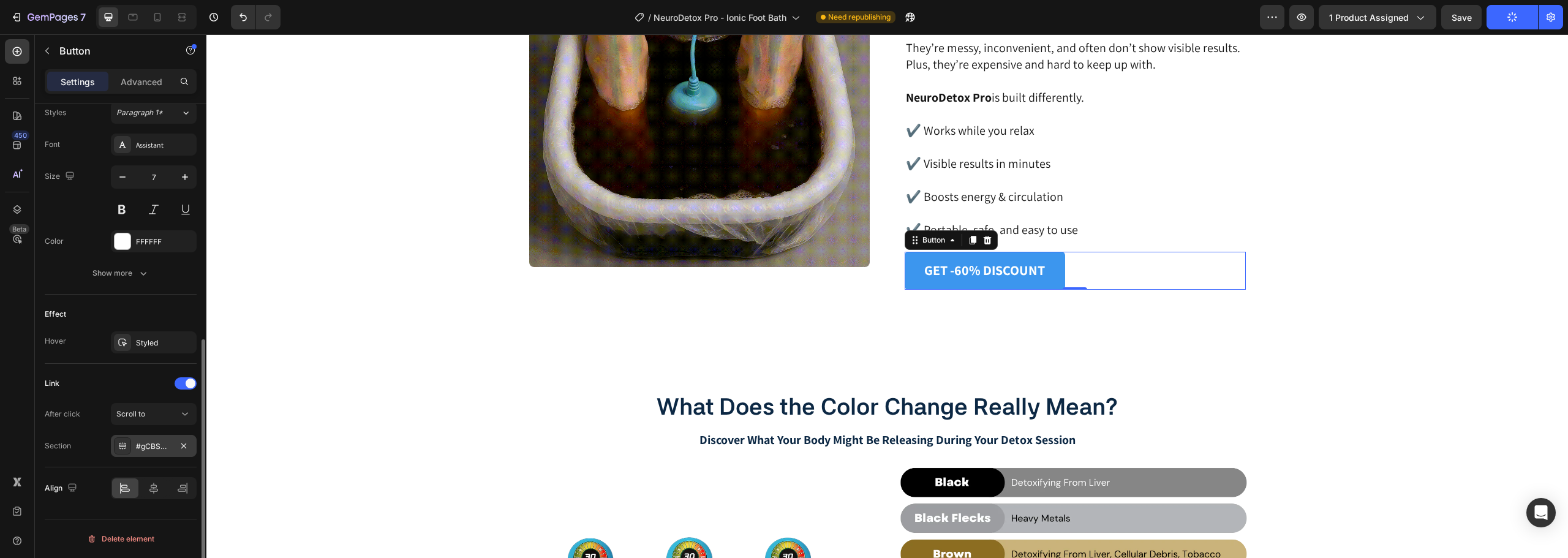
click at [159, 443] on div "#gCBSUvM4hp" at bounding box center [154, 446] width 35 height 11
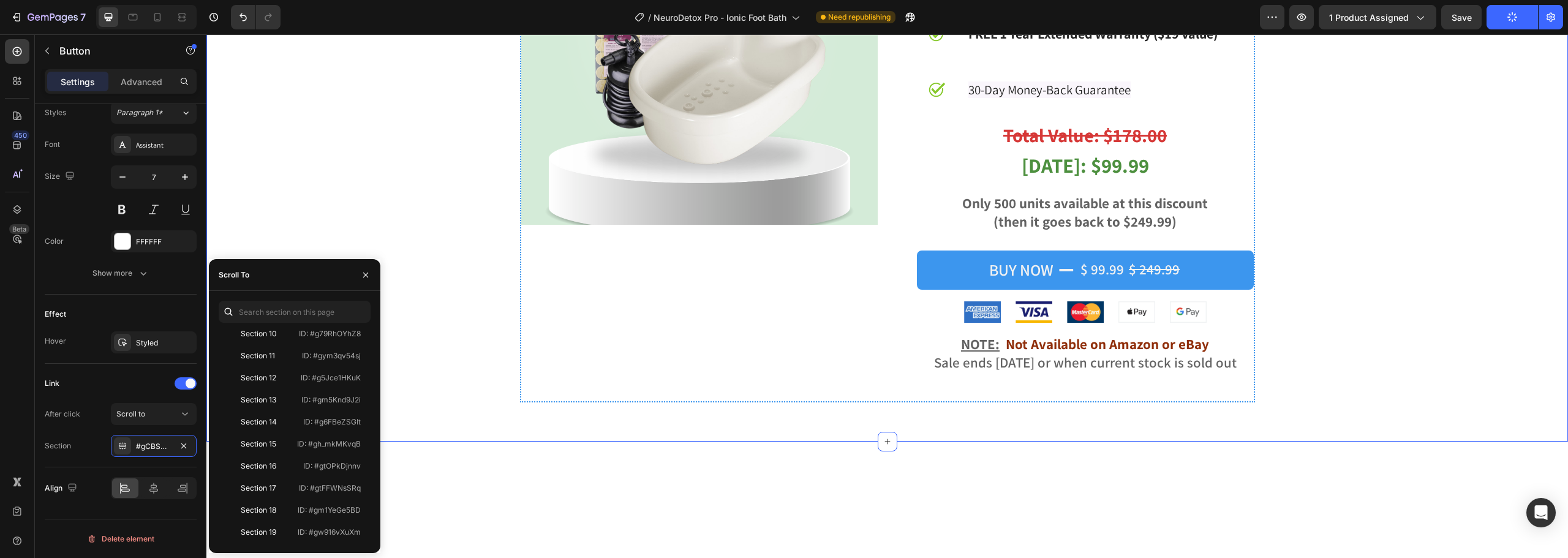
scroll to position [5626, 0]
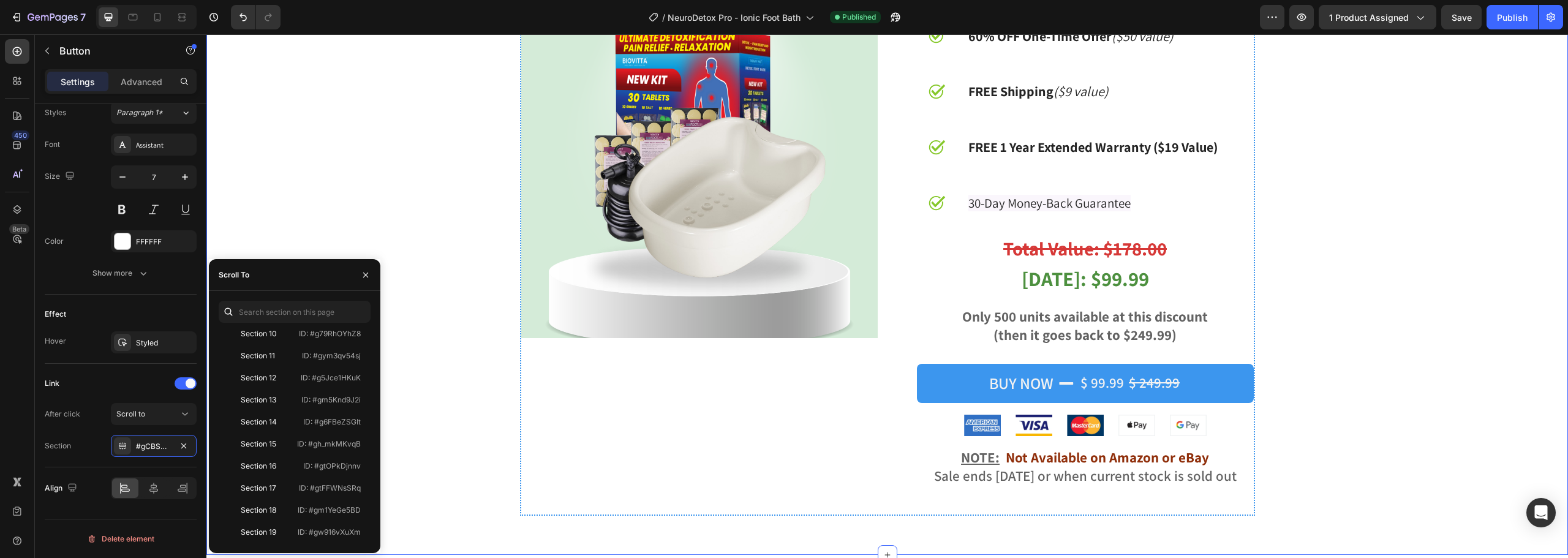
click at [1351, 286] on div "Product Images Act Now and You'll Get: Text Block Image 60% OFF One-Time Offer …" at bounding box center [887, 253] width 1343 height 545
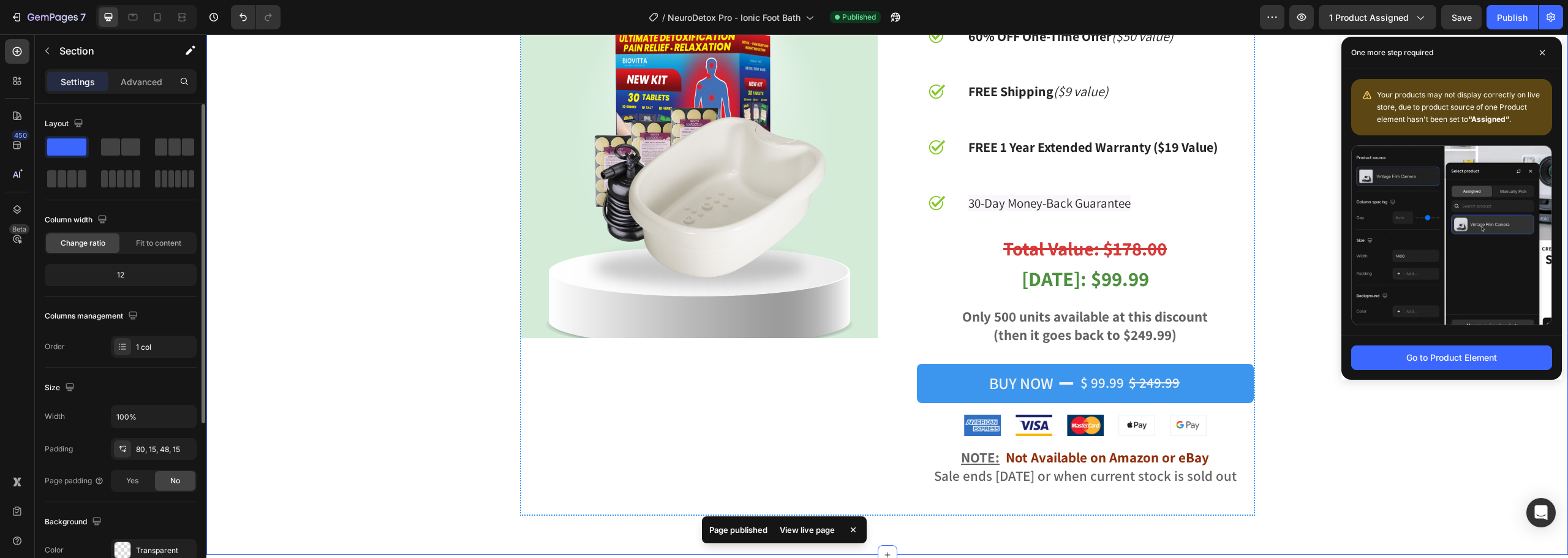
click at [1272, 292] on div "Product Images Act Now and You'll Get: Text Block Image 60% OFF One-Time Offer …" at bounding box center [887, 253] width 1343 height 545
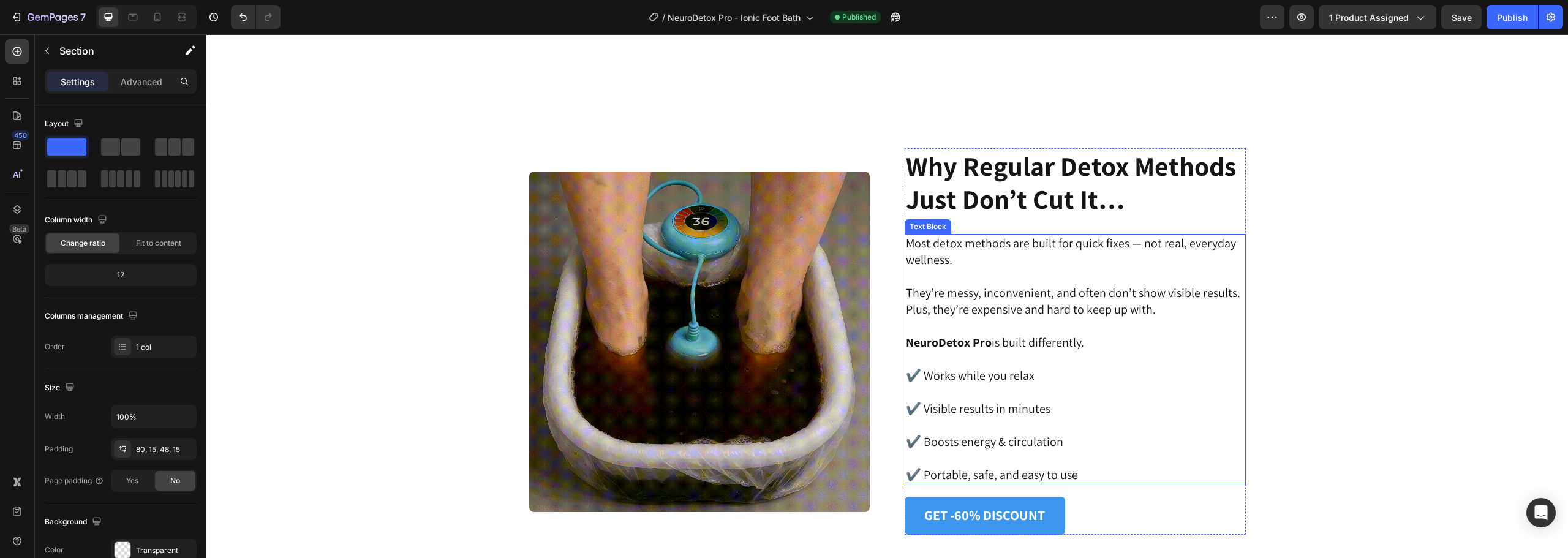
scroll to position [2932, 0]
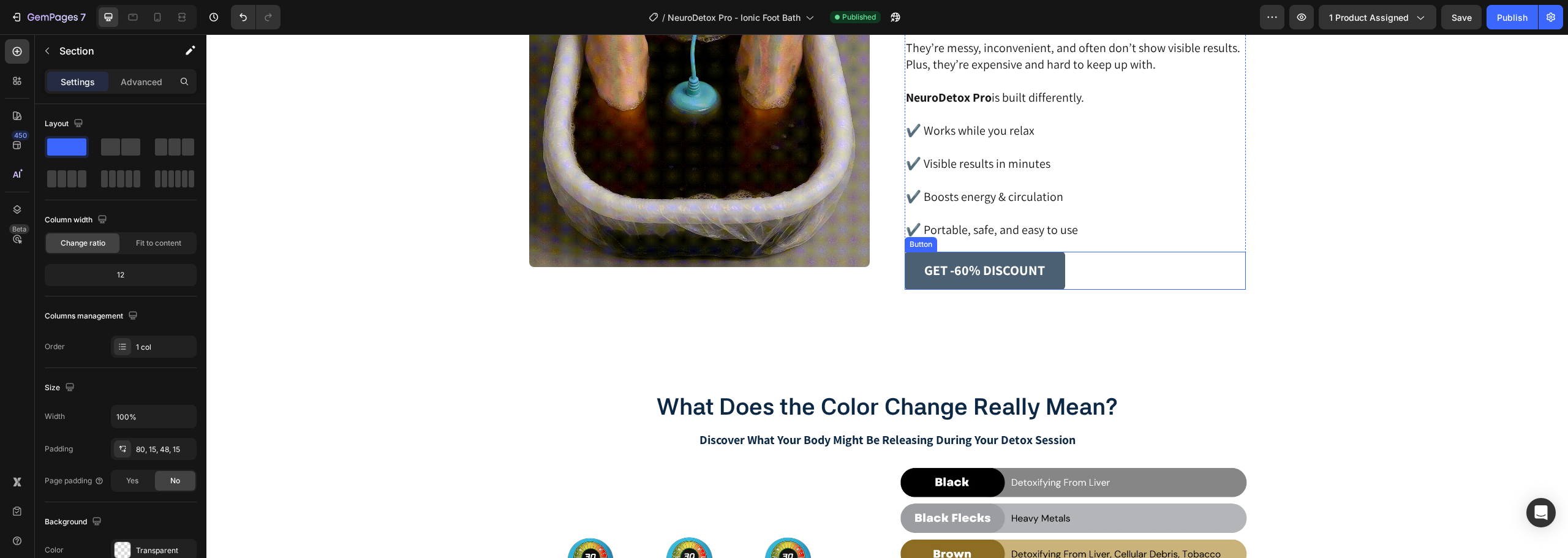
click at [1048, 275] on link "GET -60% DISCOUNT" at bounding box center [984, 270] width 160 height 38
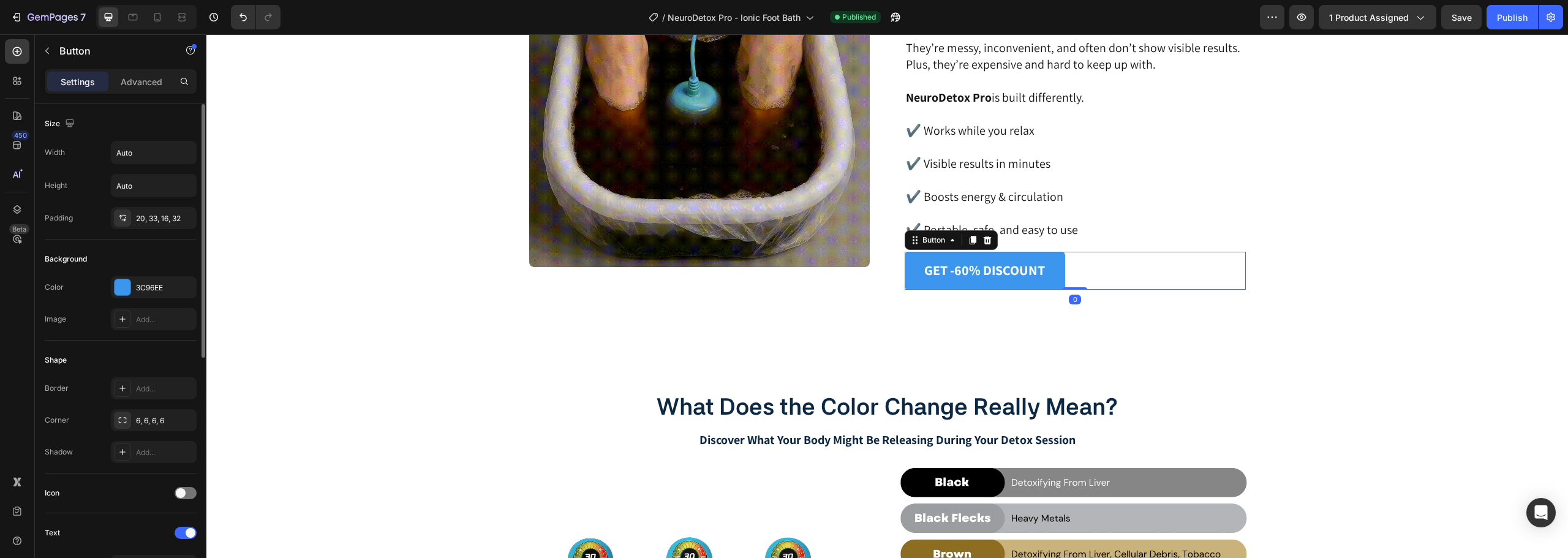
scroll to position [453, 0]
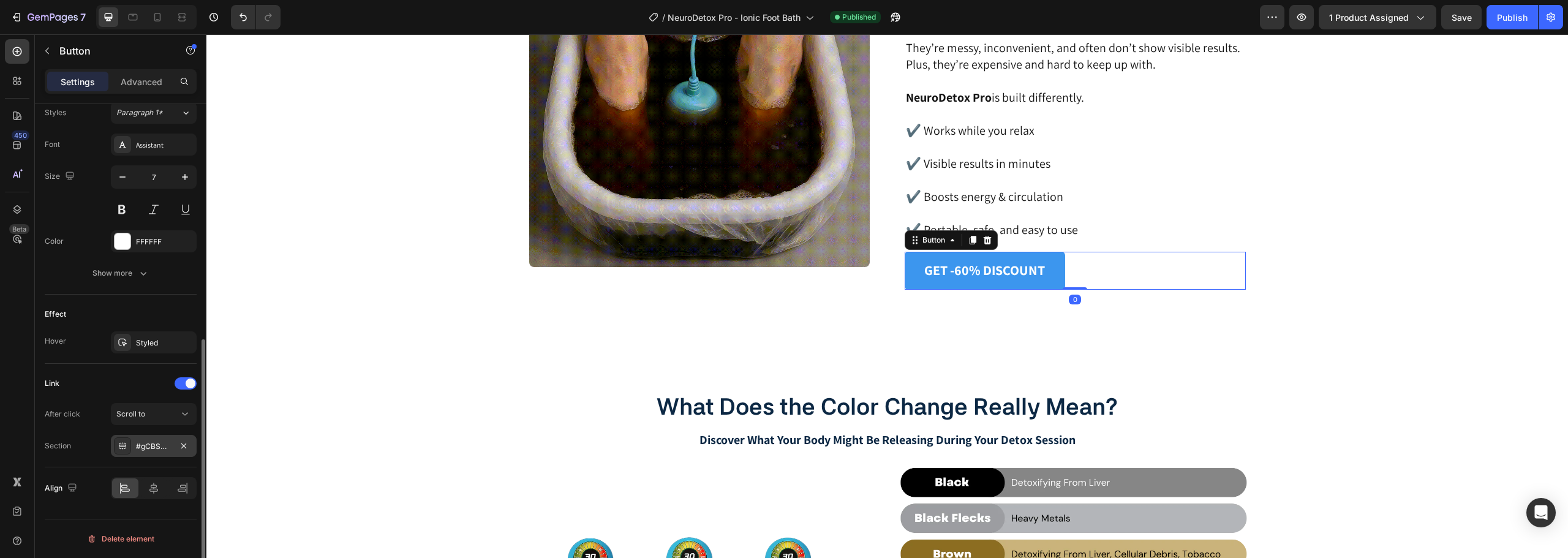
click at [154, 440] on div "#gCBSUvM4hp" at bounding box center [154, 445] width 86 height 22
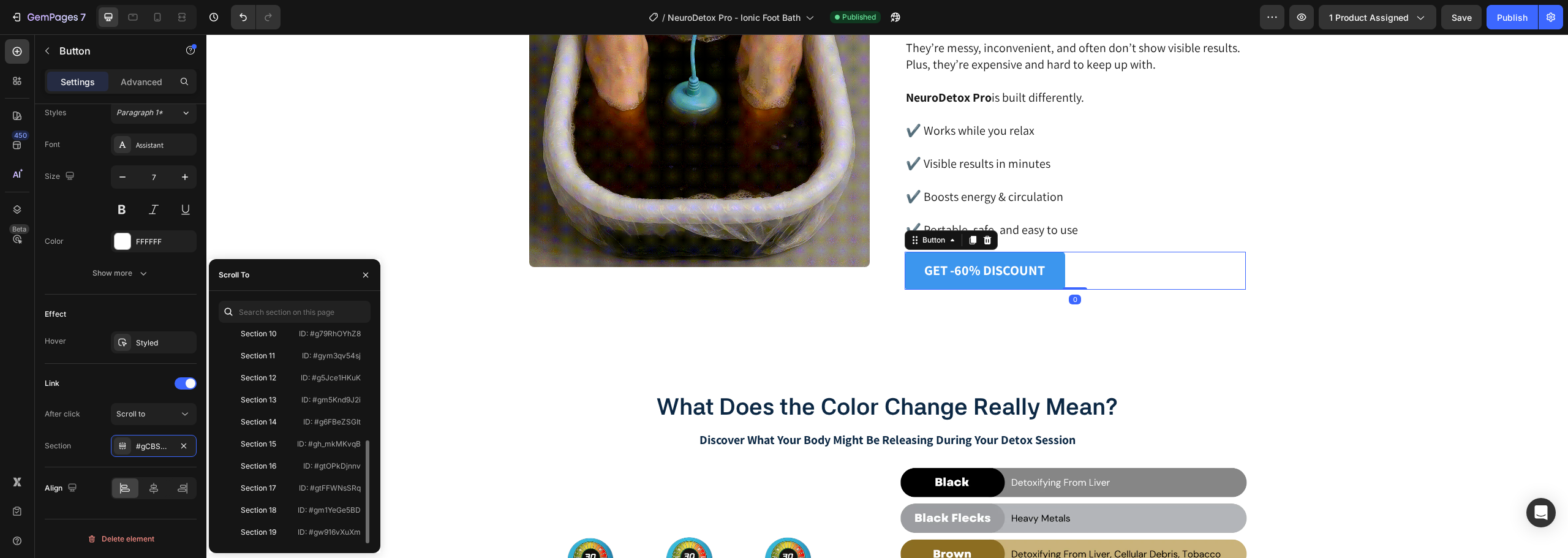
scroll to position [3177, 0]
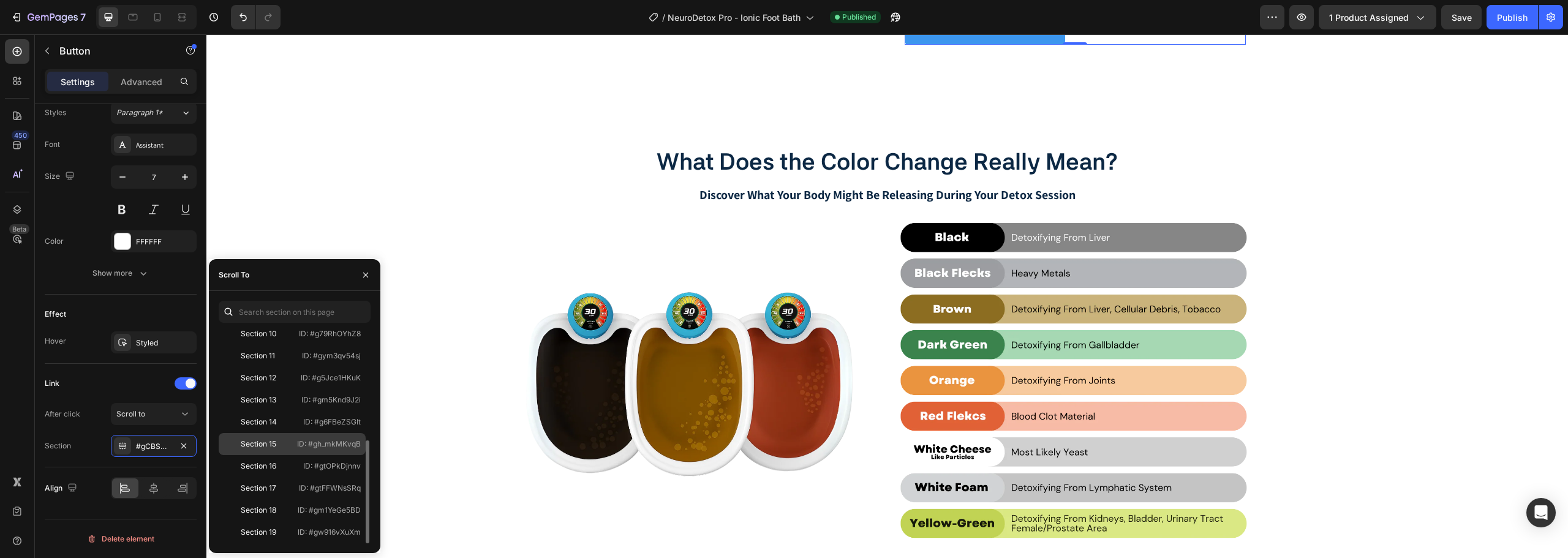
click at [304, 440] on p "ID: #gh_mkMKvqB" at bounding box center [329, 444] width 64 height 11
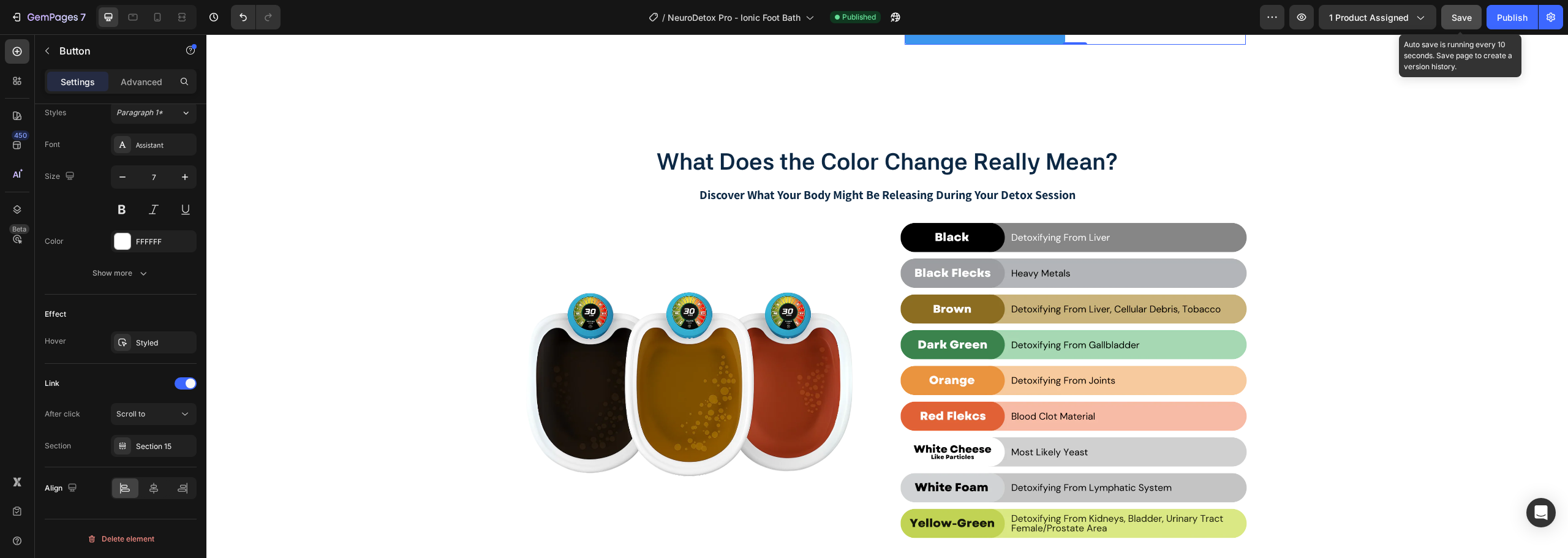
click at [1470, 17] on span "Save" at bounding box center [1461, 18] width 20 height 11
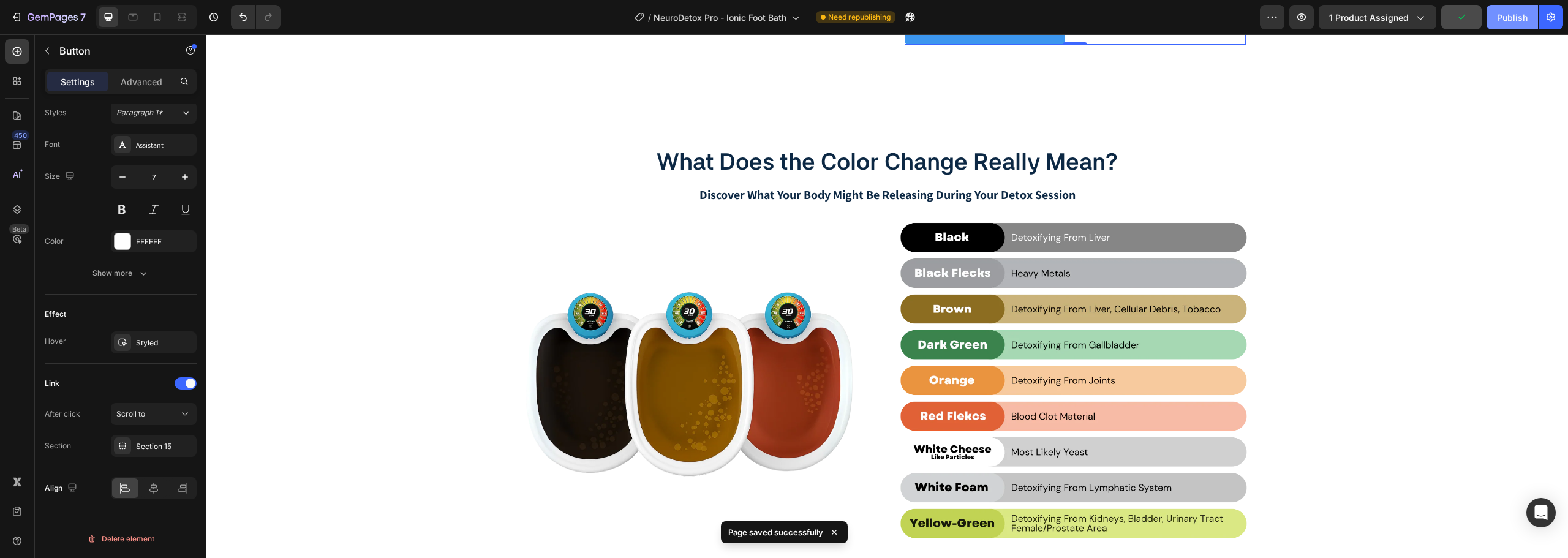
click at [1509, 27] on button "Publish" at bounding box center [1512, 17] width 51 height 25
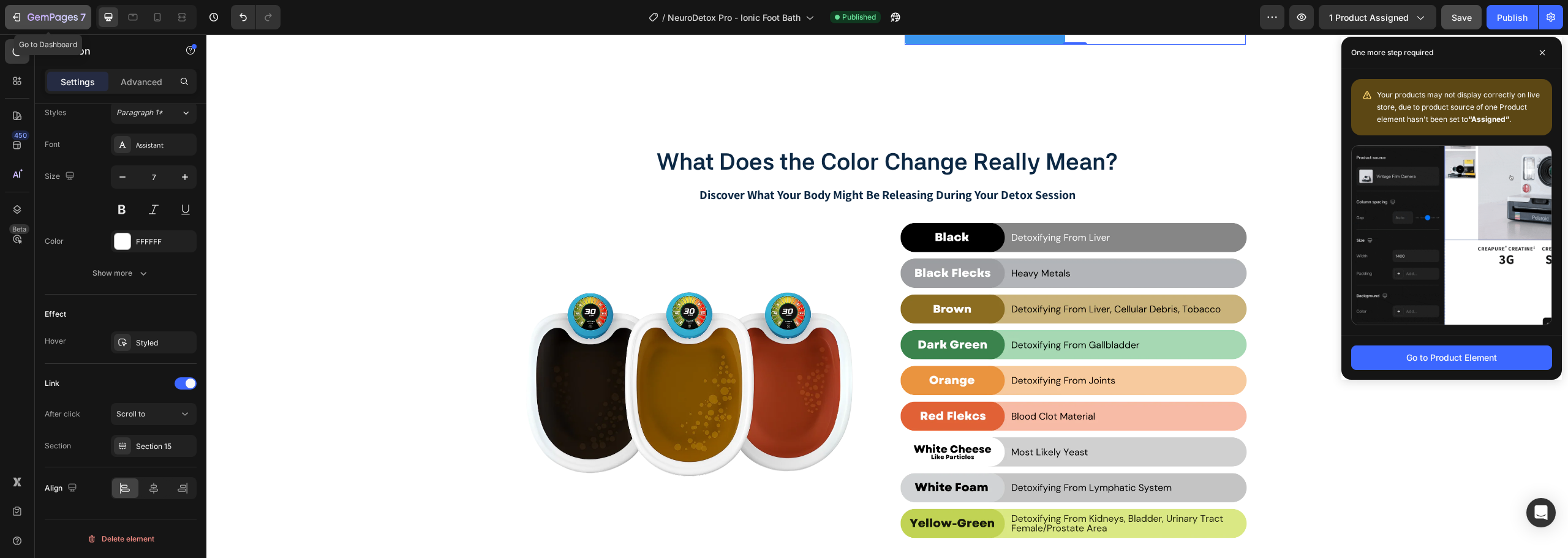
click at [12, 12] on icon "button" at bounding box center [17, 17] width 12 height 12
